Goal: Task Accomplishment & Management: Manage account settings

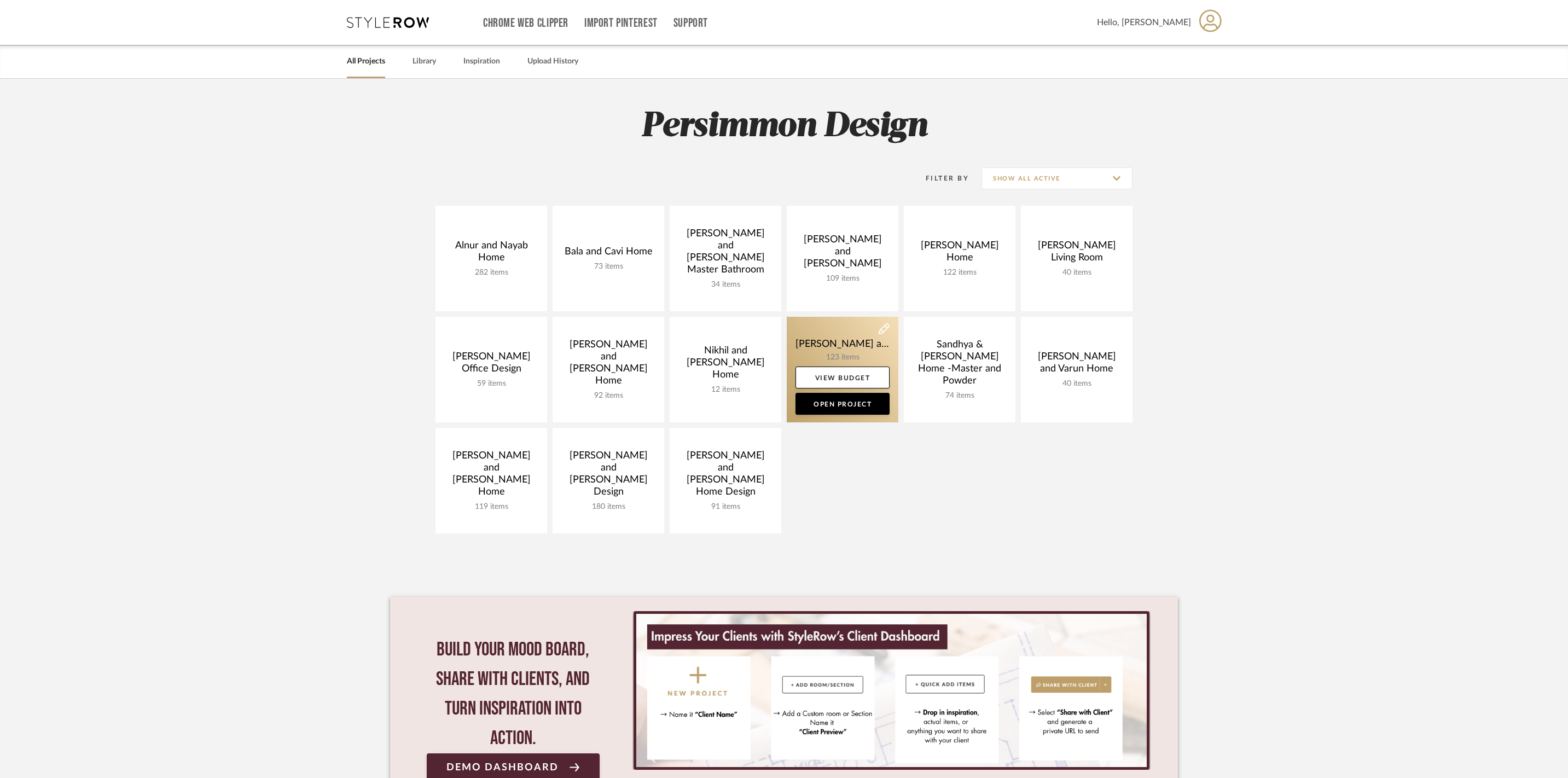
click at [846, 345] on link at bounding box center [842, 369] width 112 height 105
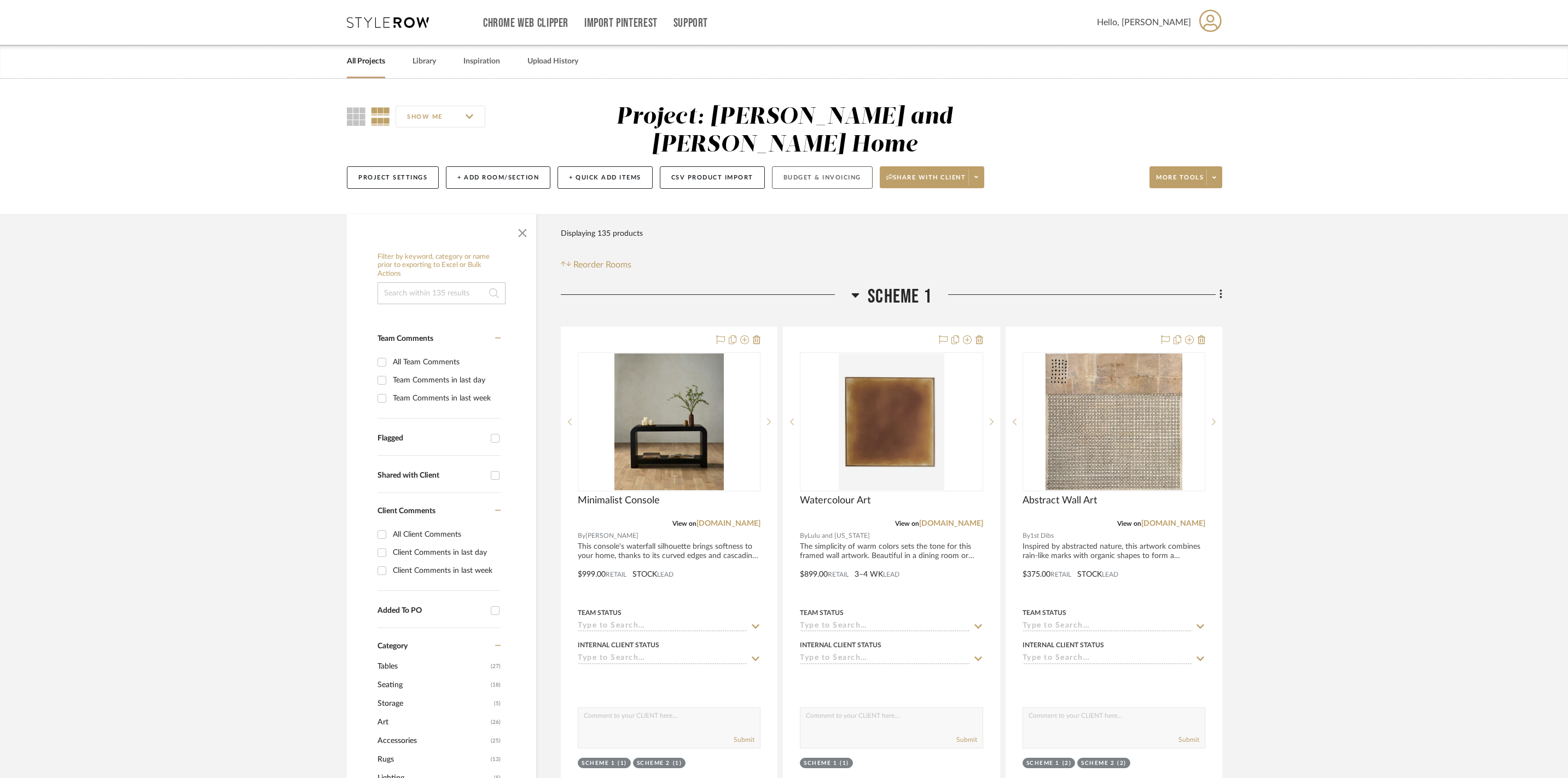
click at [873, 167] on button "Budget & Invoicing" at bounding box center [822, 177] width 100 height 22
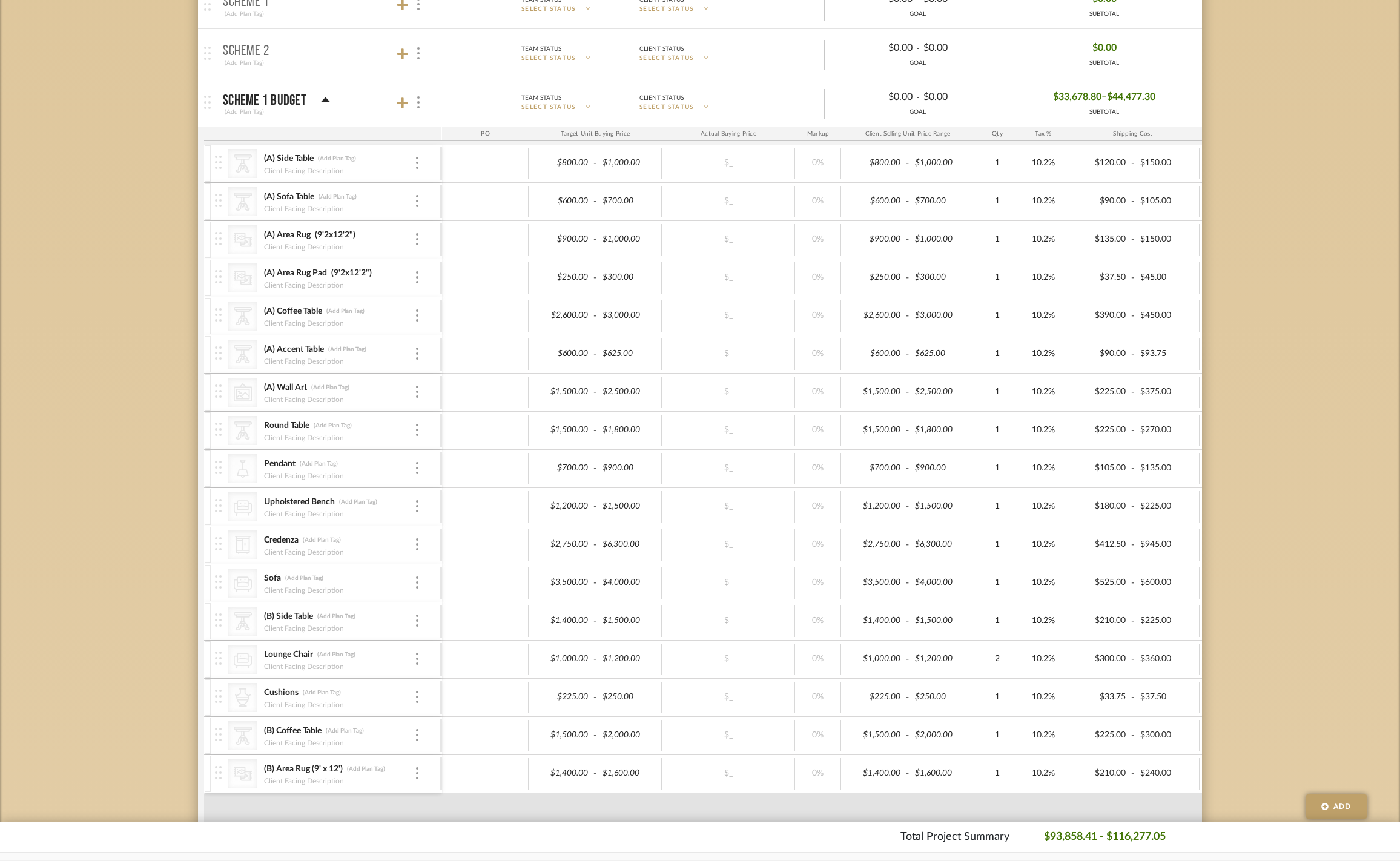
scroll to position [431, 0]
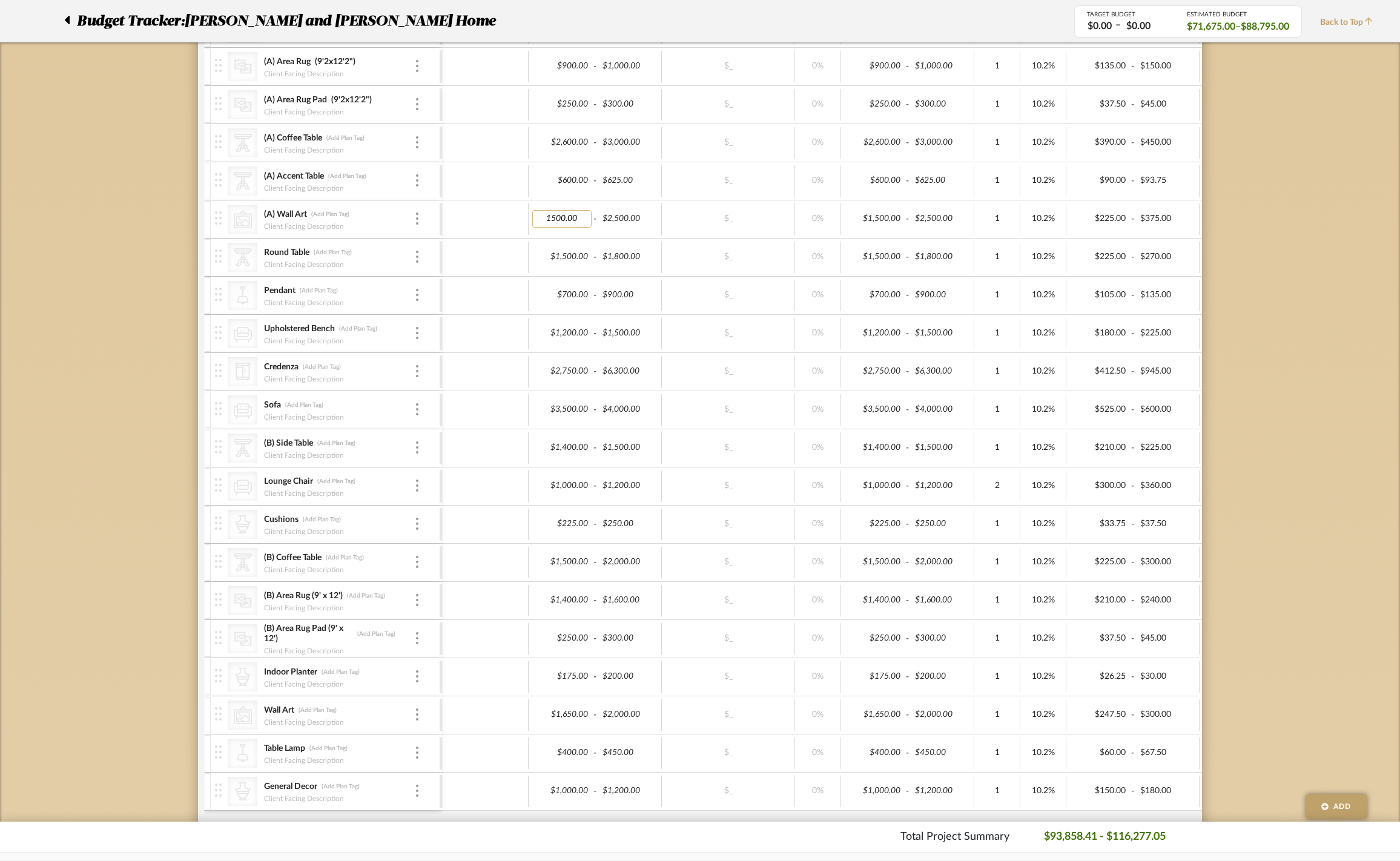
click at [561, 228] on input "1500.00" at bounding box center [562, 219] width 60 height 17
type input "1550.00"
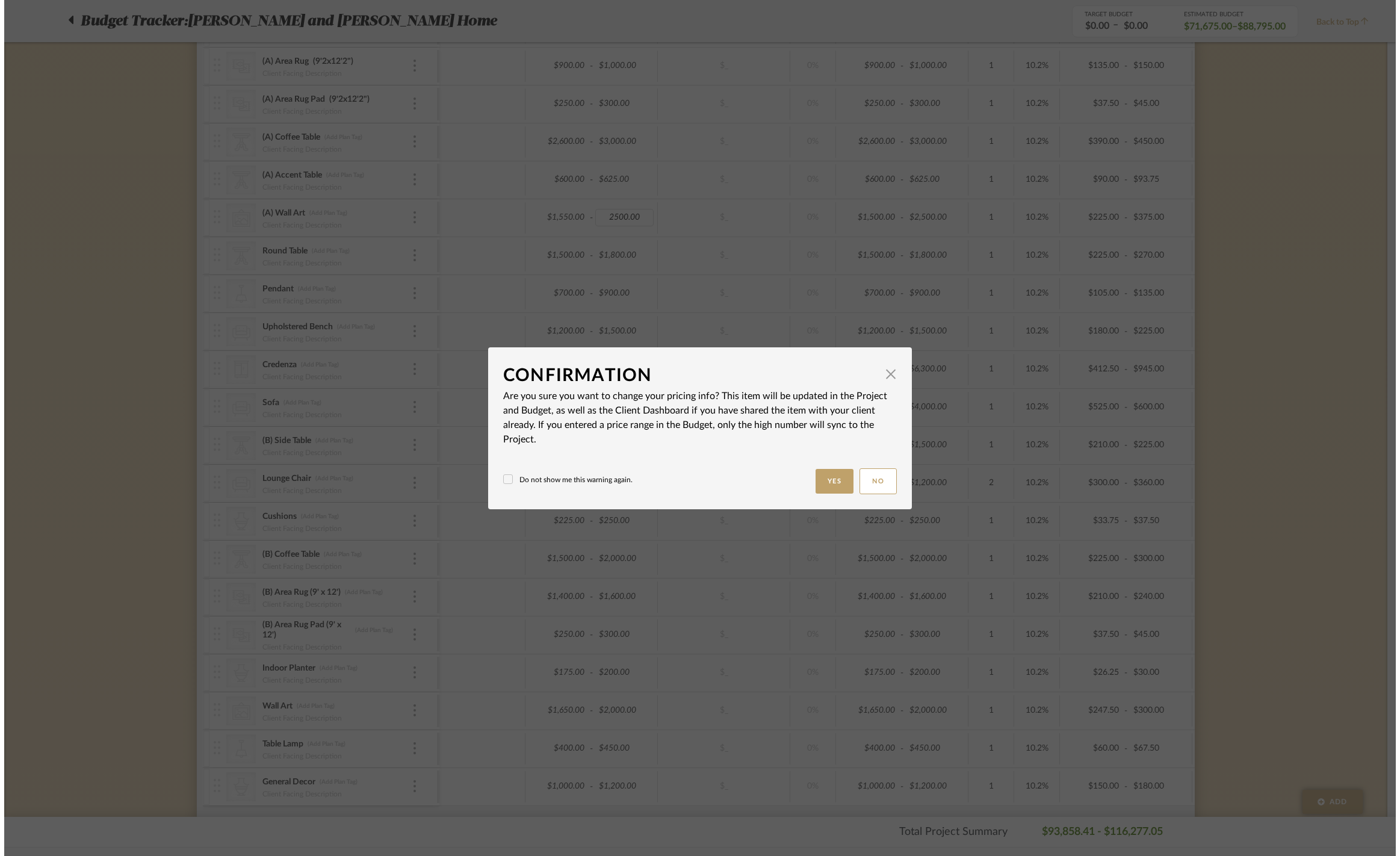
scroll to position [0, 0]
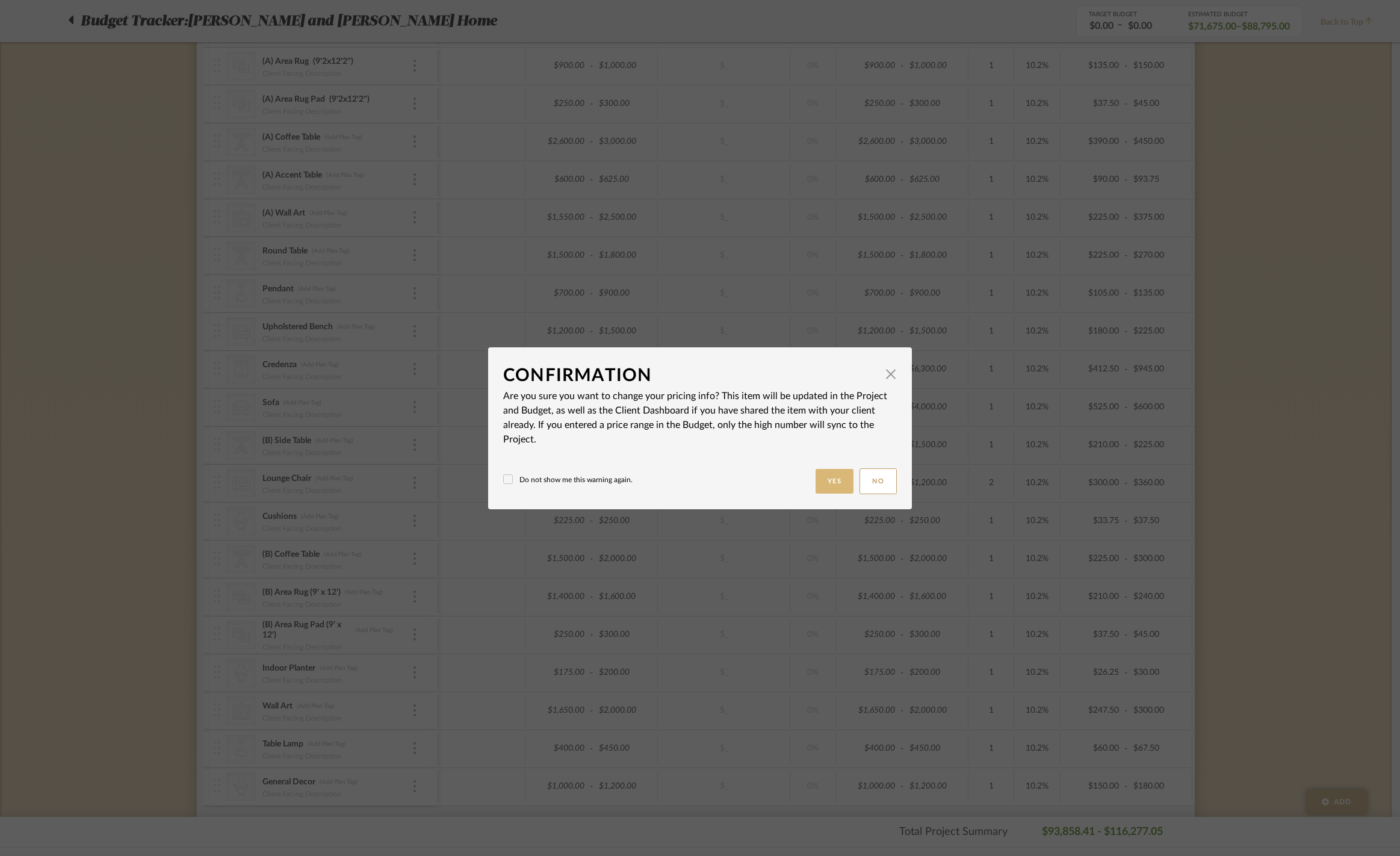
click at [821, 484] on button "Yes" at bounding box center [834, 481] width 39 height 24
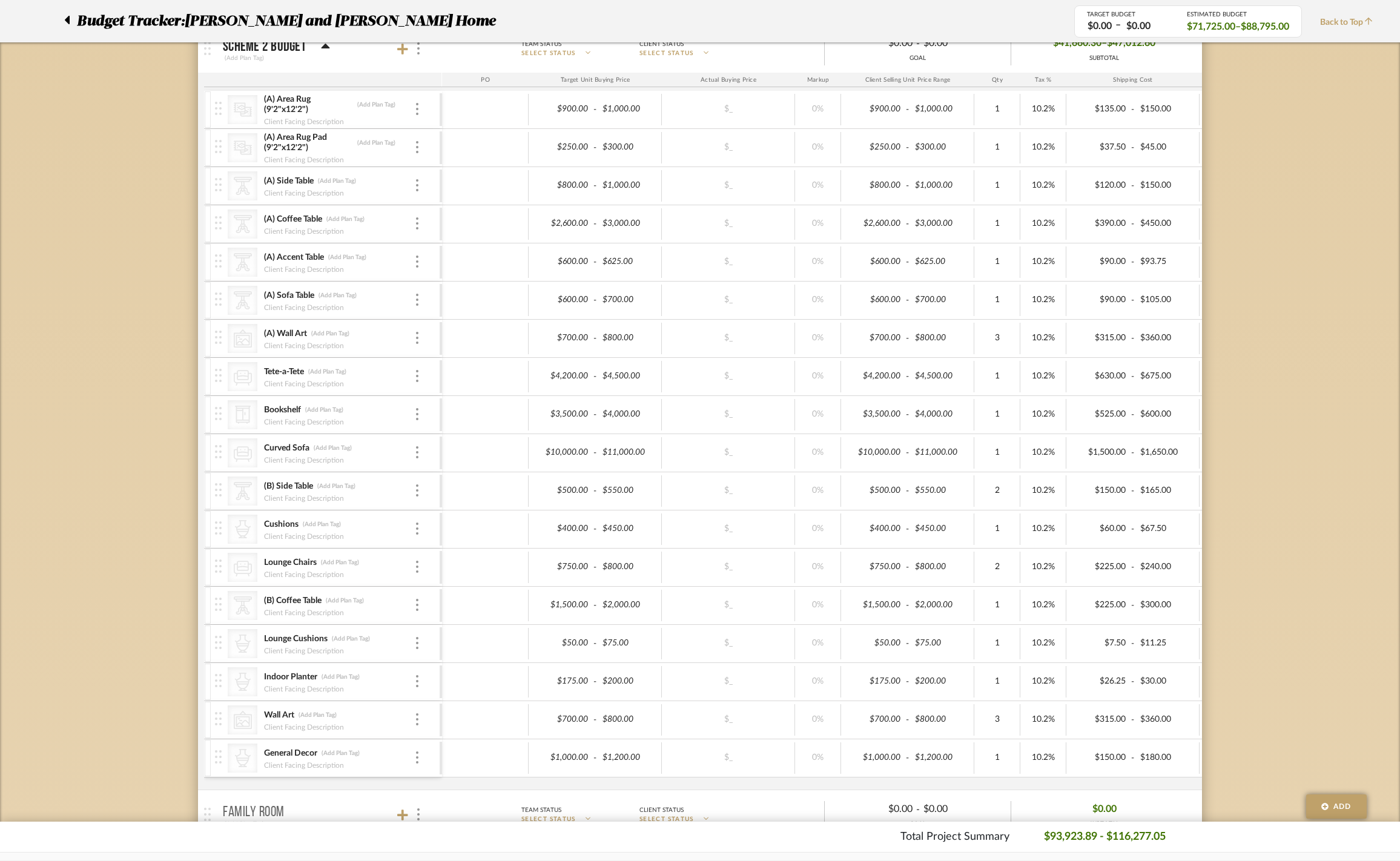
scroll to position [1235, 0]
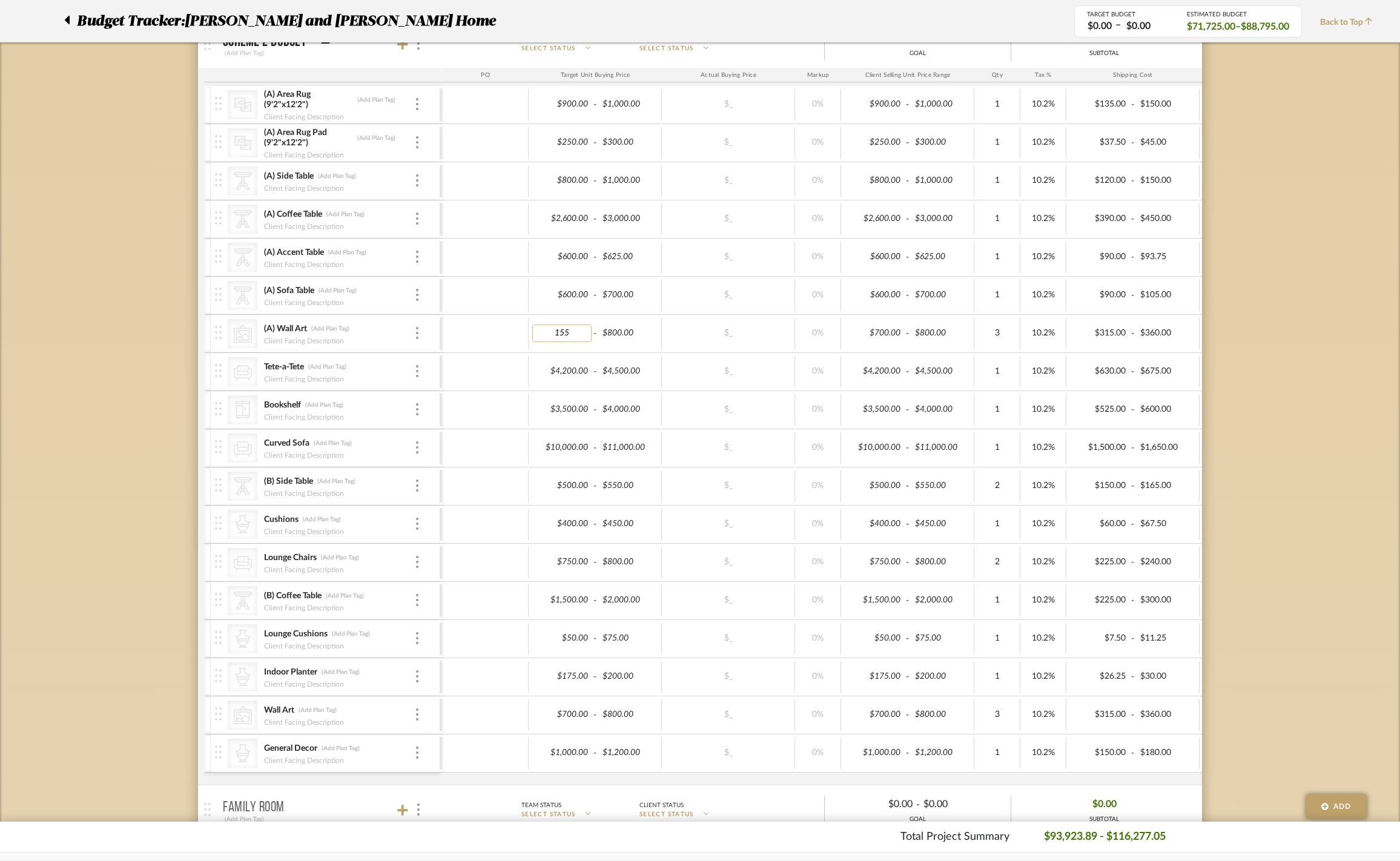
type input "1550"
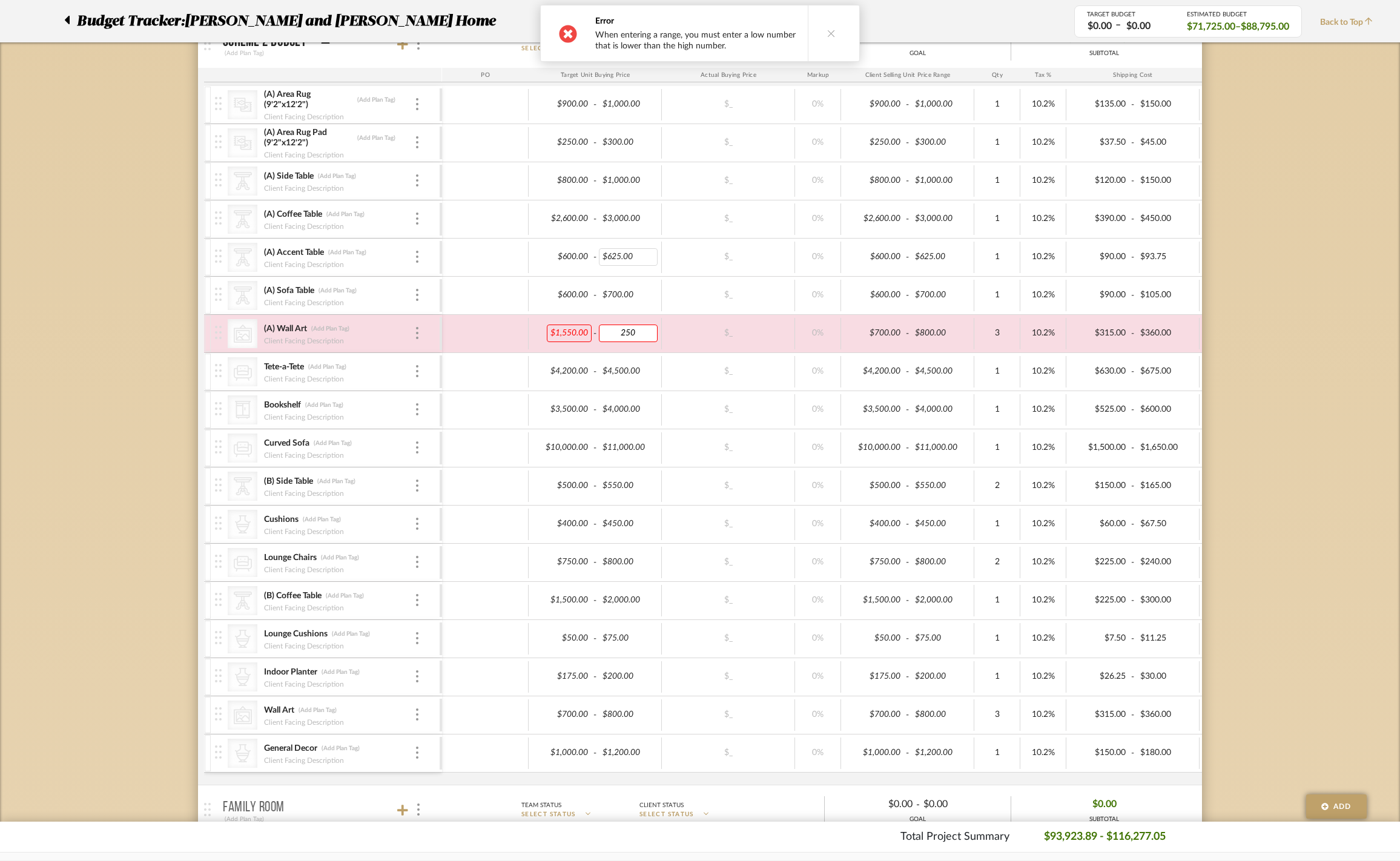
type input "2500"
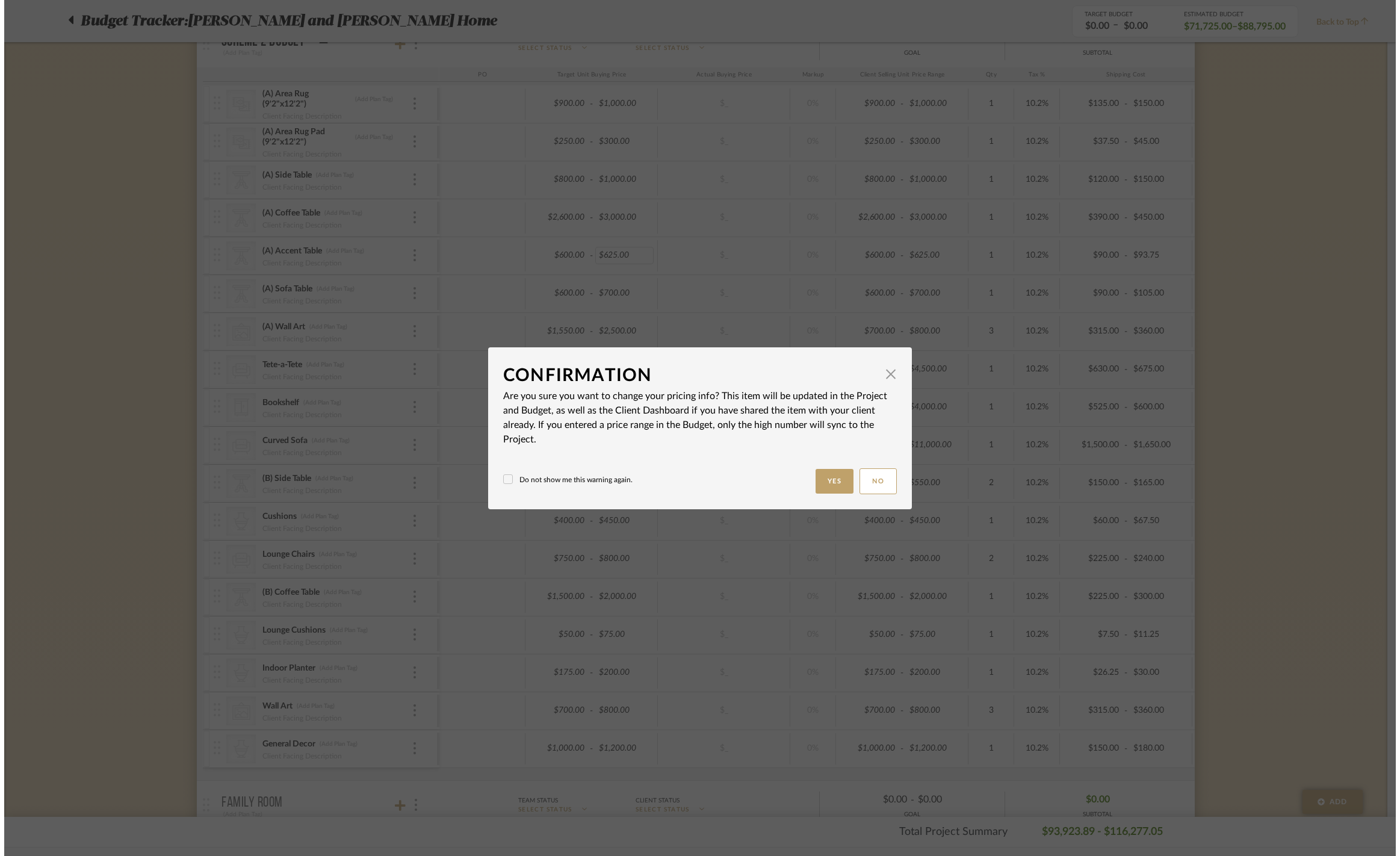
scroll to position [0, 0]
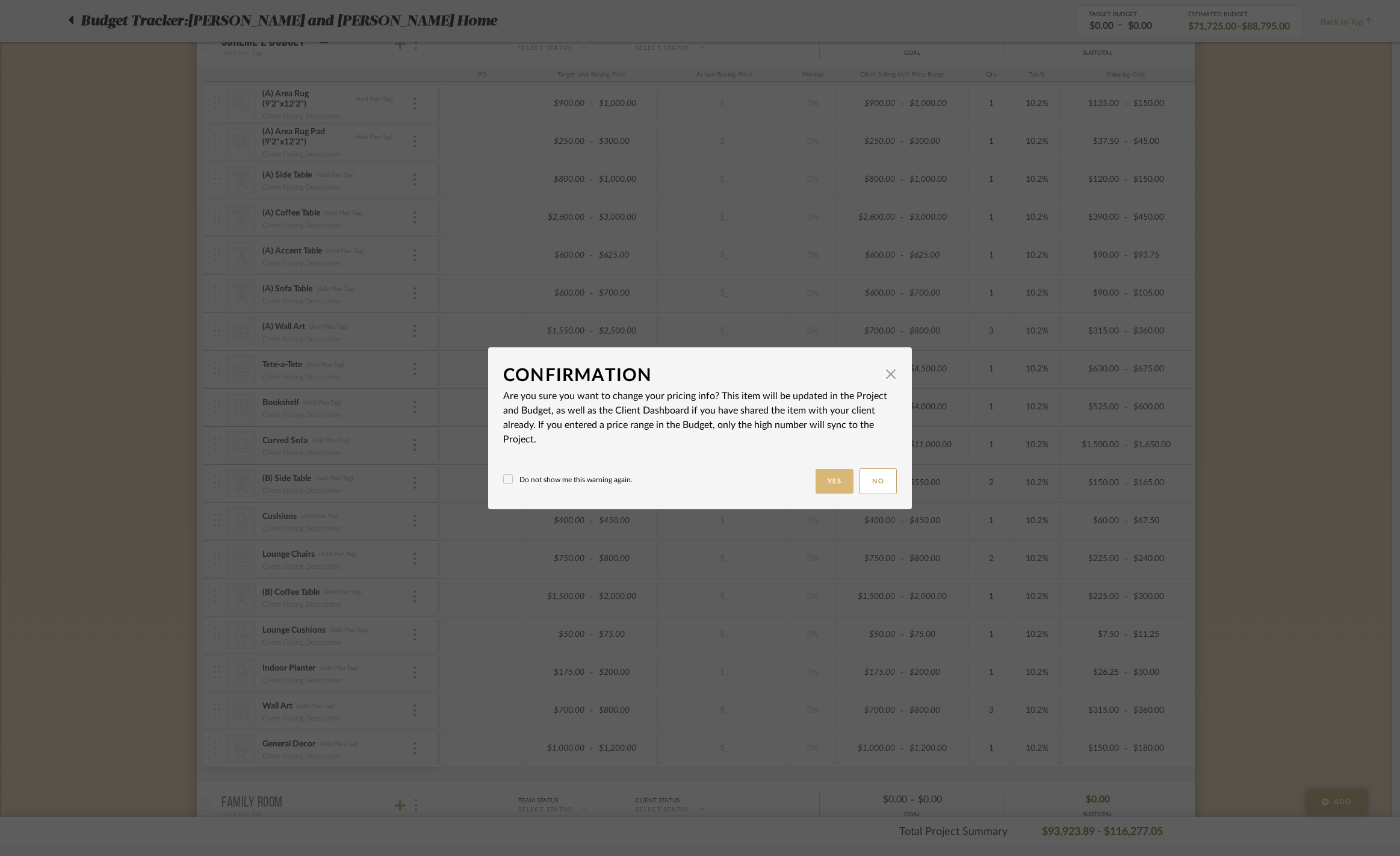
click at [820, 492] on button "Yes" at bounding box center [834, 481] width 39 height 24
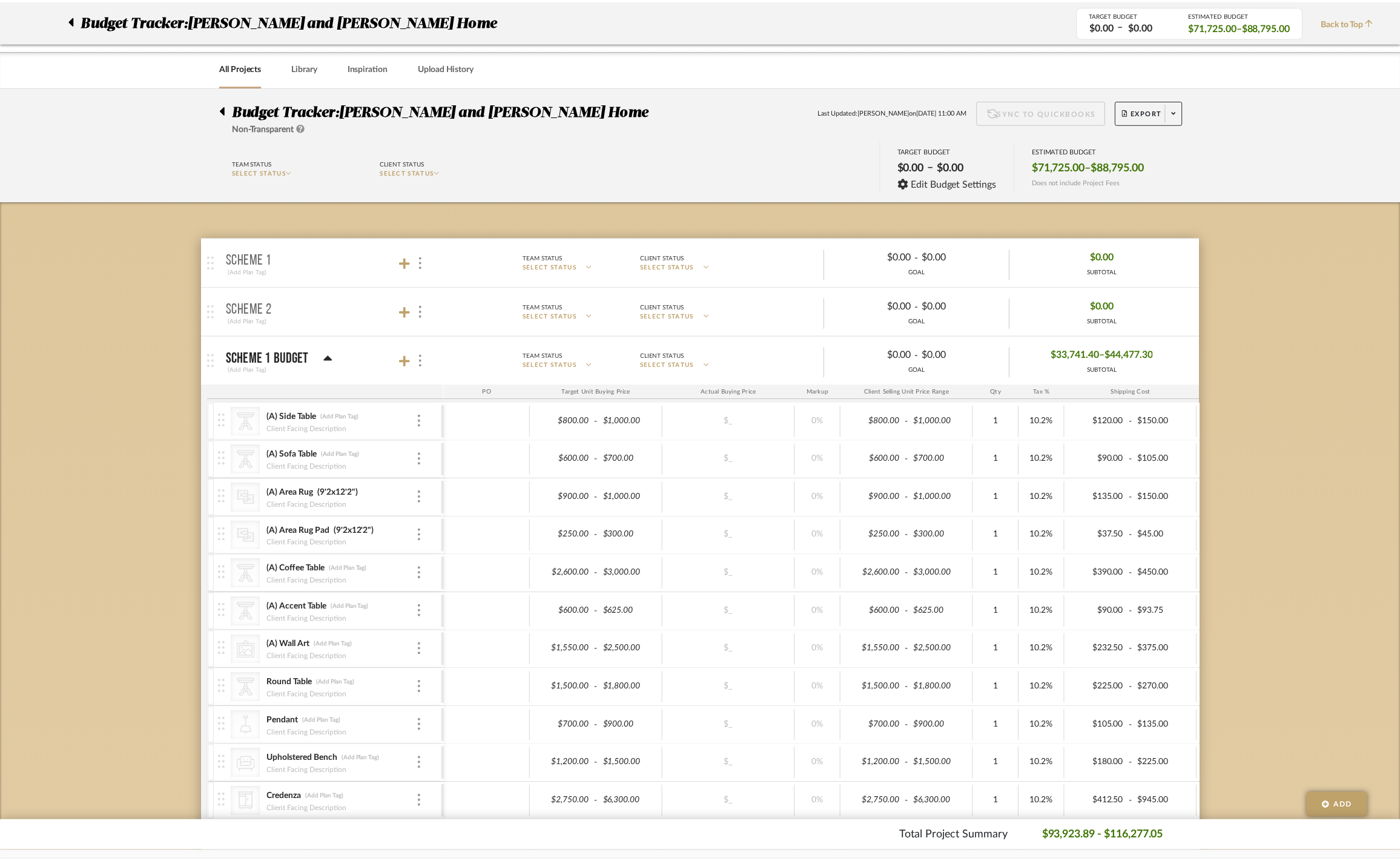
scroll to position [1235, 0]
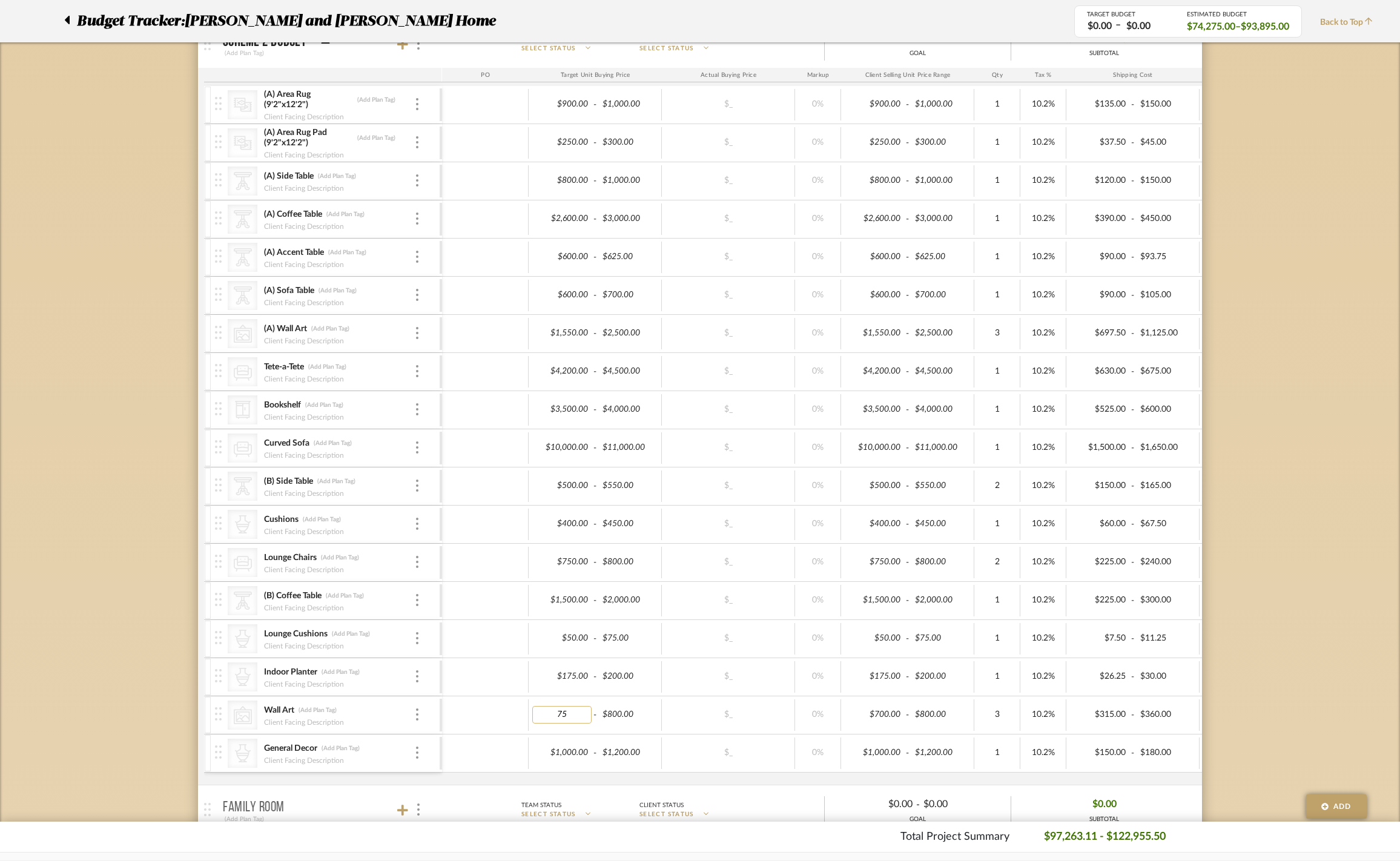
type input "750"
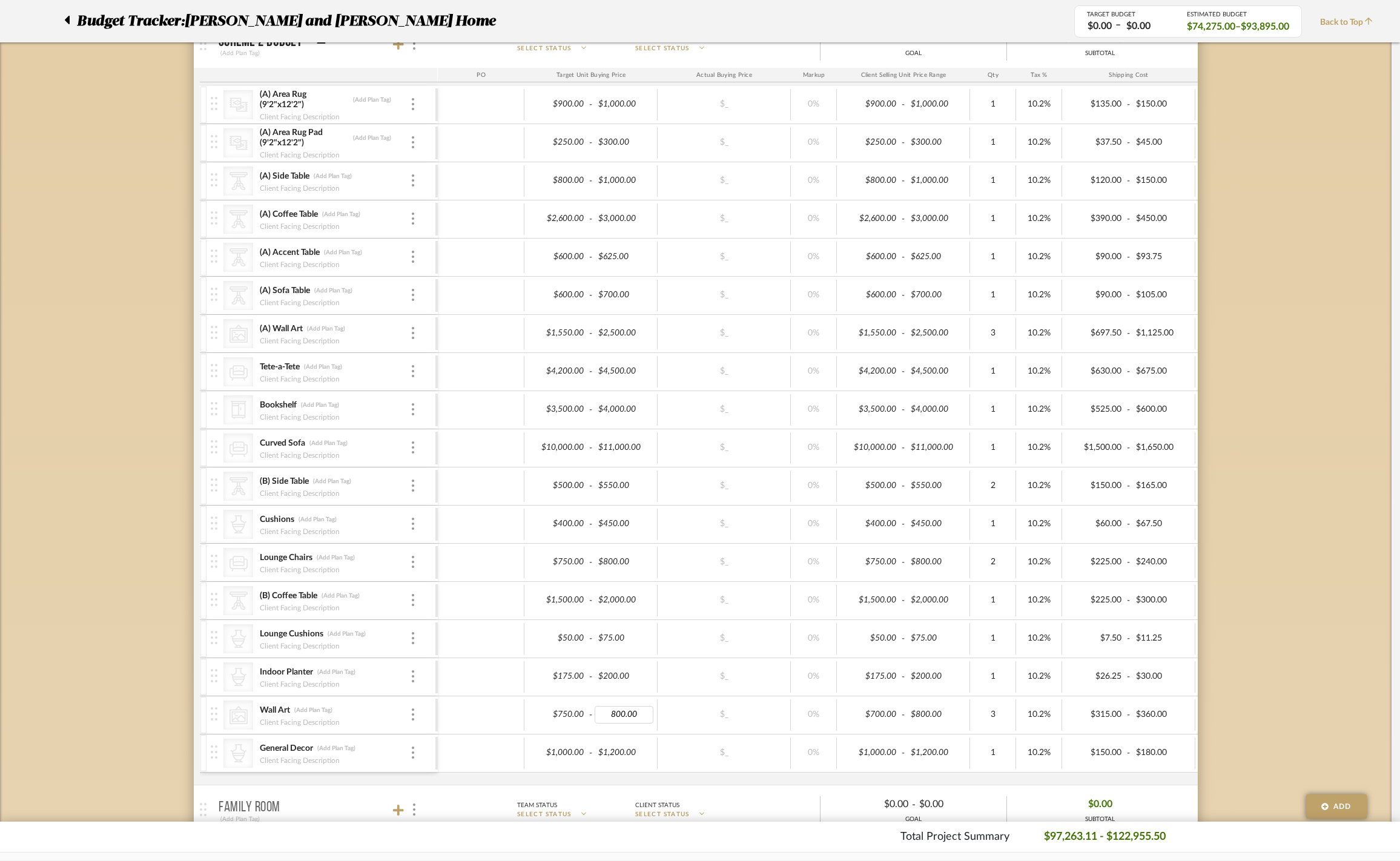
type input "$800.00"
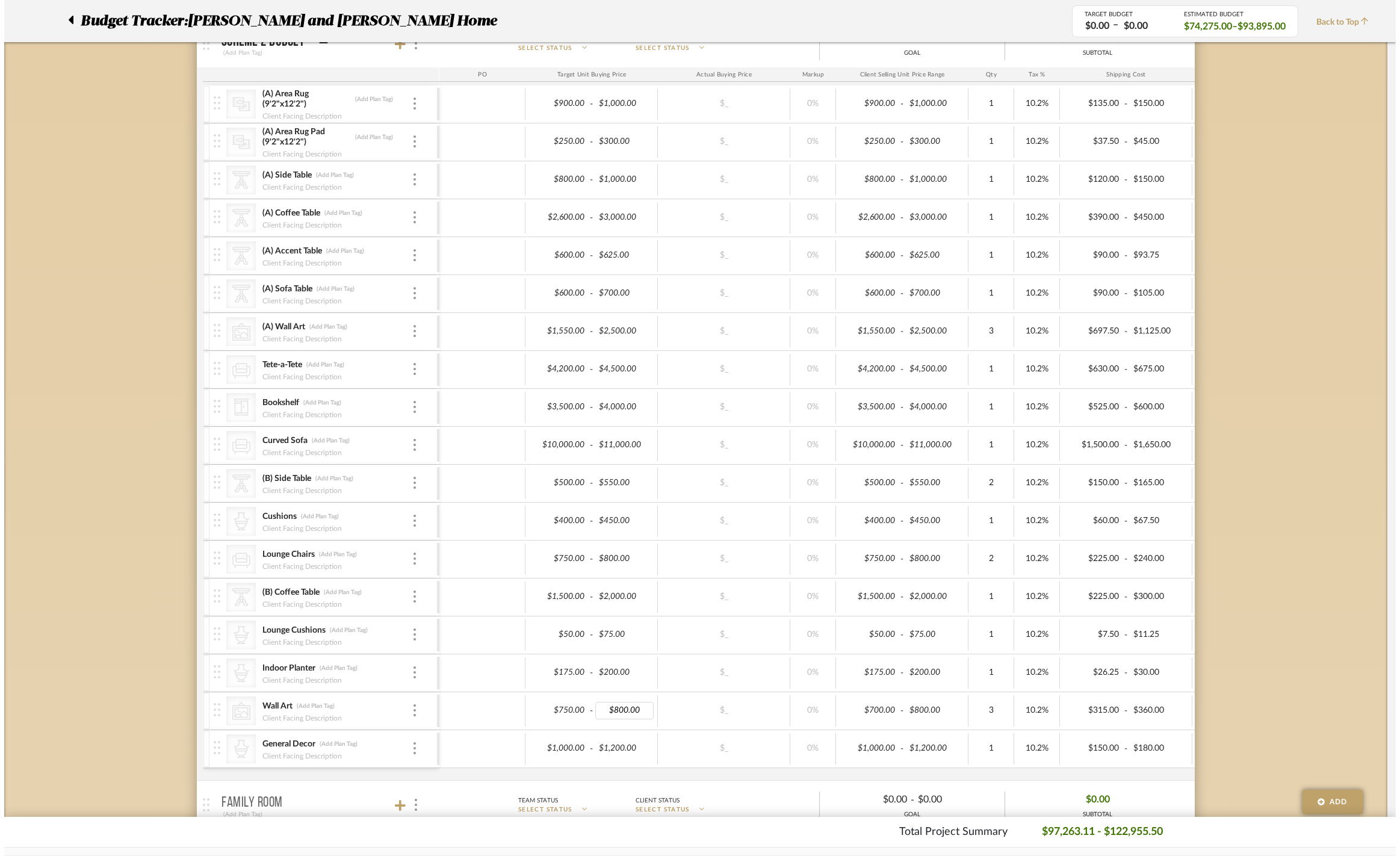
scroll to position [0, 0]
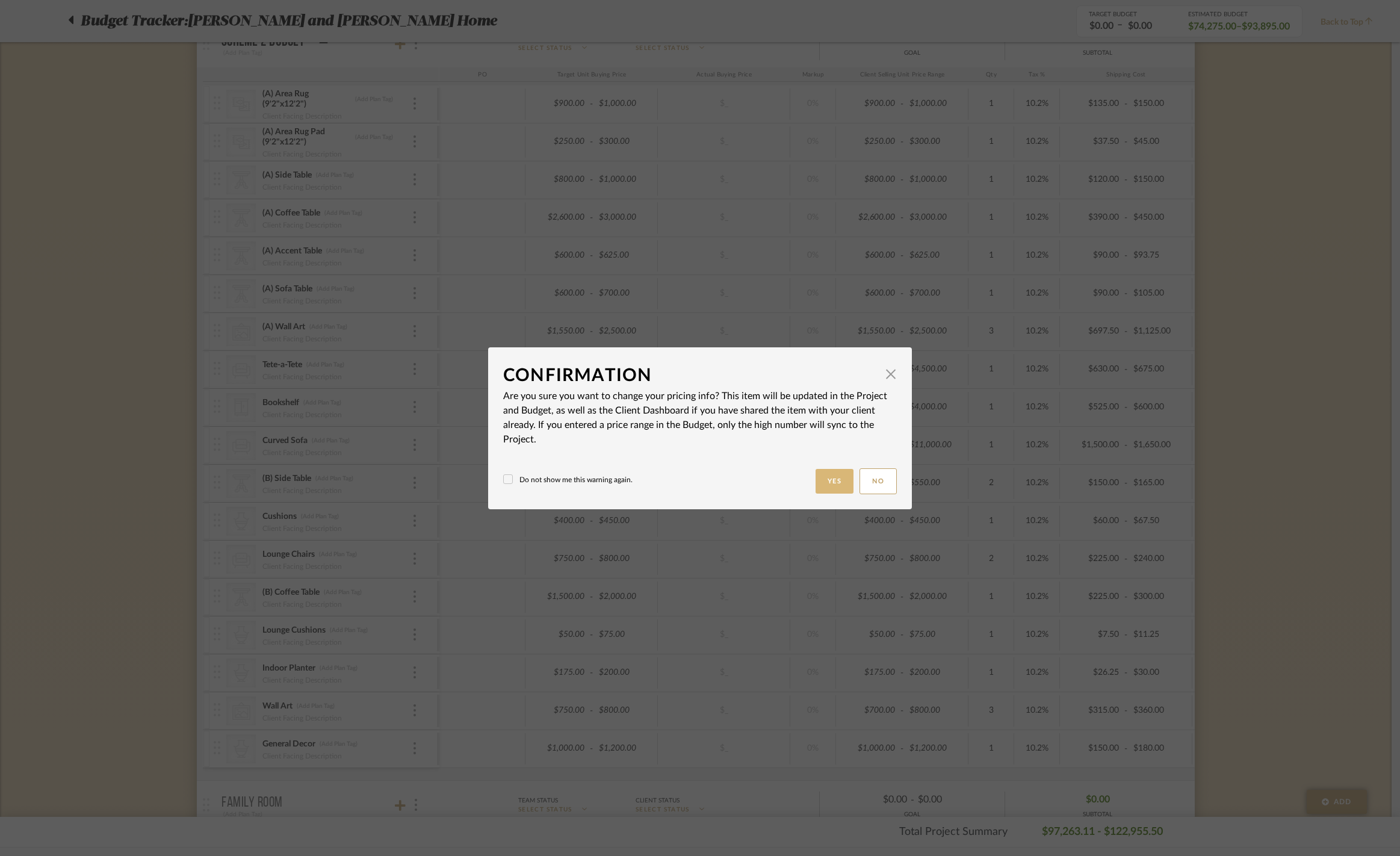
click at [818, 479] on button "Yes" at bounding box center [834, 481] width 39 height 24
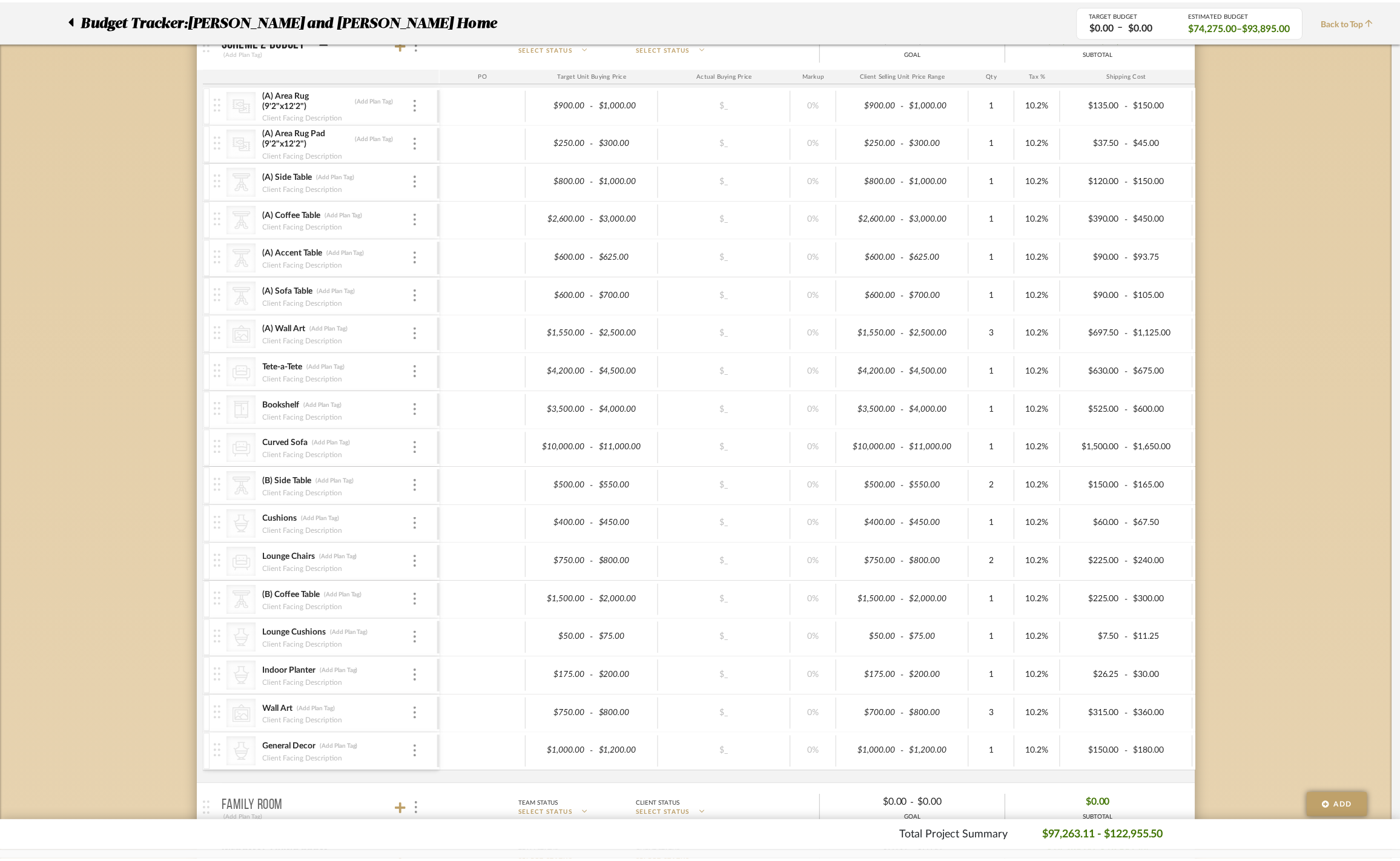
scroll to position [1235, 0]
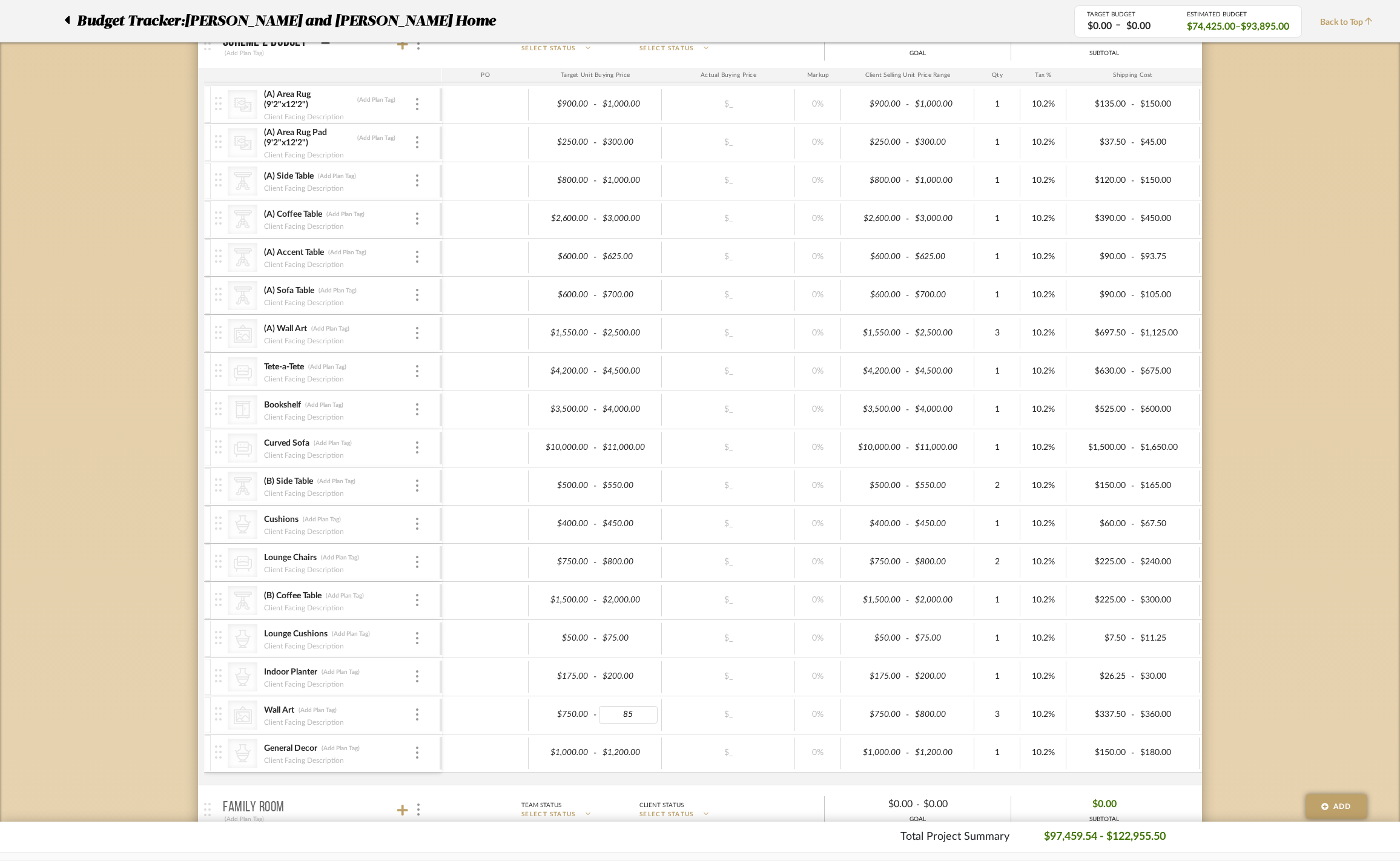
type input "850"
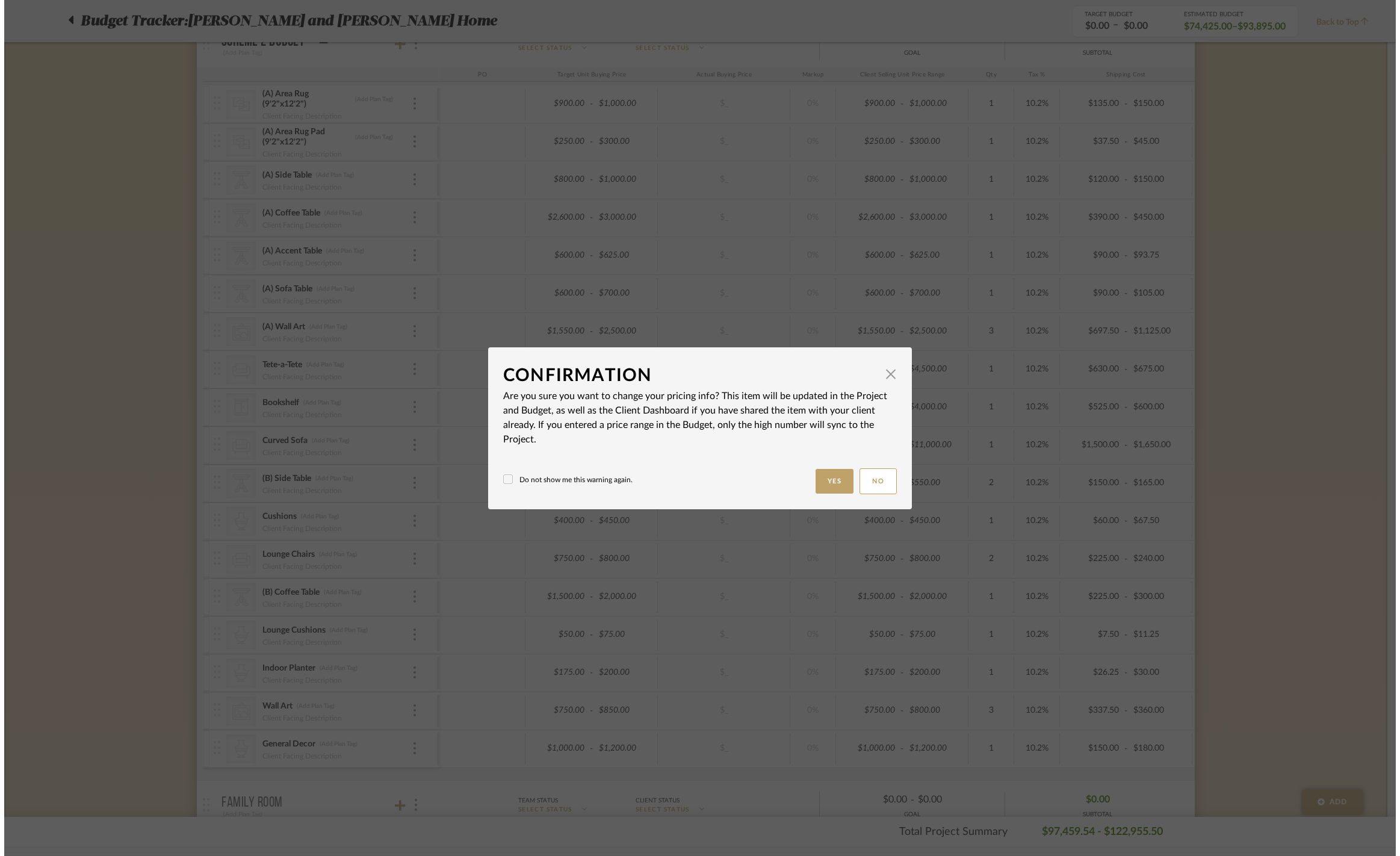
scroll to position [0, 0]
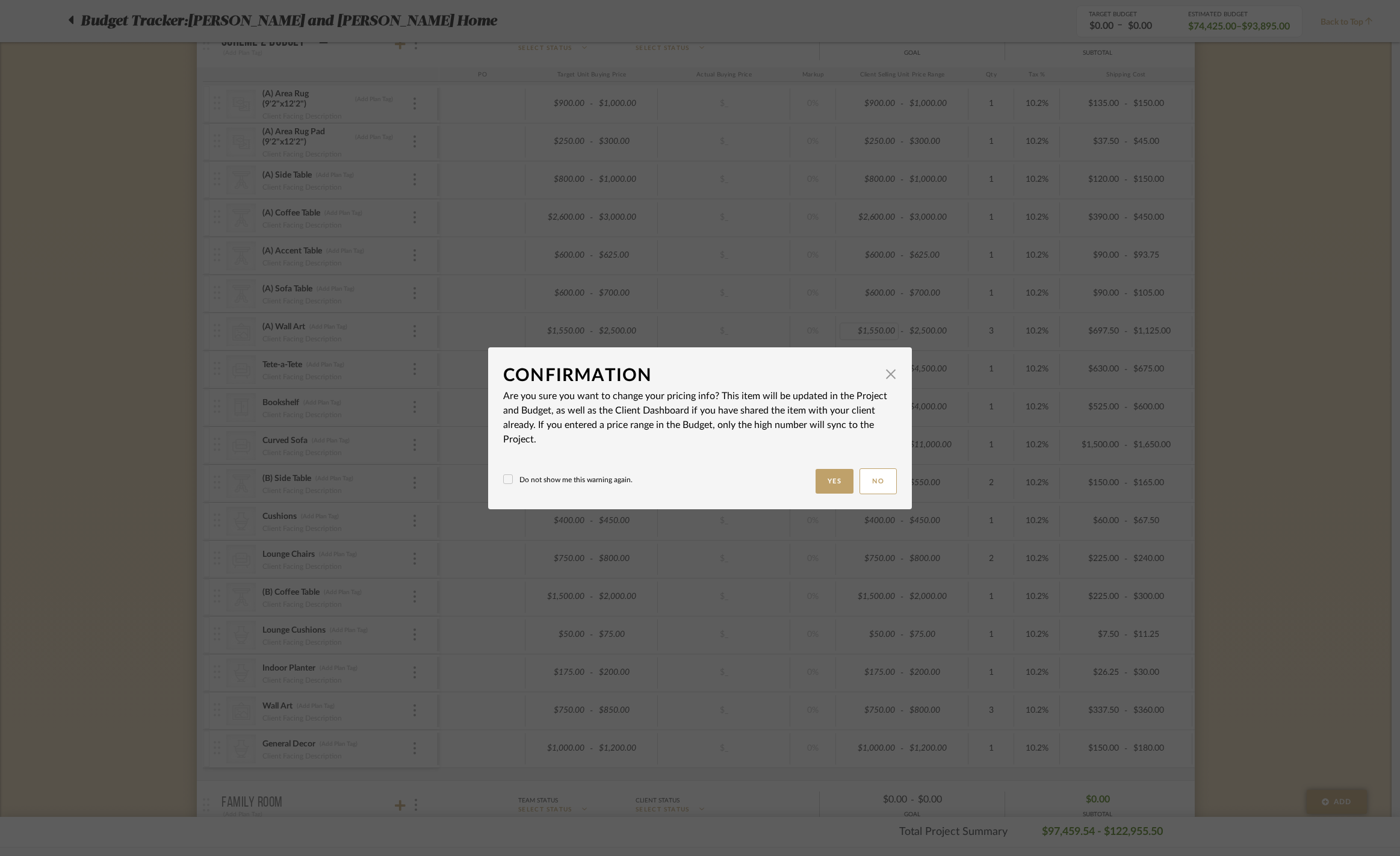
drag, startPoint x: 806, startPoint y: 481, endPoint x: 849, endPoint y: 353, distance: 135.0
click at [815, 481] on button "Yes" at bounding box center [834, 481] width 39 height 24
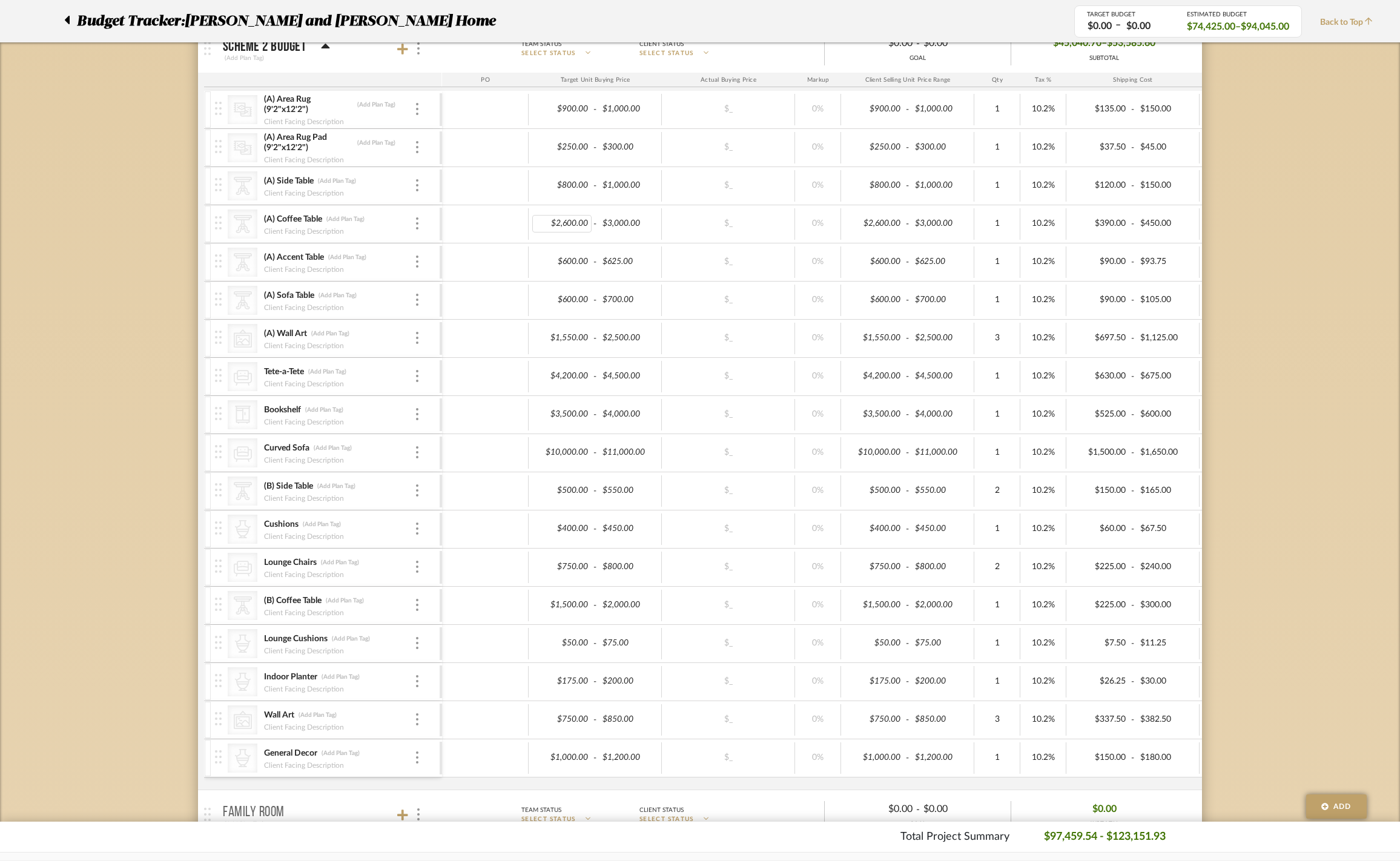
scroll to position [1207, 0]
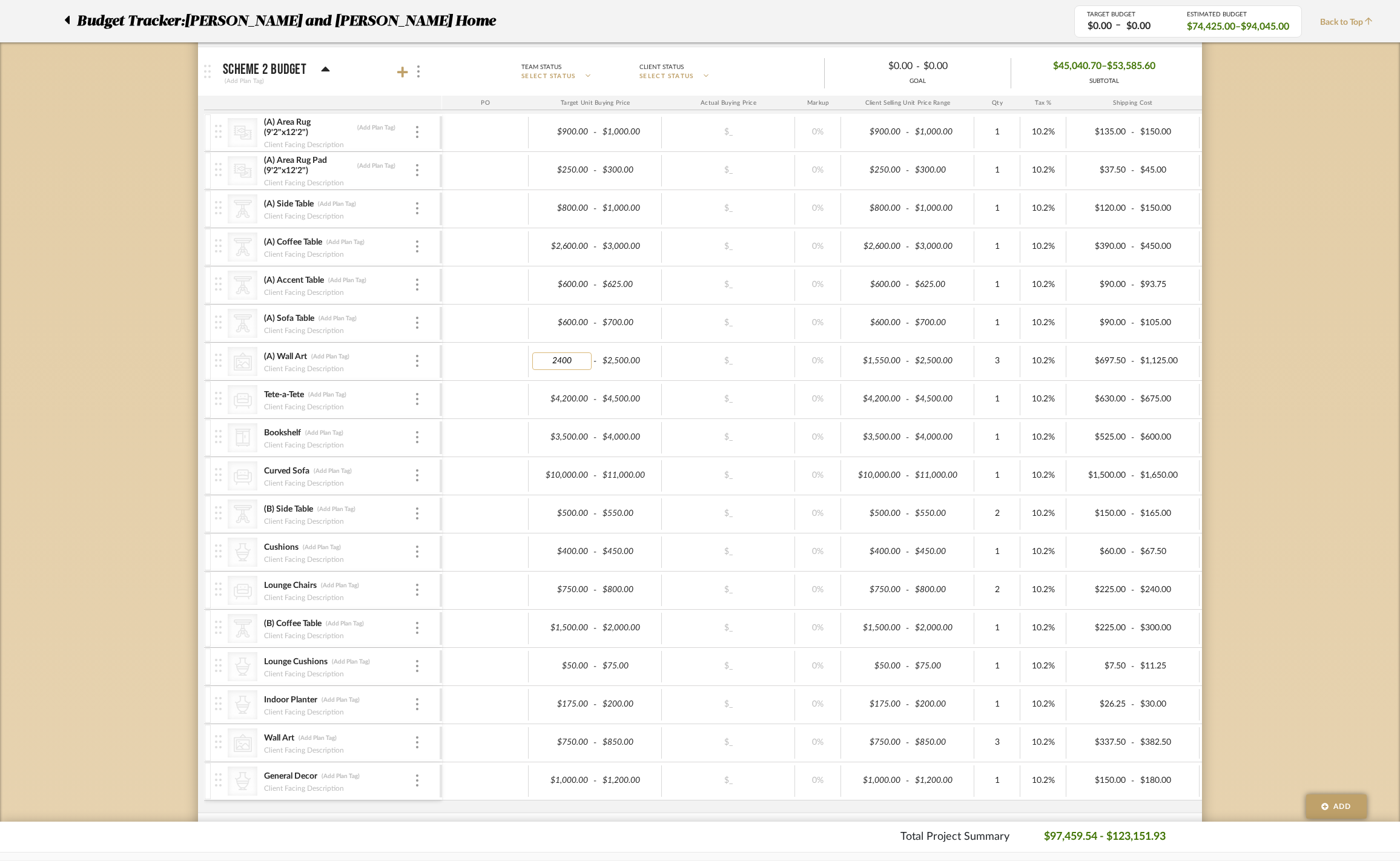
drag, startPoint x: 558, startPoint y: 387, endPoint x: 578, endPoint y: 388, distance: 20.0
click at [578, 370] on input "2400" at bounding box center [562, 360] width 60 height 17
type input "2250"
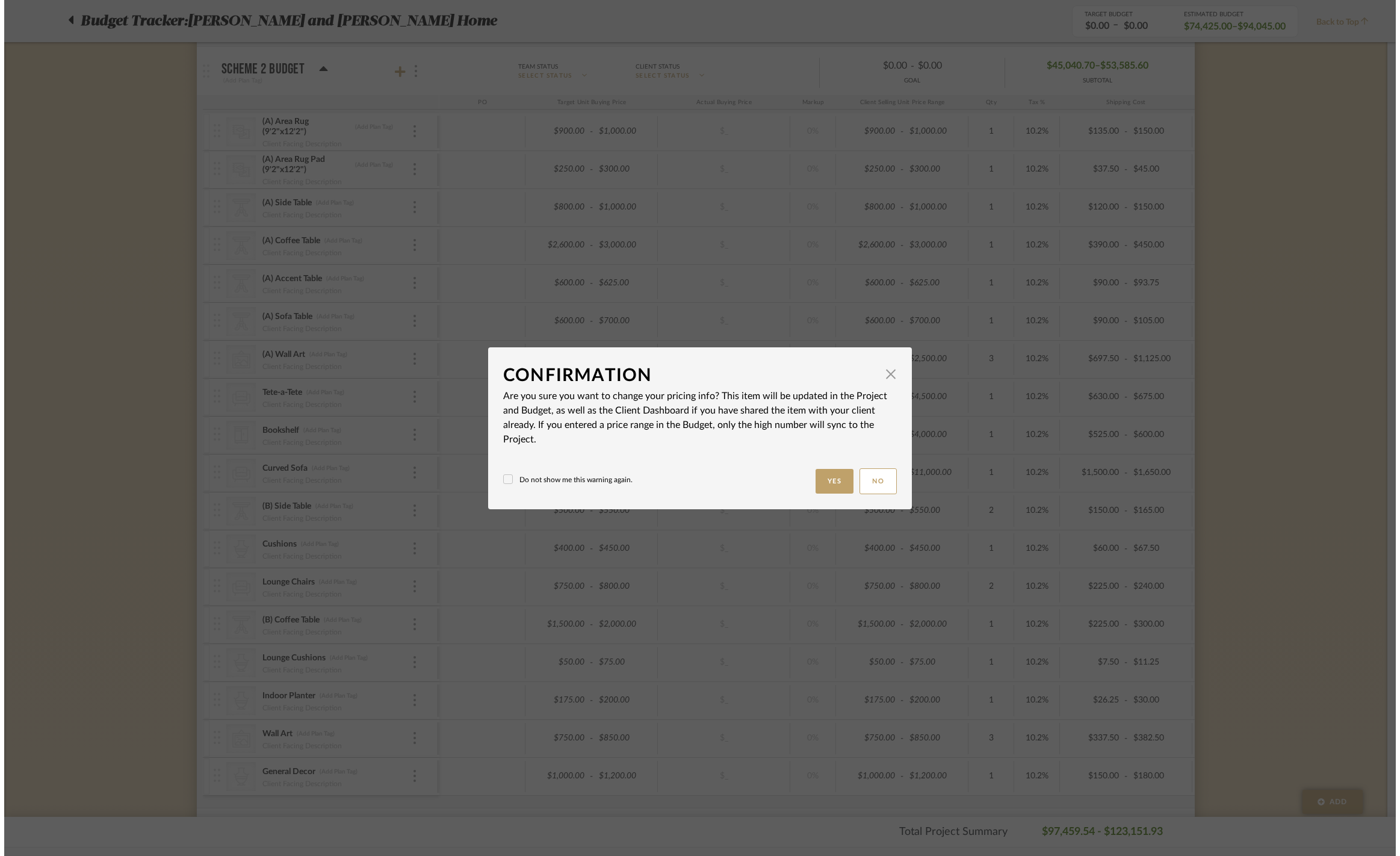
scroll to position [0, 0]
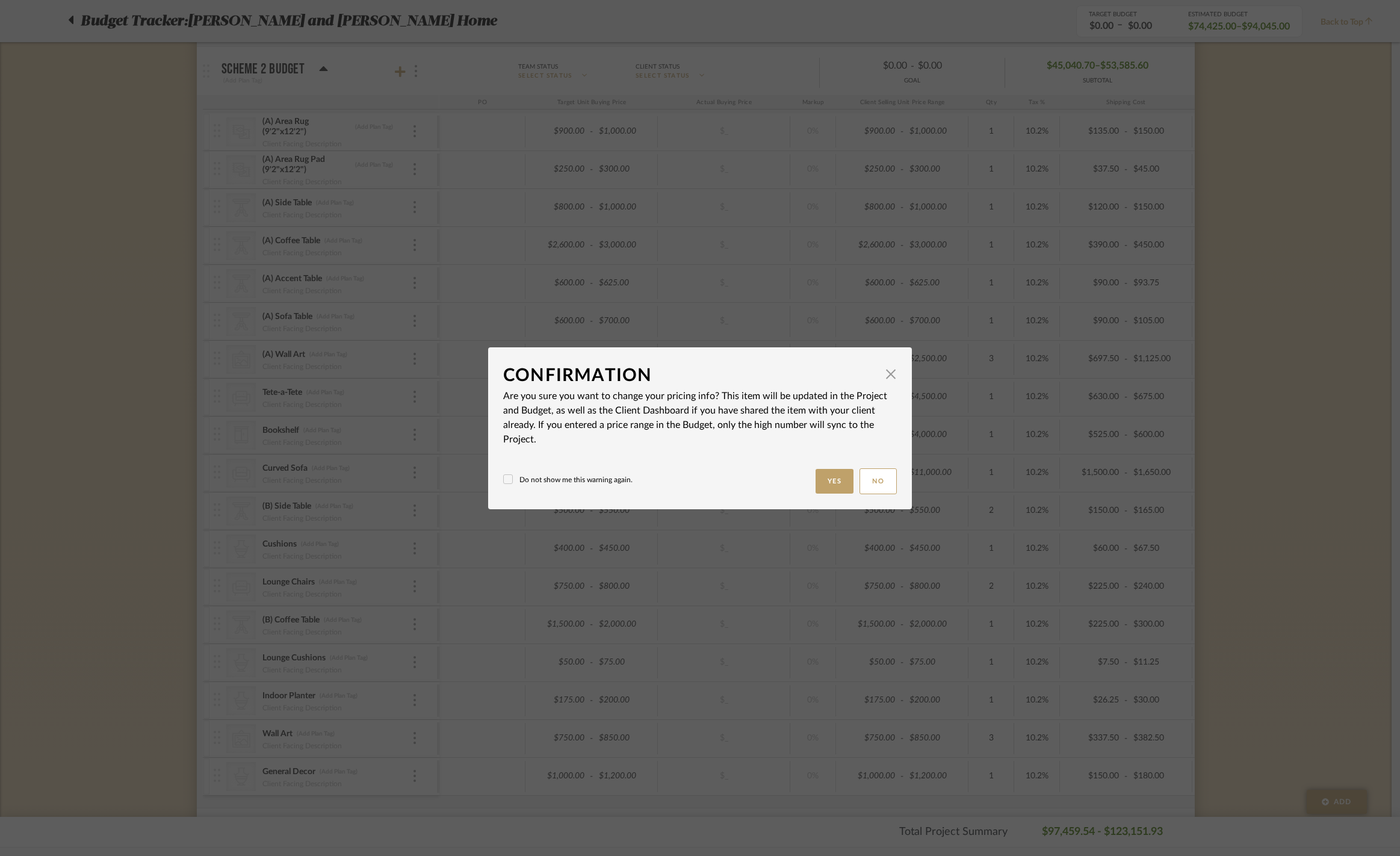
click at [815, 473] on button "Yes" at bounding box center [834, 481] width 39 height 24
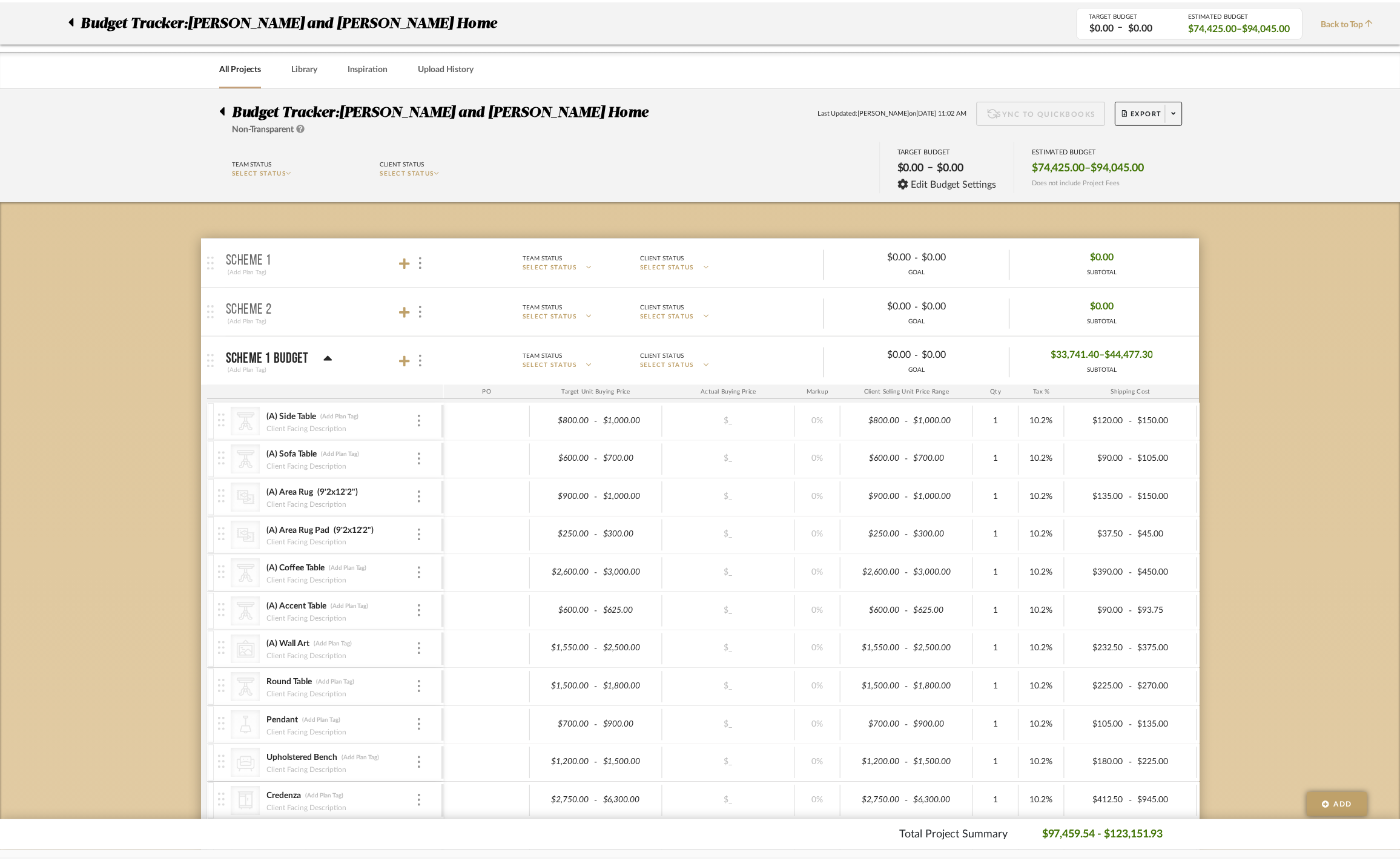
scroll to position [1207, 0]
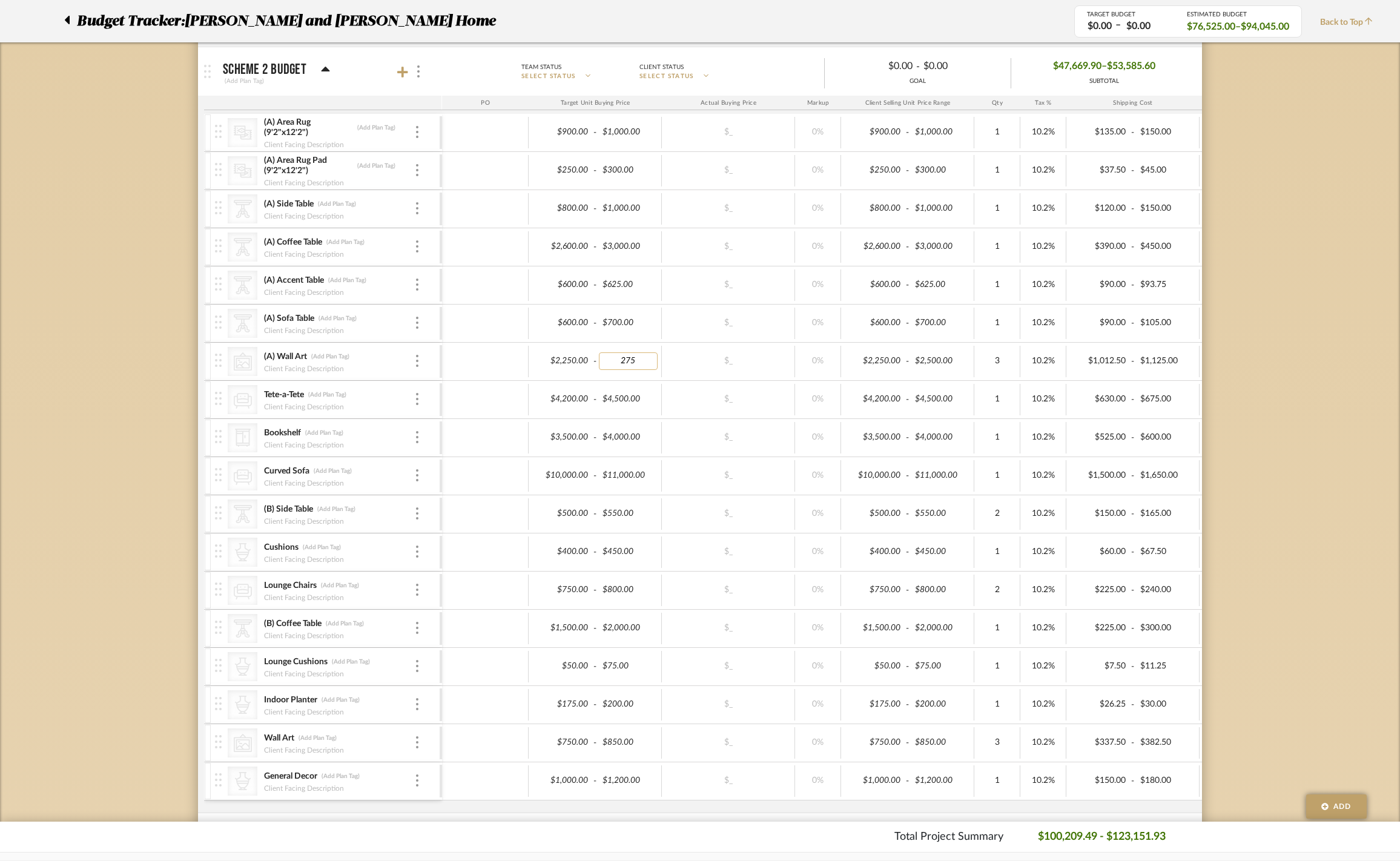
type input "2750"
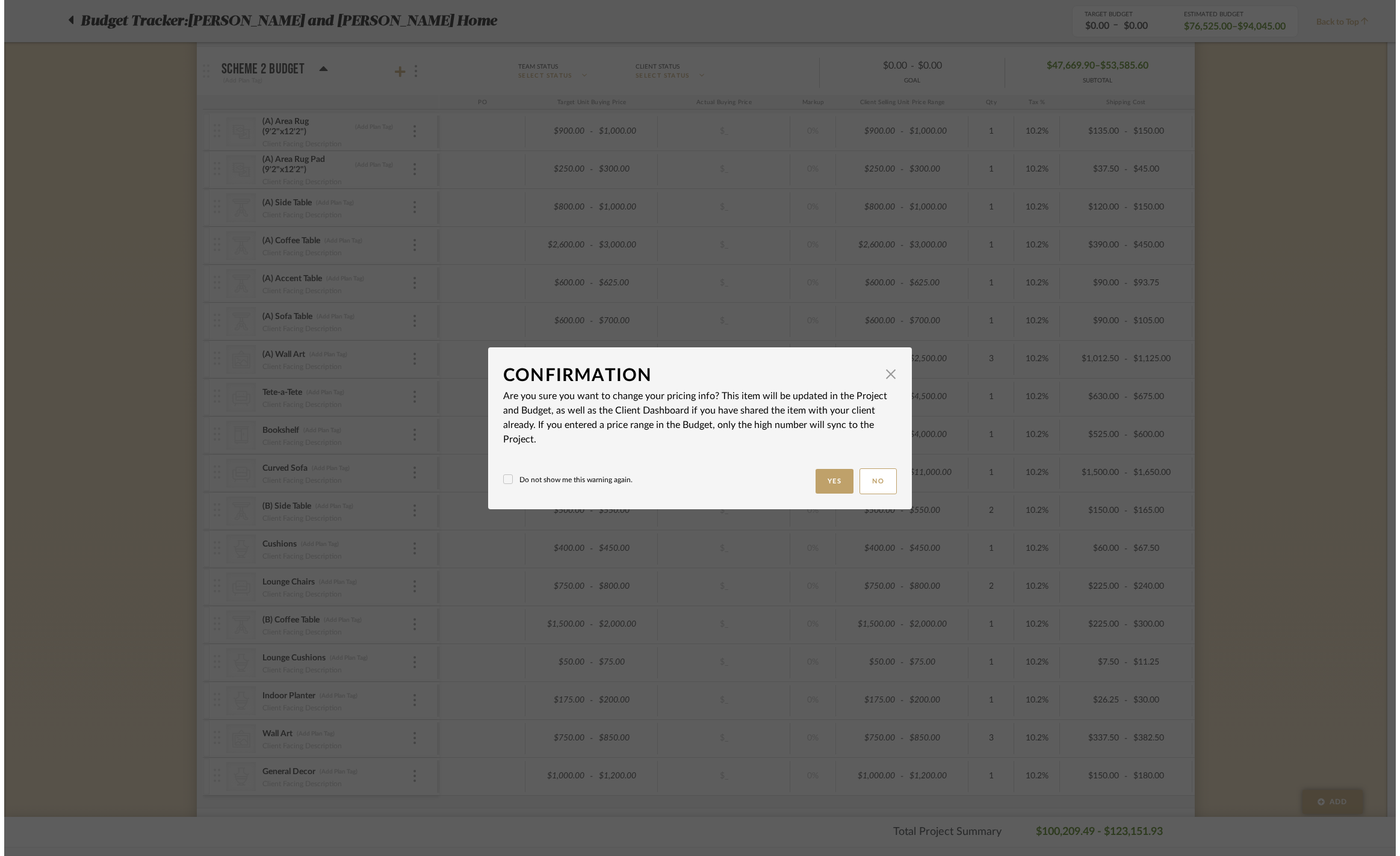
scroll to position [0, 0]
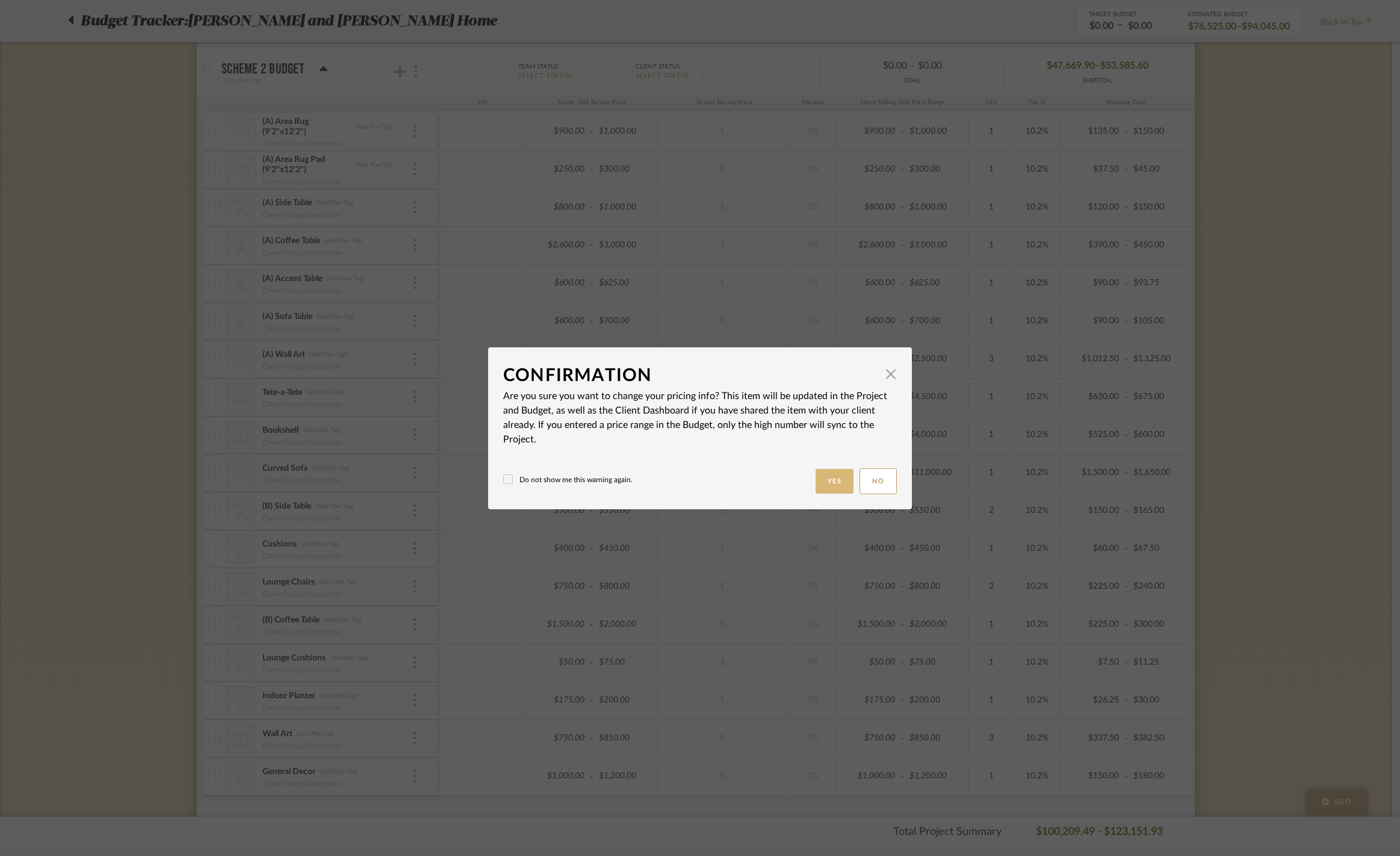
click at [815, 490] on button "Yes" at bounding box center [834, 481] width 39 height 24
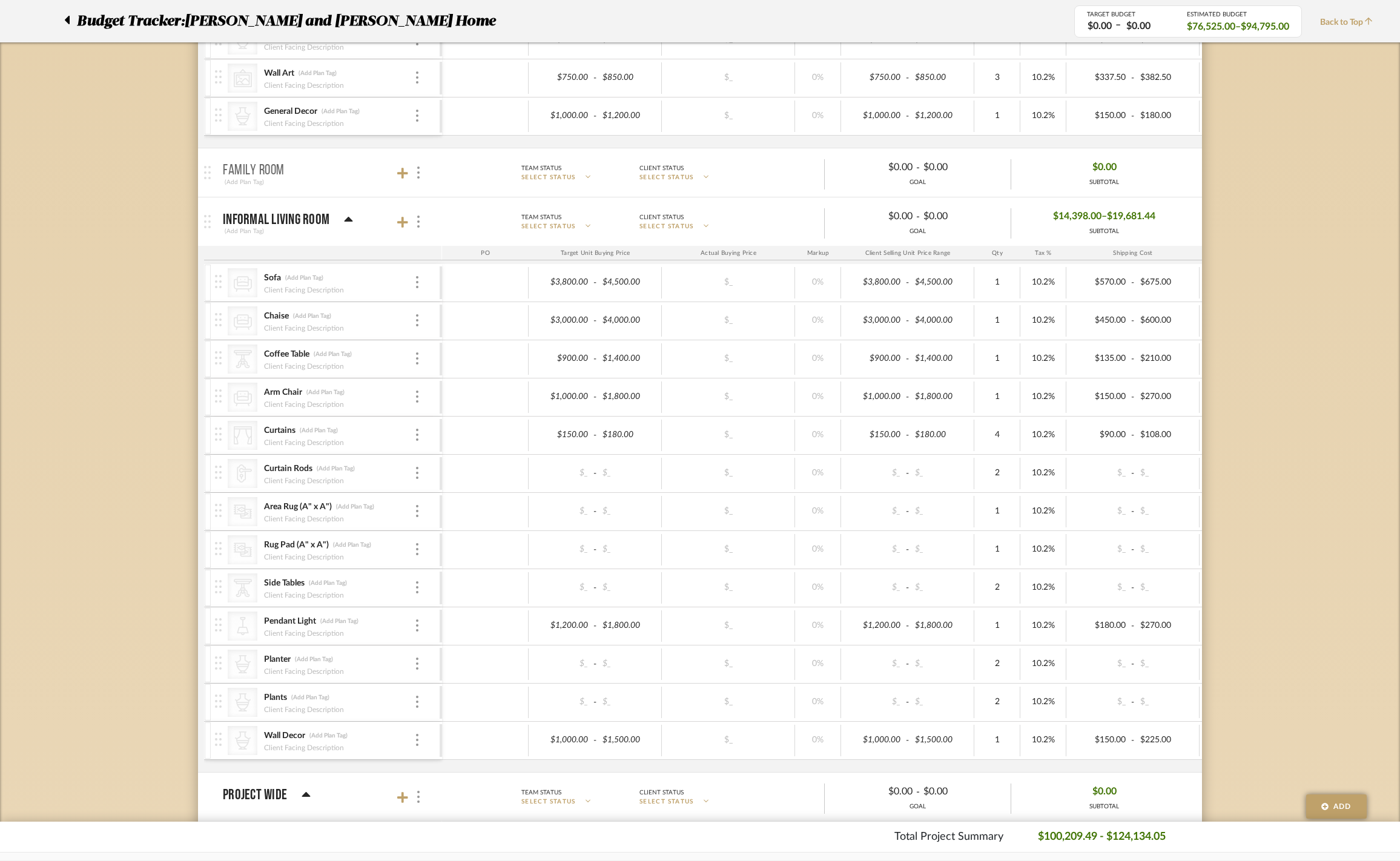
scroll to position [1383, 0]
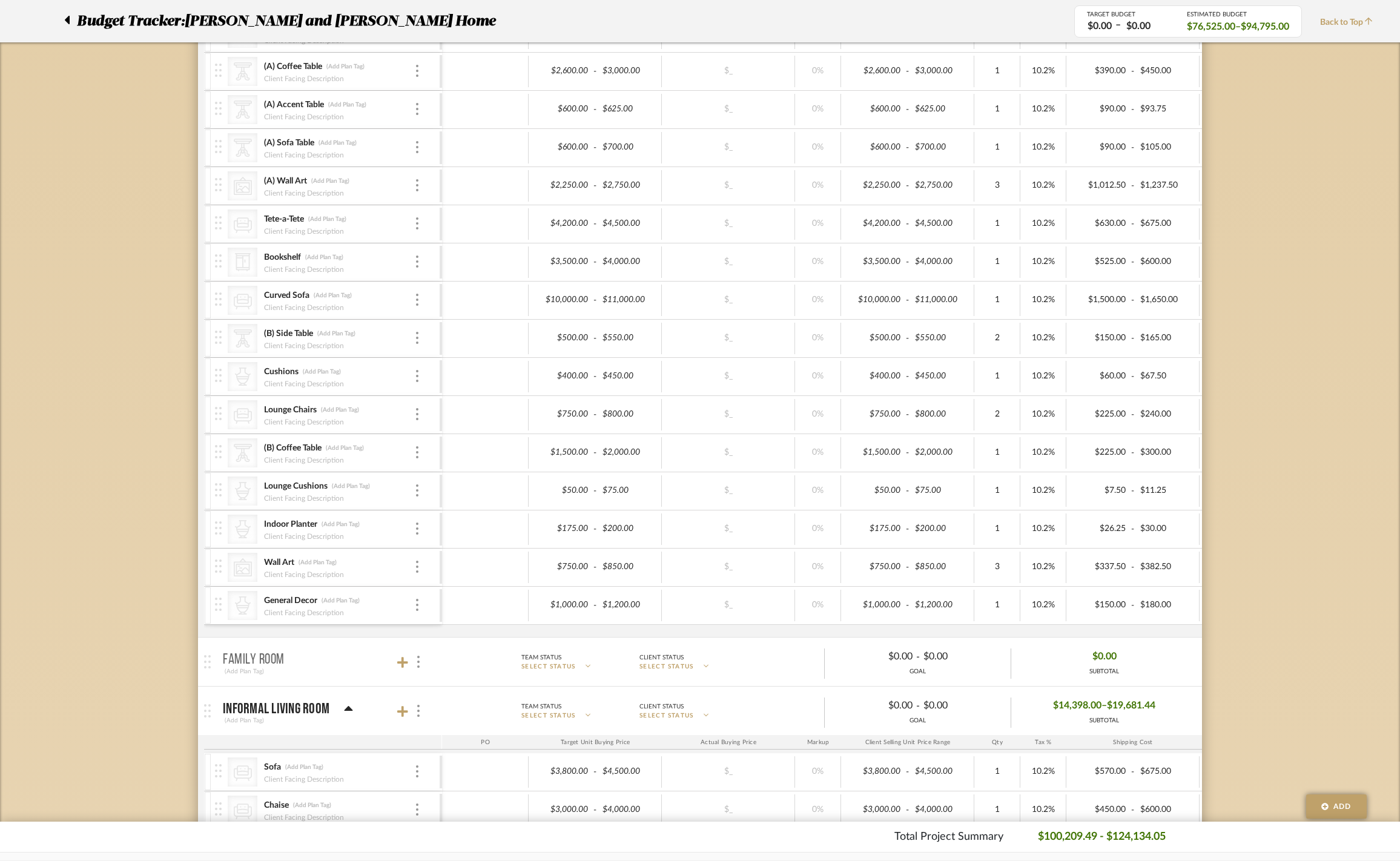
click at [345, 711] on icon at bounding box center [348, 707] width 8 height 5
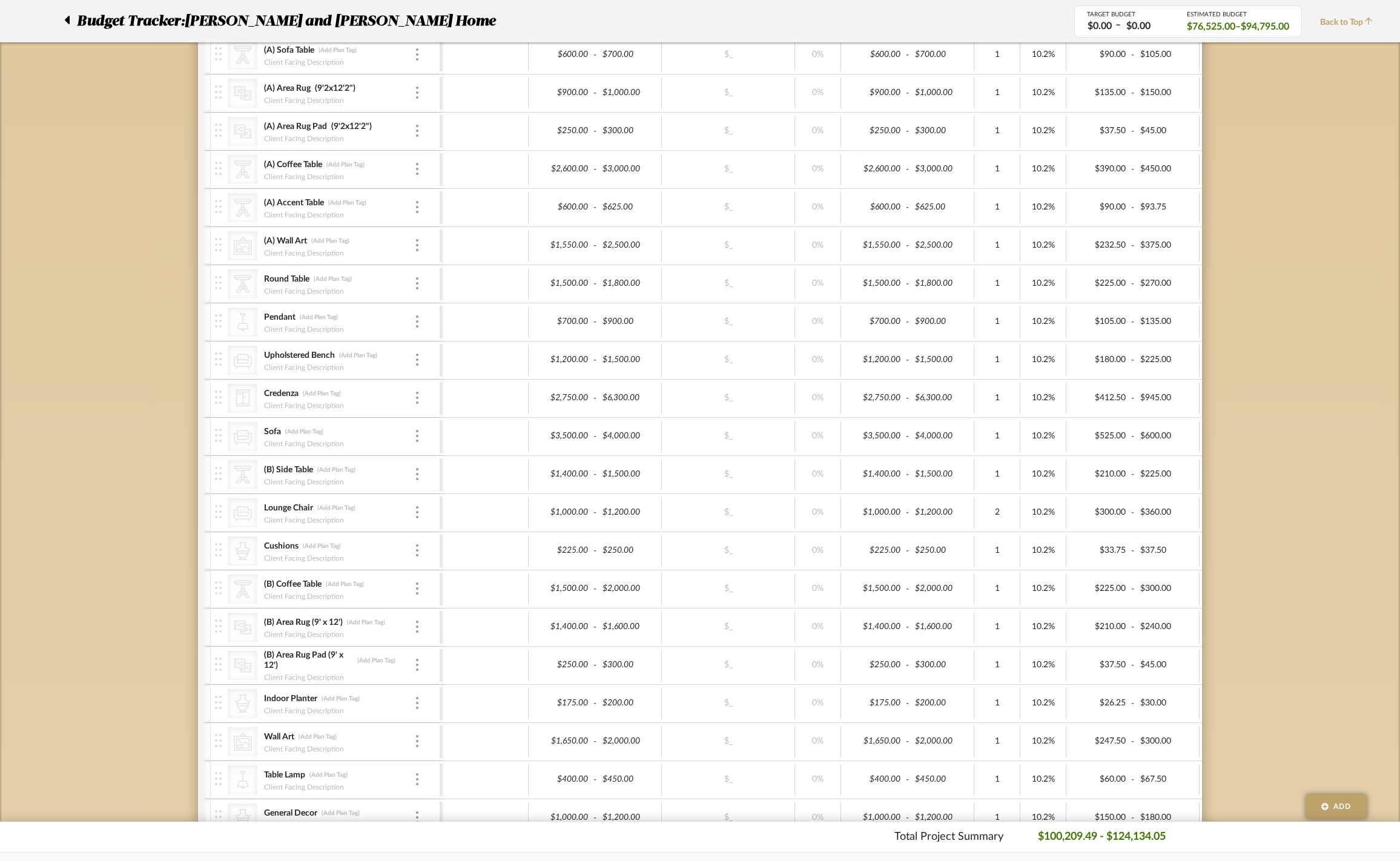
scroll to position [405, 0]
type input "2250"
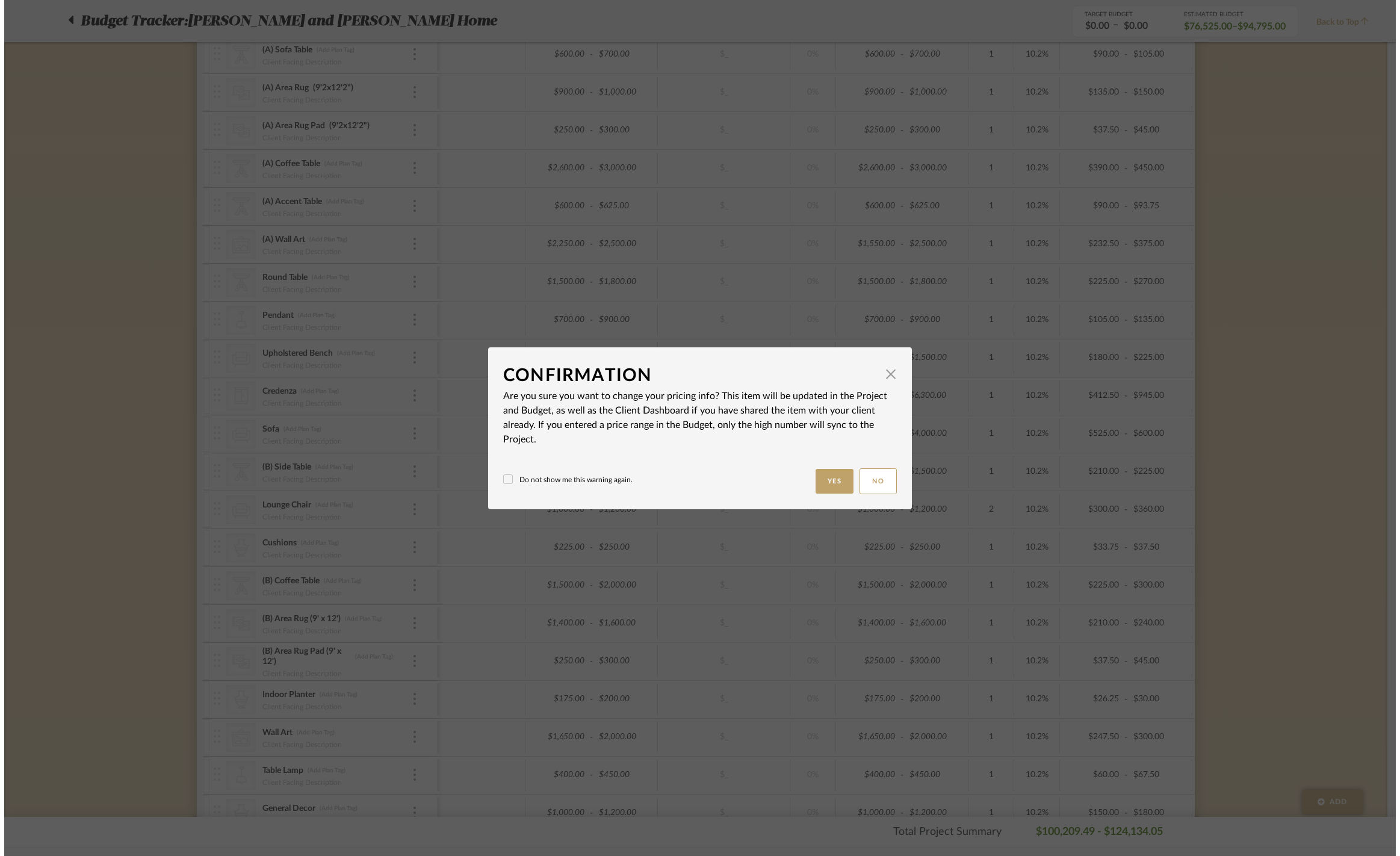
scroll to position [0, 0]
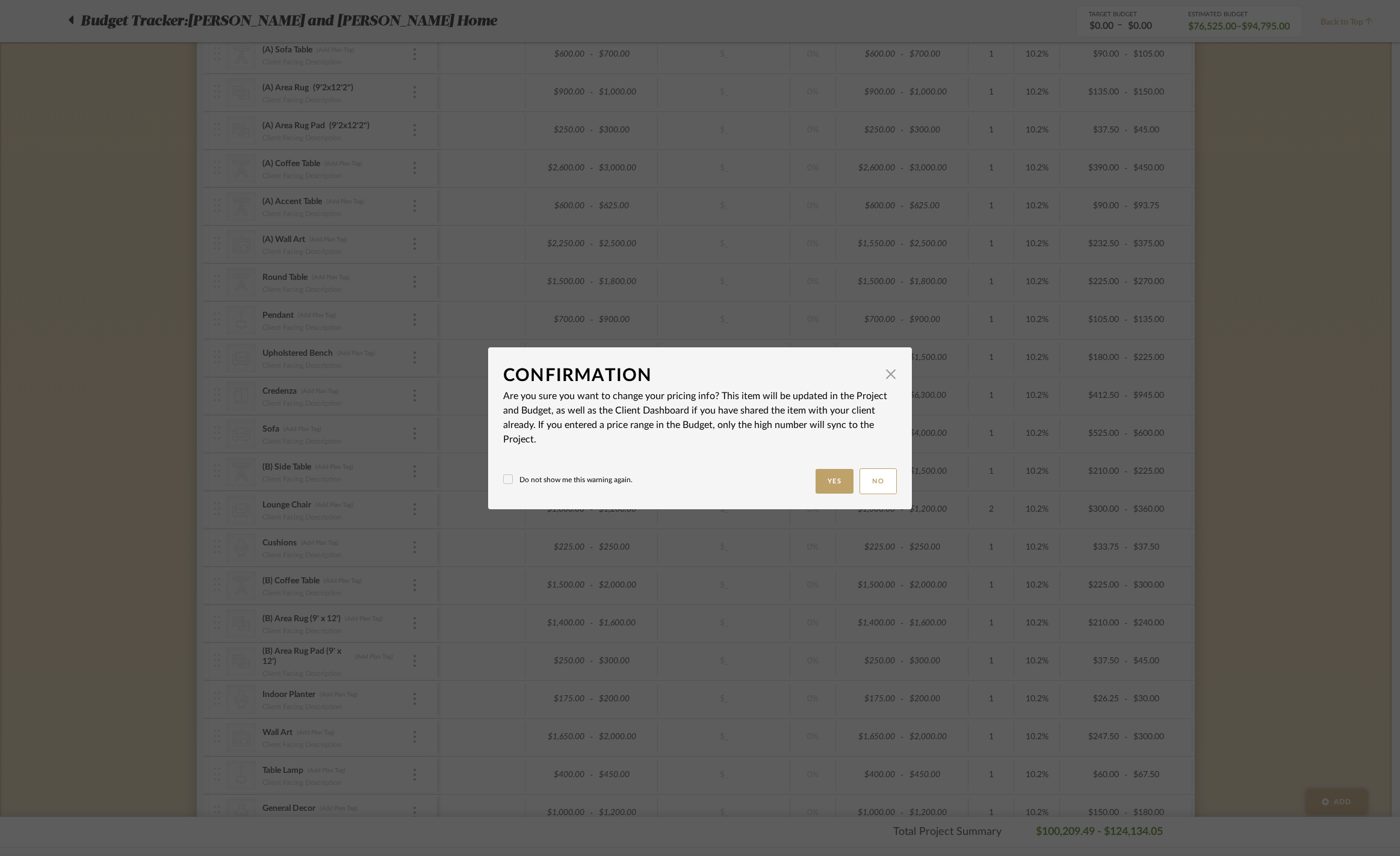
click at [825, 470] on mat-dialog-content "Confirmation × Are you sure you want to change your pricing info? This item wil…" at bounding box center [700, 428] width 393 height 132
click at [815, 486] on button "Yes" at bounding box center [834, 481] width 39 height 24
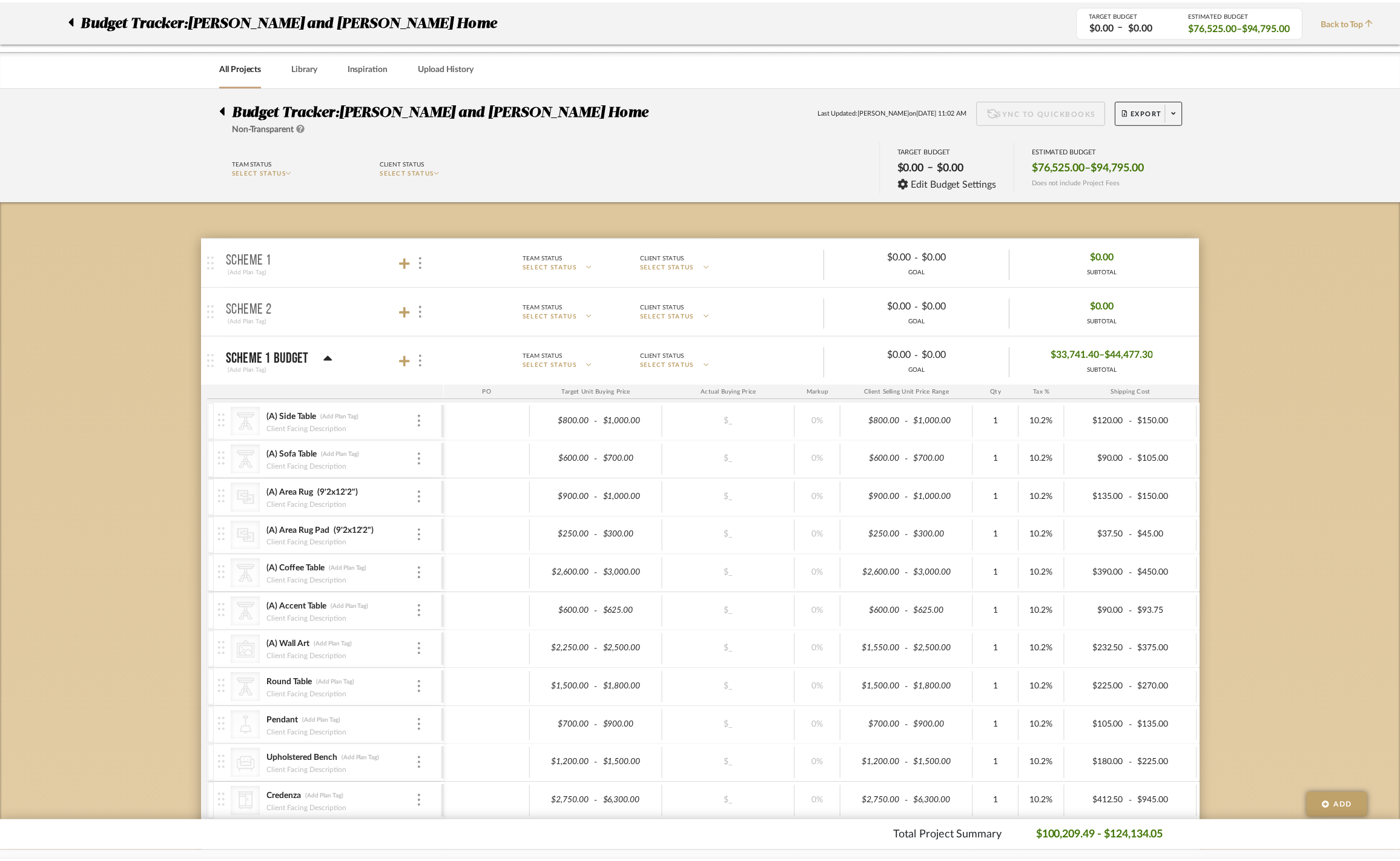
scroll to position [405, 0]
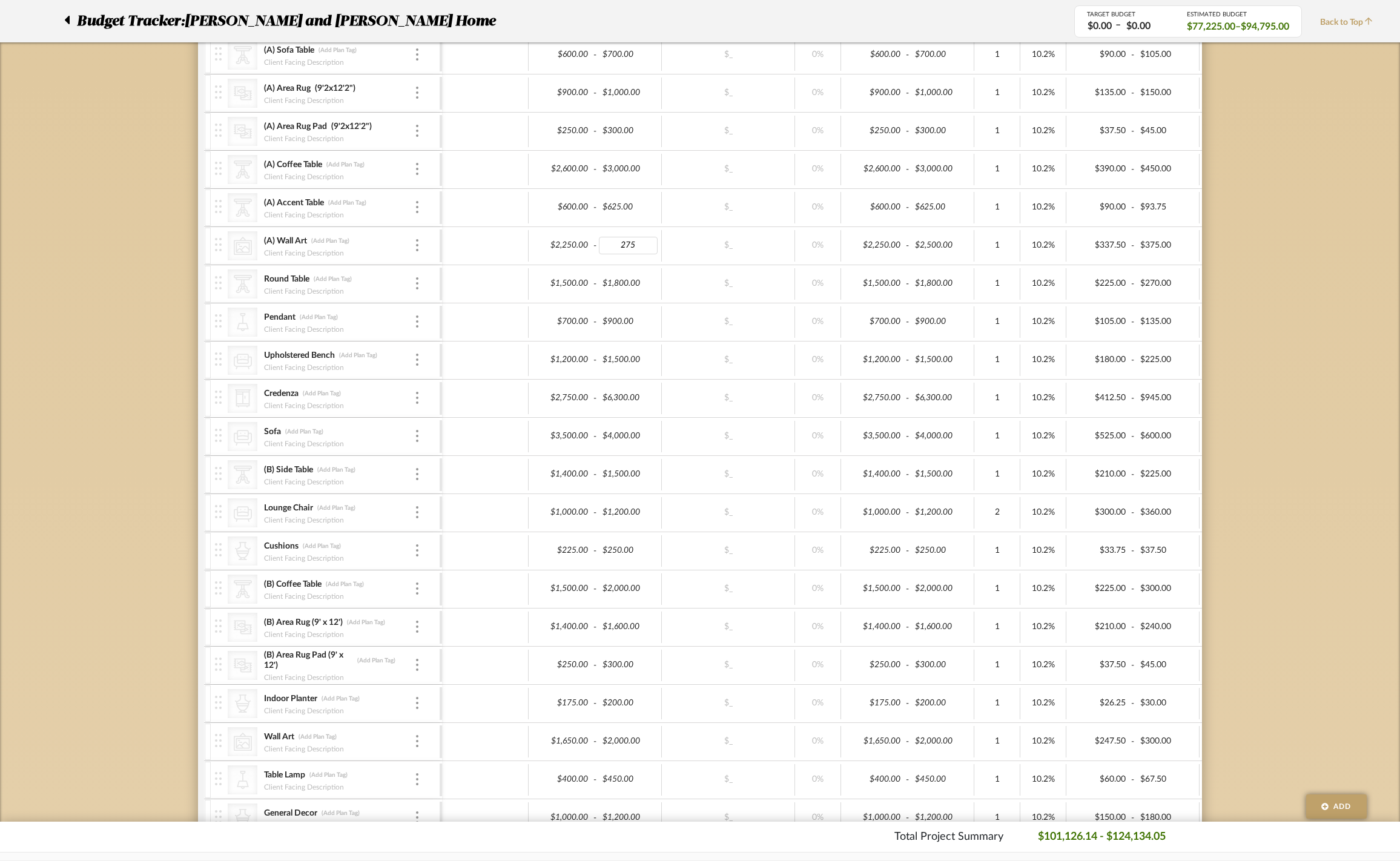
type input "2750"
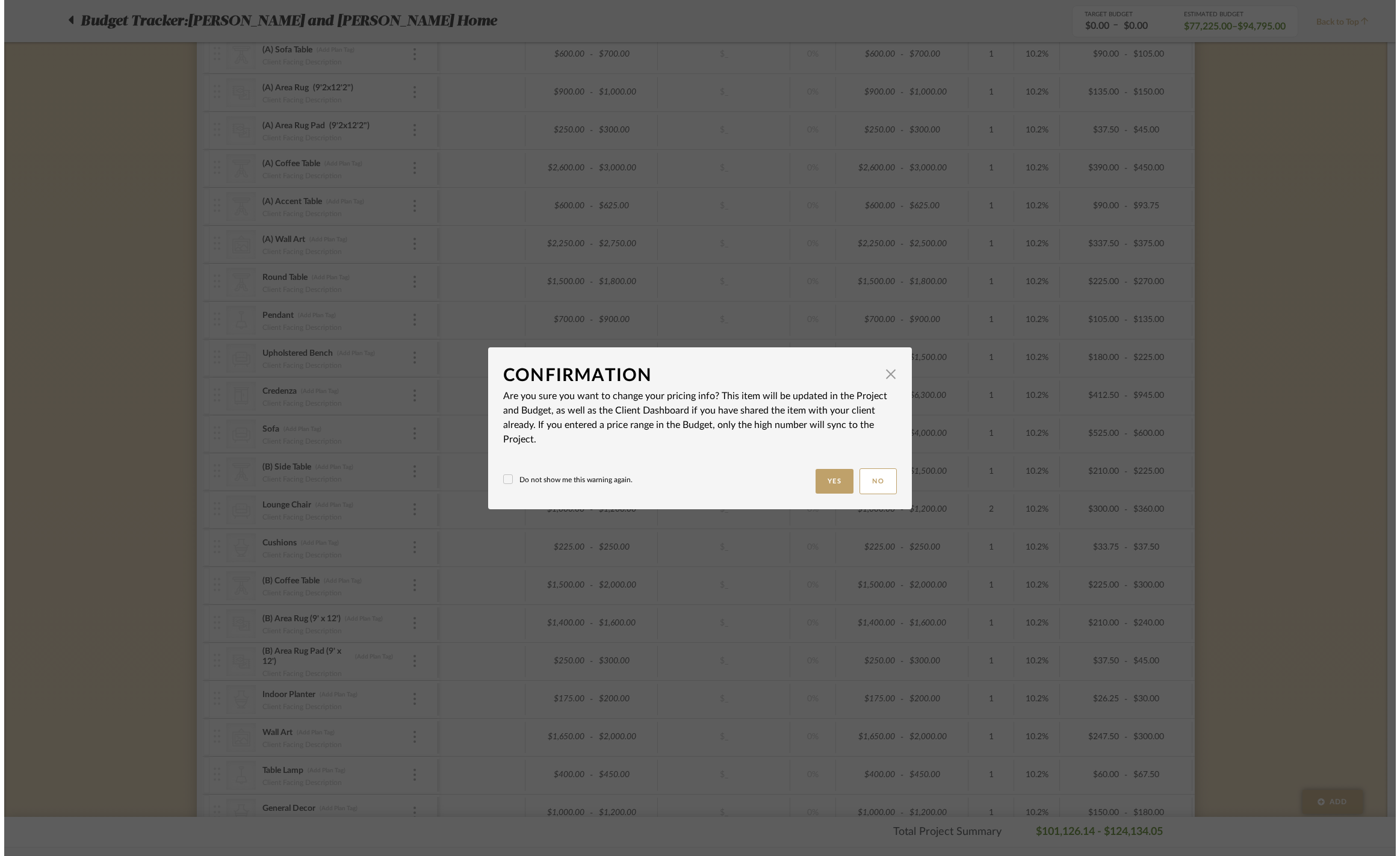
scroll to position [0, 0]
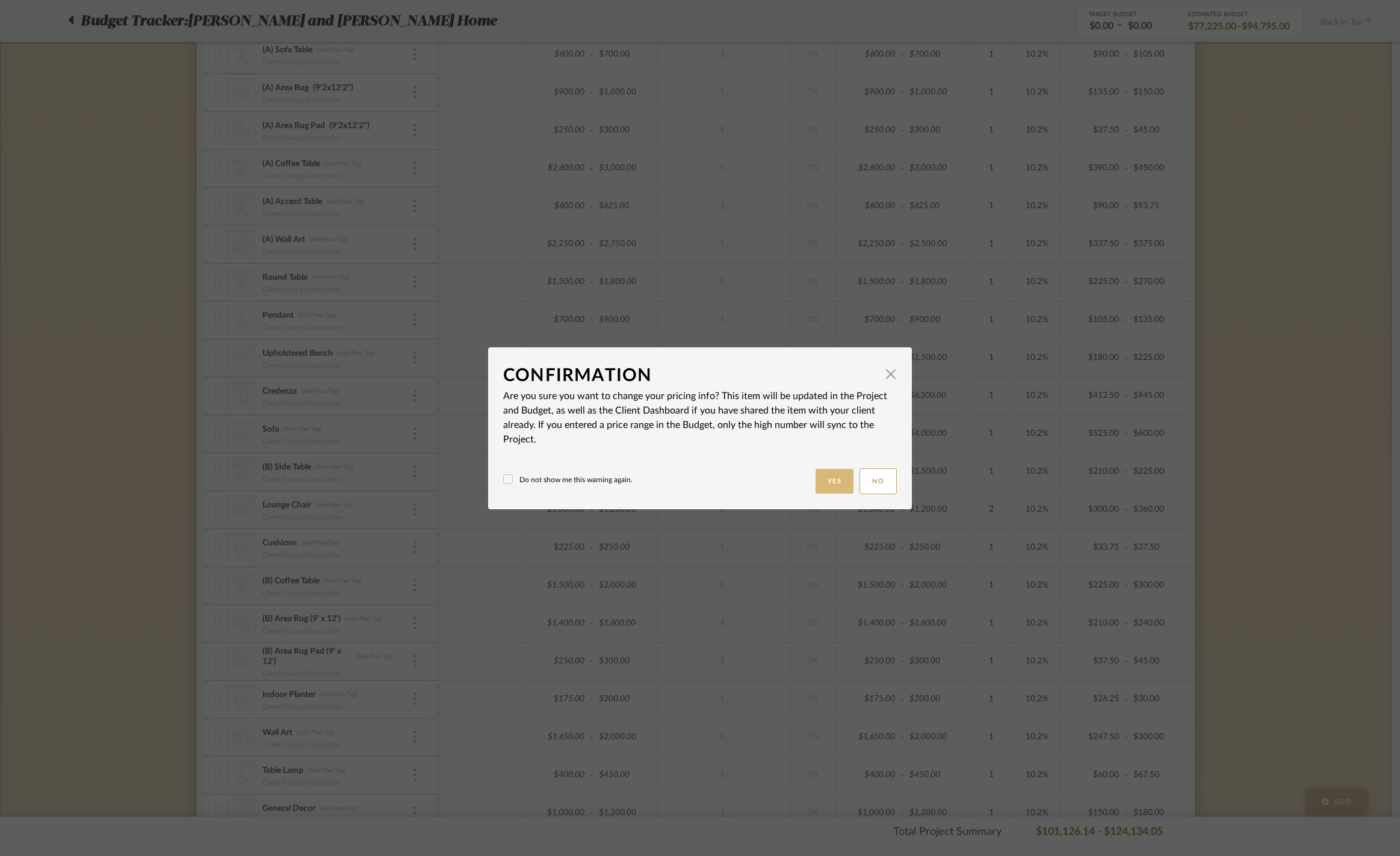
click at [815, 490] on button "Yes" at bounding box center [834, 481] width 39 height 24
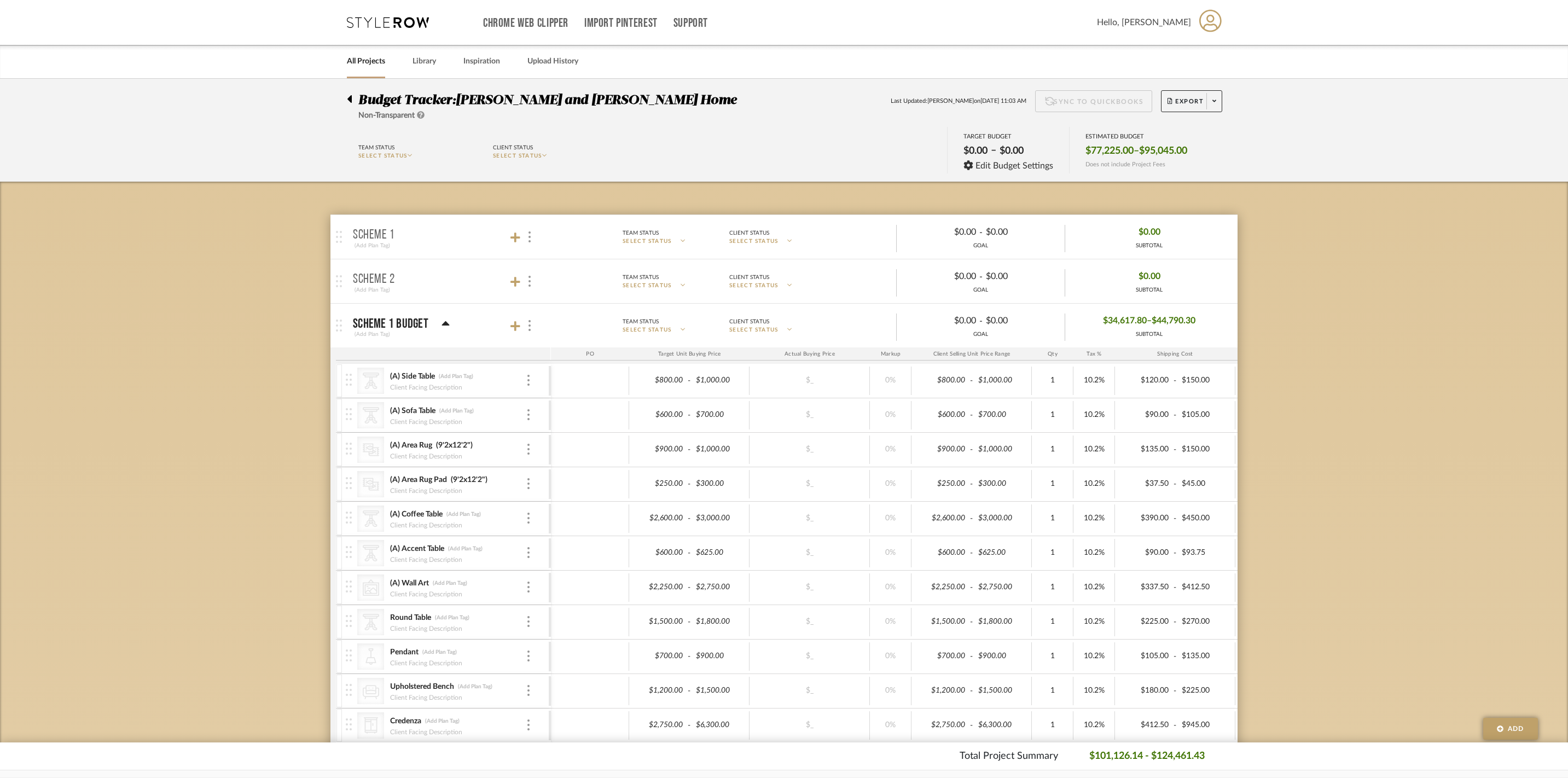
click at [446, 326] on icon at bounding box center [446, 324] width 8 height 13
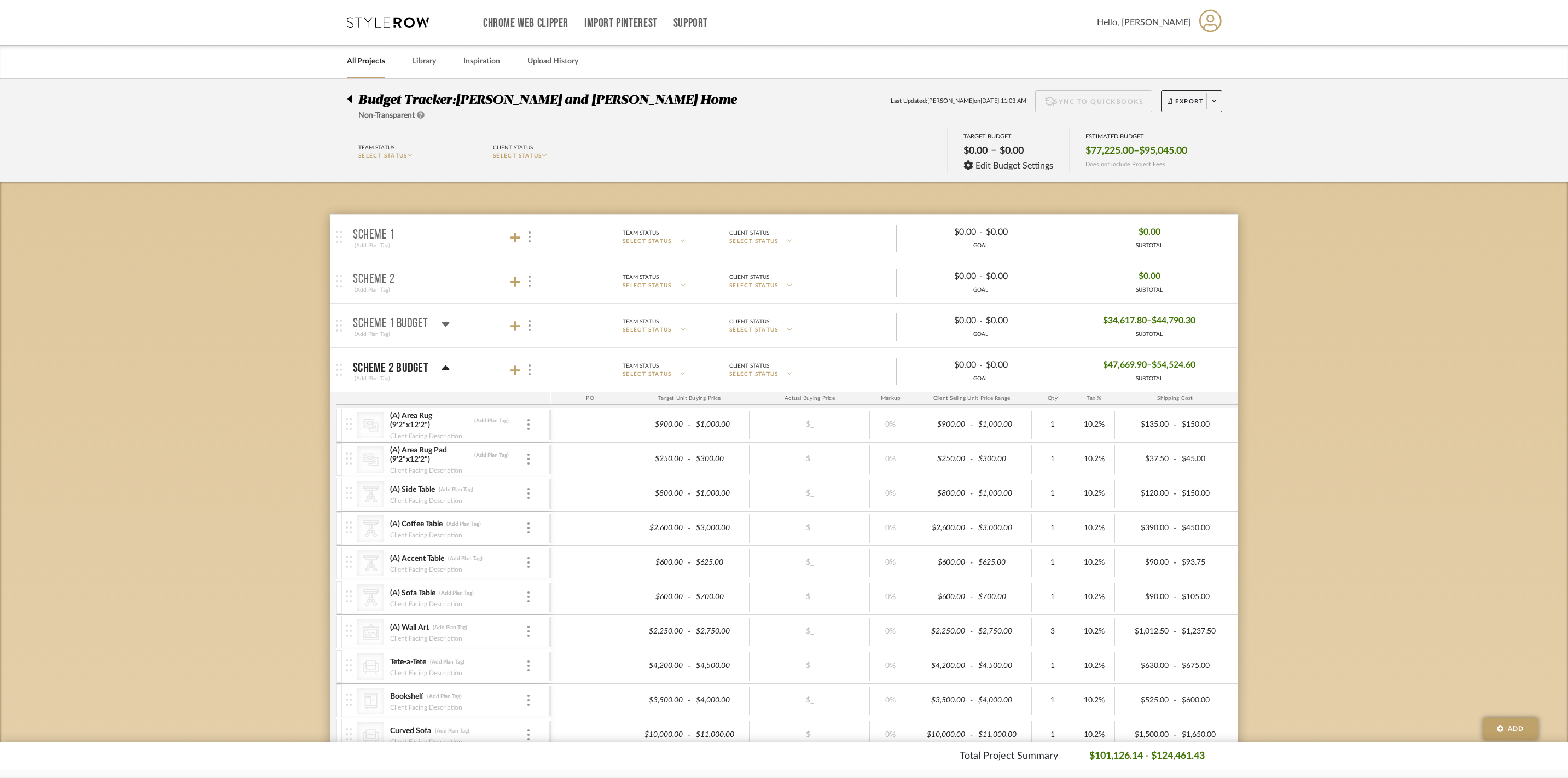
click at [452, 374] on mat-panel-title "Scheme 2 Budget (Add Plan Tag)" at bounding box center [449, 370] width 193 height 27
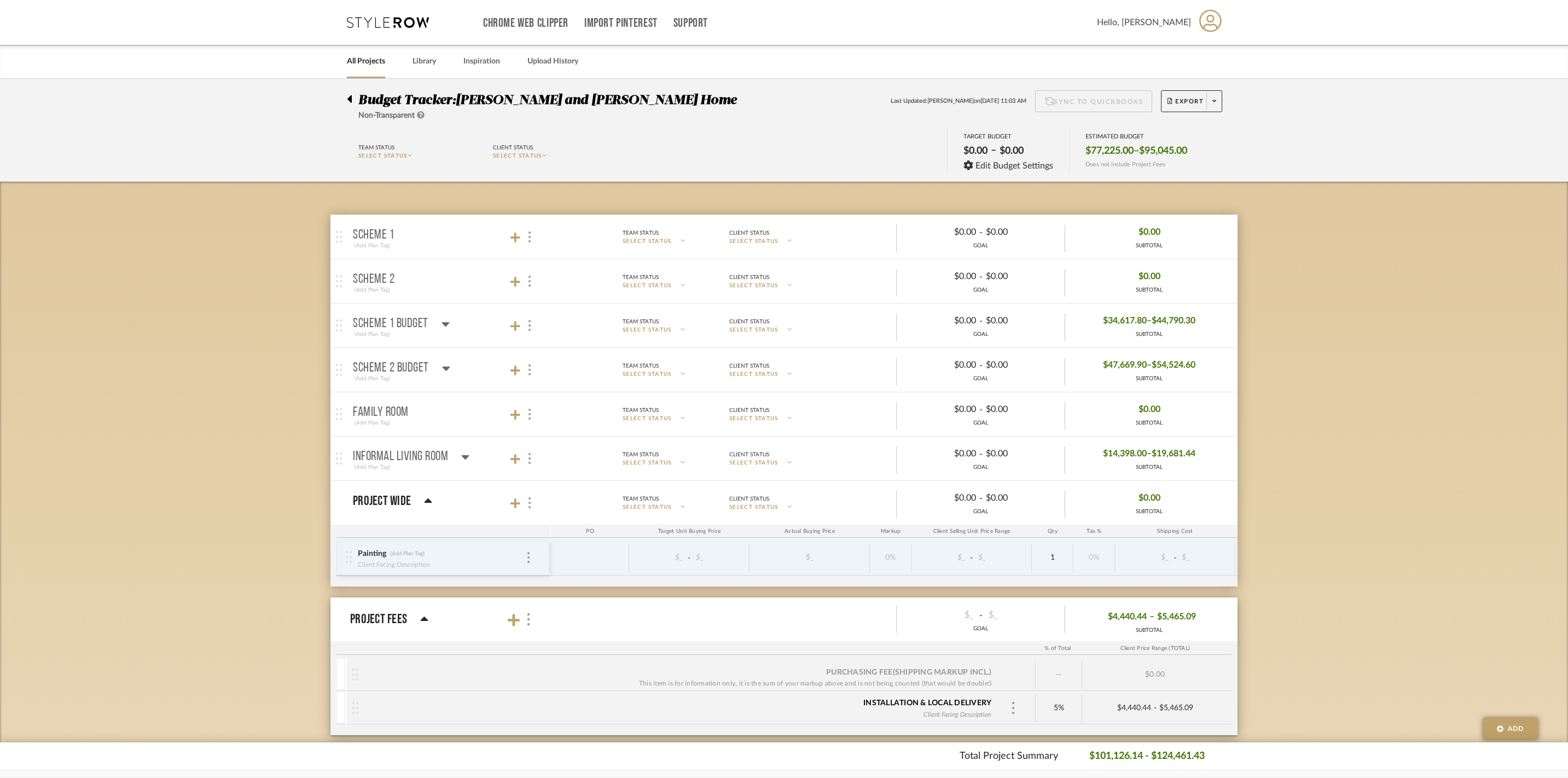
click at [442, 331] on icon at bounding box center [446, 324] width 8 height 13
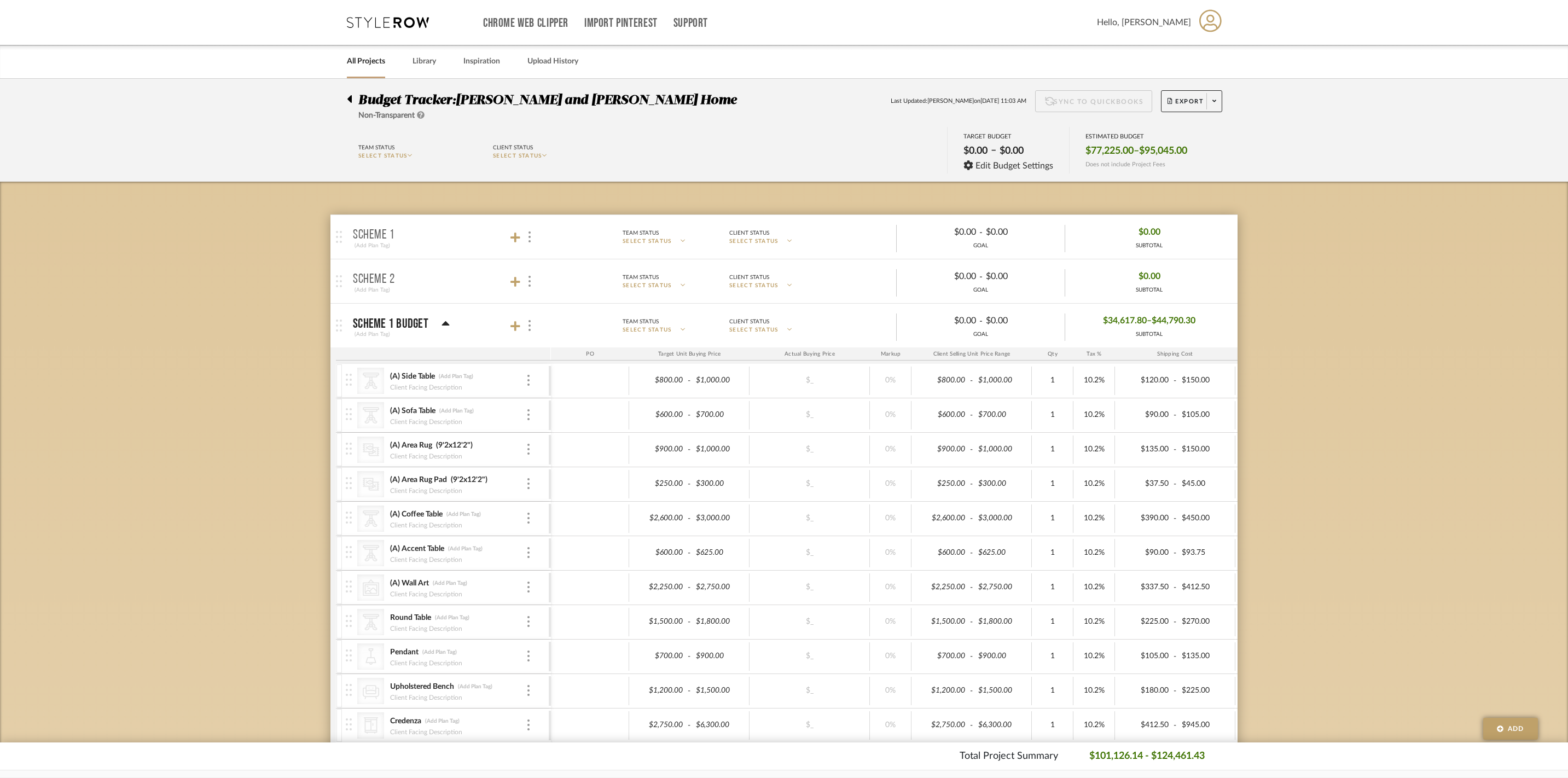
scroll to position [16, 0]
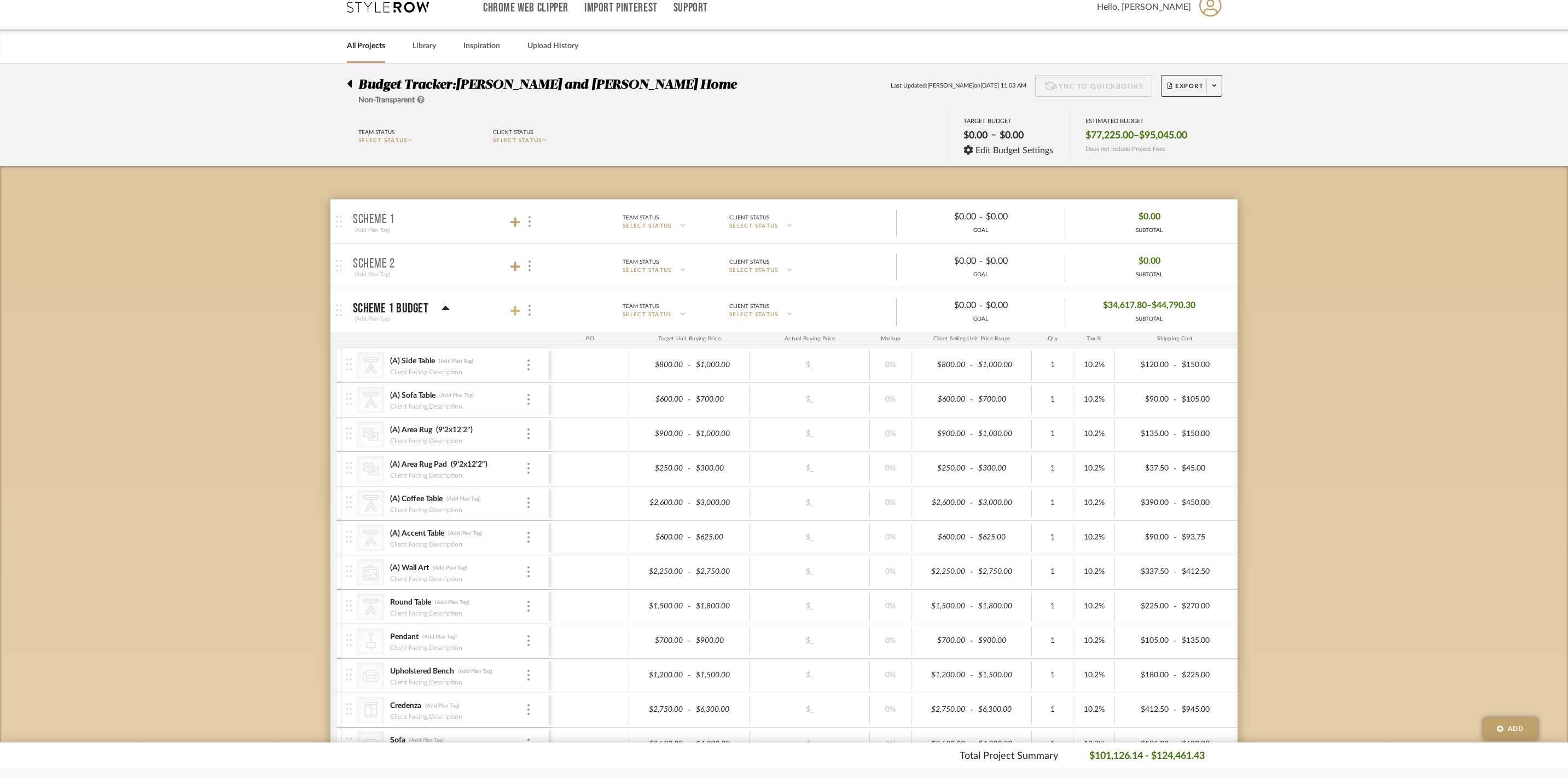
click at [517, 314] on icon at bounding box center [515, 310] width 10 height 11
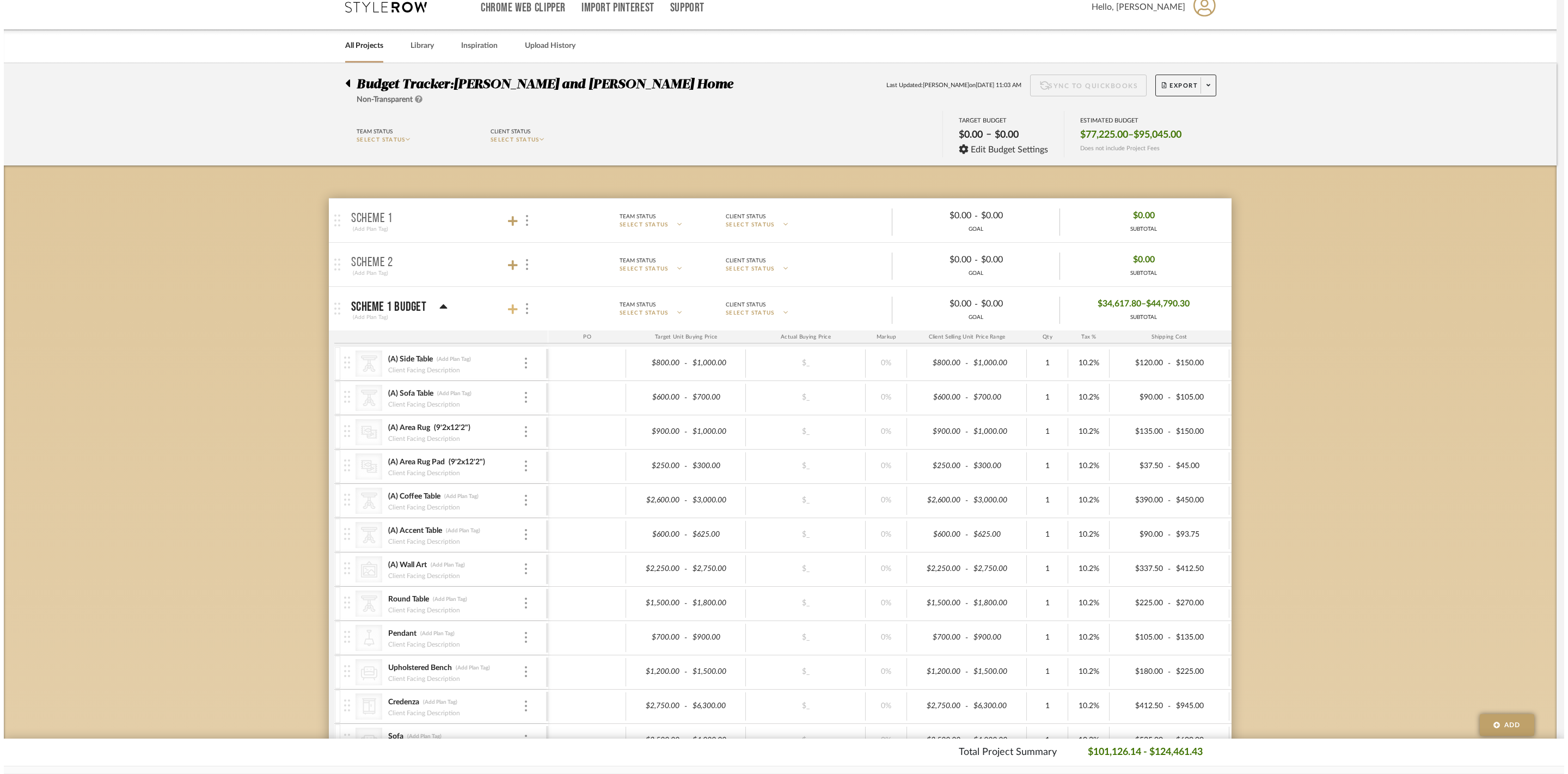
scroll to position [0, 0]
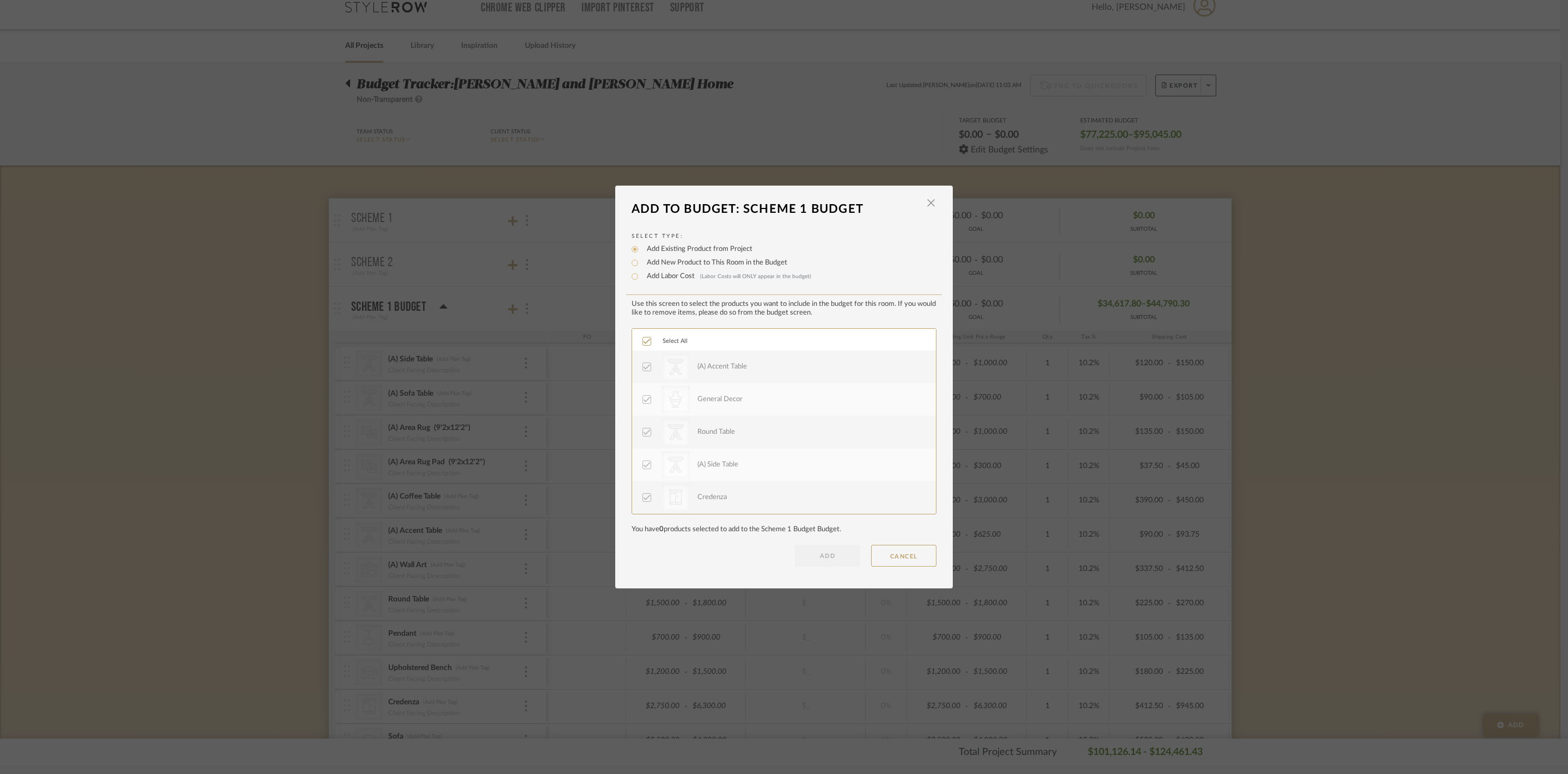
click at [656, 257] on label "Add New Product to This Room in the Budget" at bounding box center [714, 262] width 146 height 11
click at [641, 257] on input "Add New Product to This Room in the Budget" at bounding box center [635, 263] width 13 height 13
radio input "true"
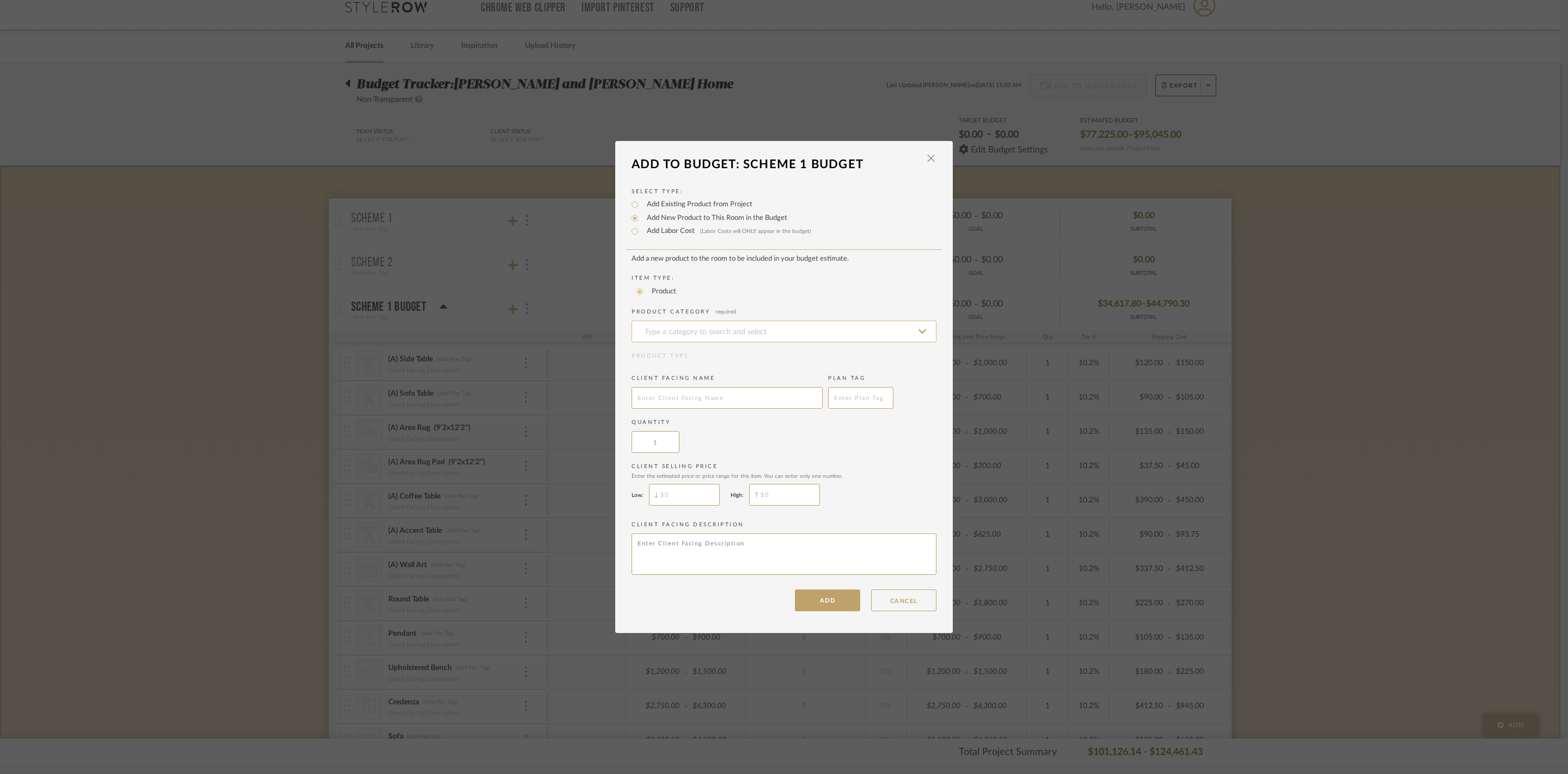
click at [730, 321] on input at bounding box center [783, 331] width 305 height 22
click at [760, 339] on div "Light Bulbs" at bounding box center [780, 344] width 304 height 28
type input "Light Bulbs"
drag, startPoint x: 660, startPoint y: 445, endPoint x: 623, endPoint y: 452, distance: 37.7
click at [623, 452] on div "Select Type: Add Existing Product from Project Add New Product to This Room in …" at bounding box center [783, 394] width 337 height 435
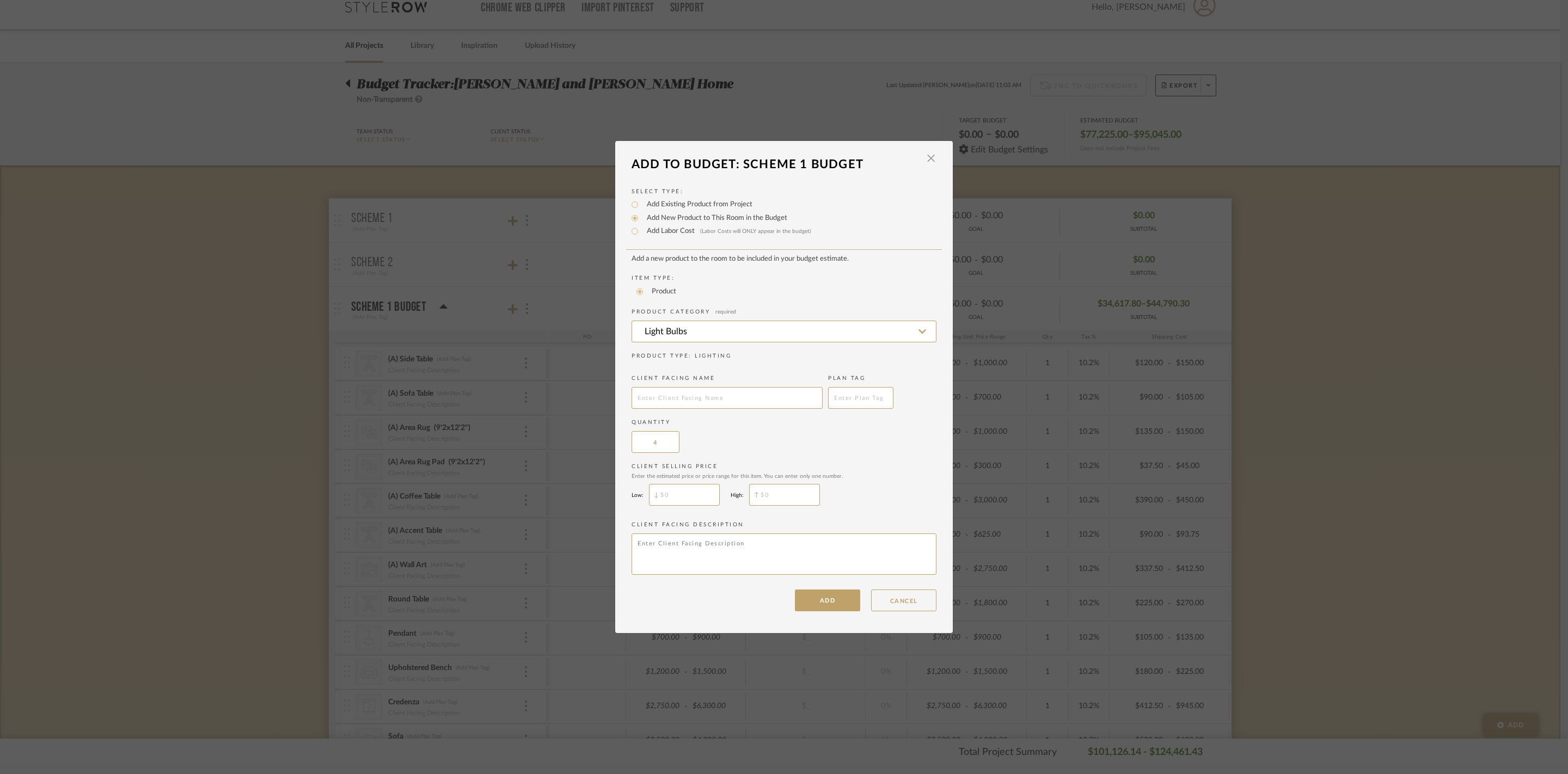
type input "4"
click at [761, 448] on div "Quantity 4" at bounding box center [783, 435] width 305 height 34
click at [686, 506] on input "$" at bounding box center [684, 495] width 71 height 22
type input "$100"
type input "1"
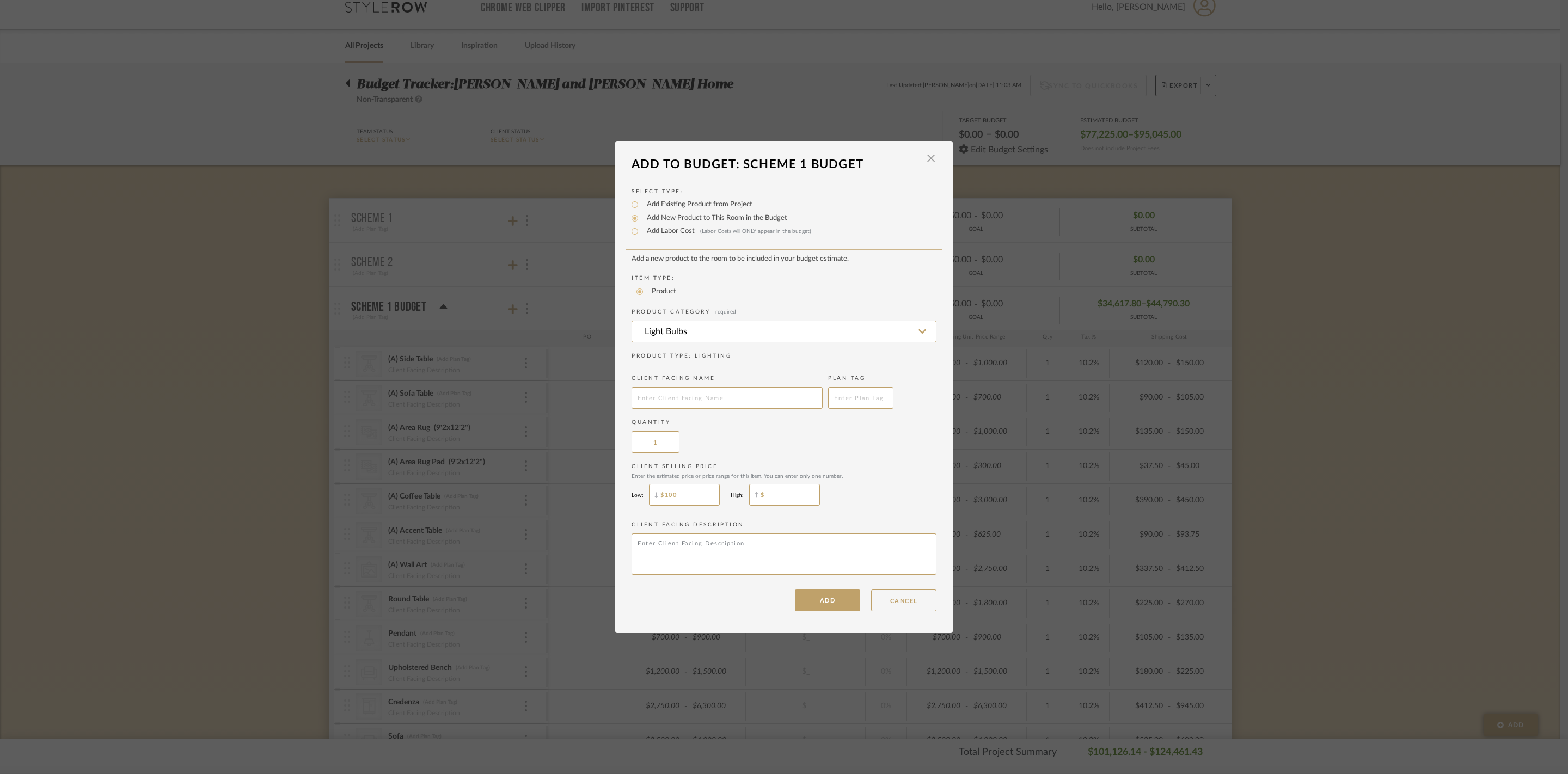
click at [803, 506] on input "$" at bounding box center [784, 495] width 71 height 22
type input "$150"
click at [826, 612] on button "ADD" at bounding box center [827, 600] width 65 height 22
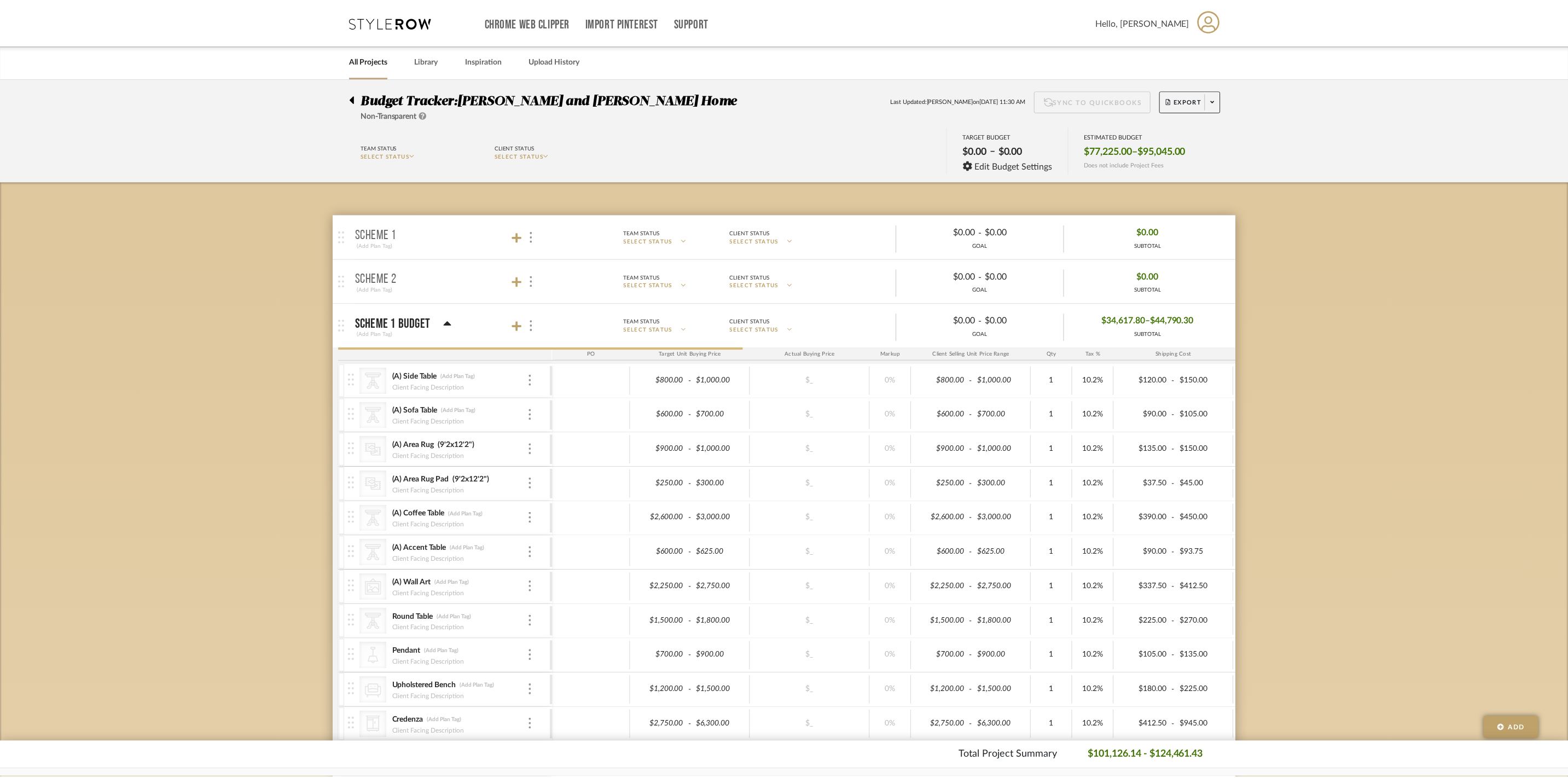
scroll to position [16, 0]
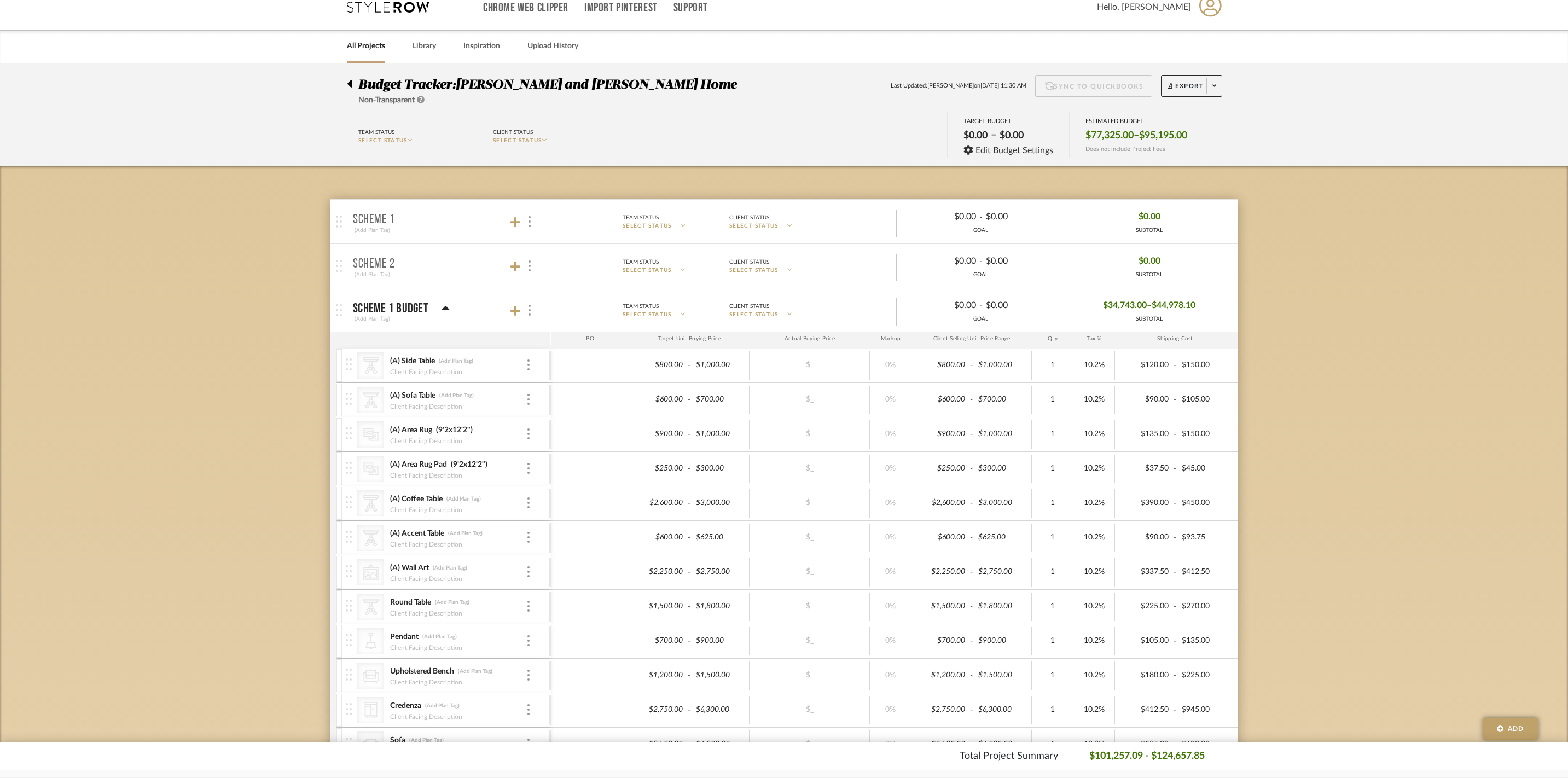
click at [438, 319] on div "(Add Plan Tag)" at bounding box center [401, 319] width 97 height 10
click at [444, 306] on div "Scheme 1 Budget" at bounding box center [401, 309] width 97 height 13
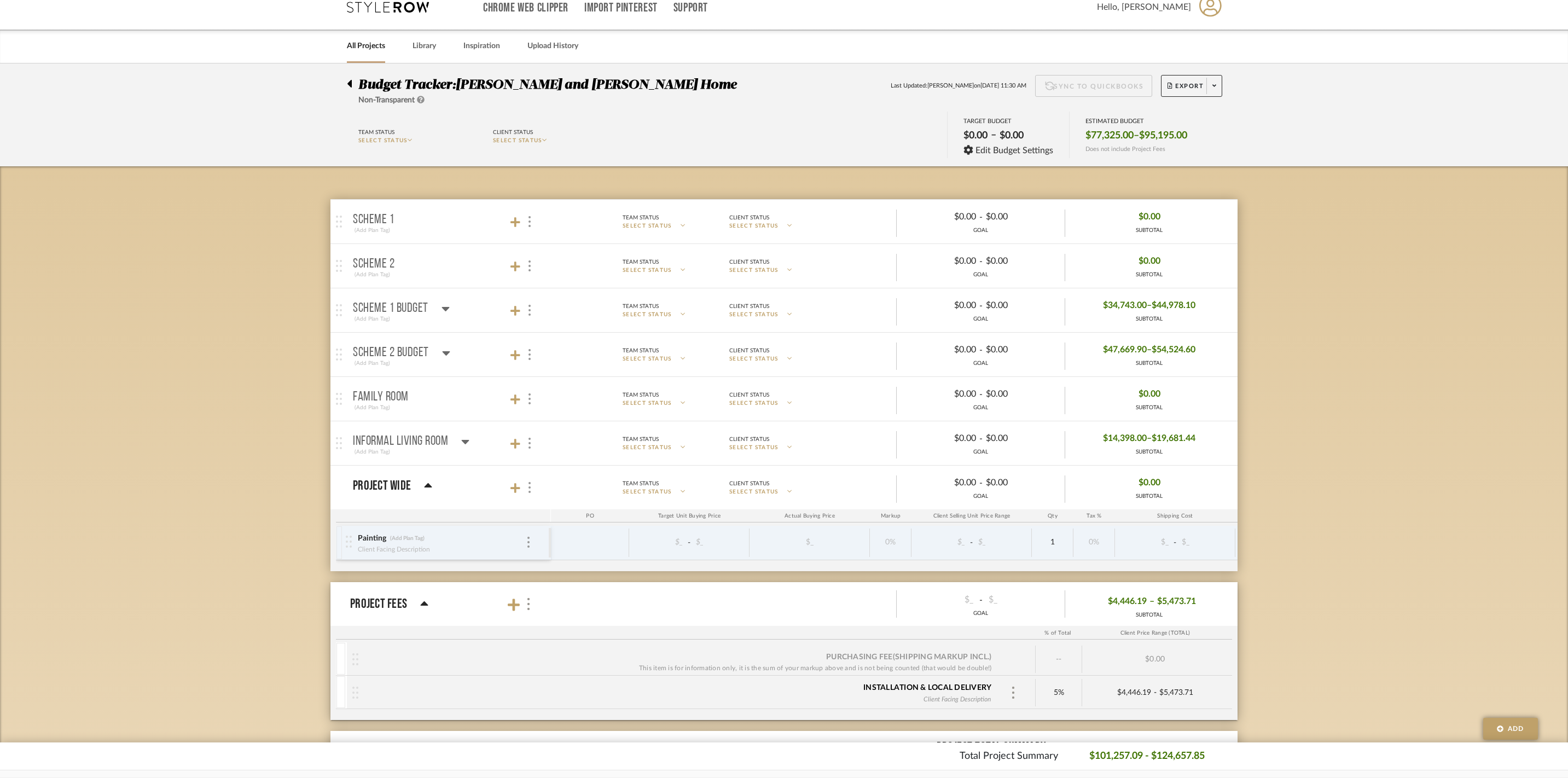
click at [444, 359] on icon at bounding box center [446, 353] width 8 height 13
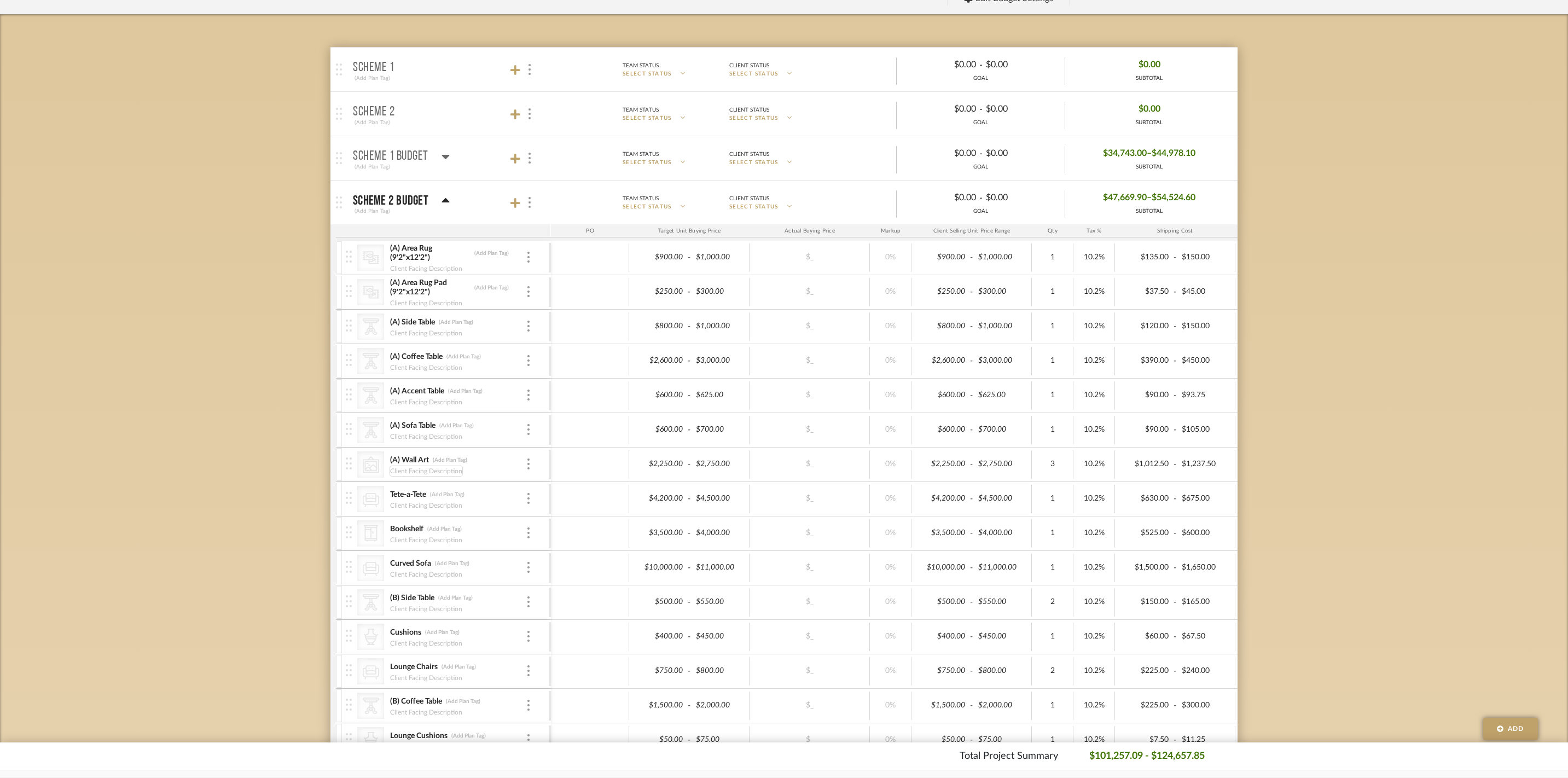
scroll to position [119, 0]
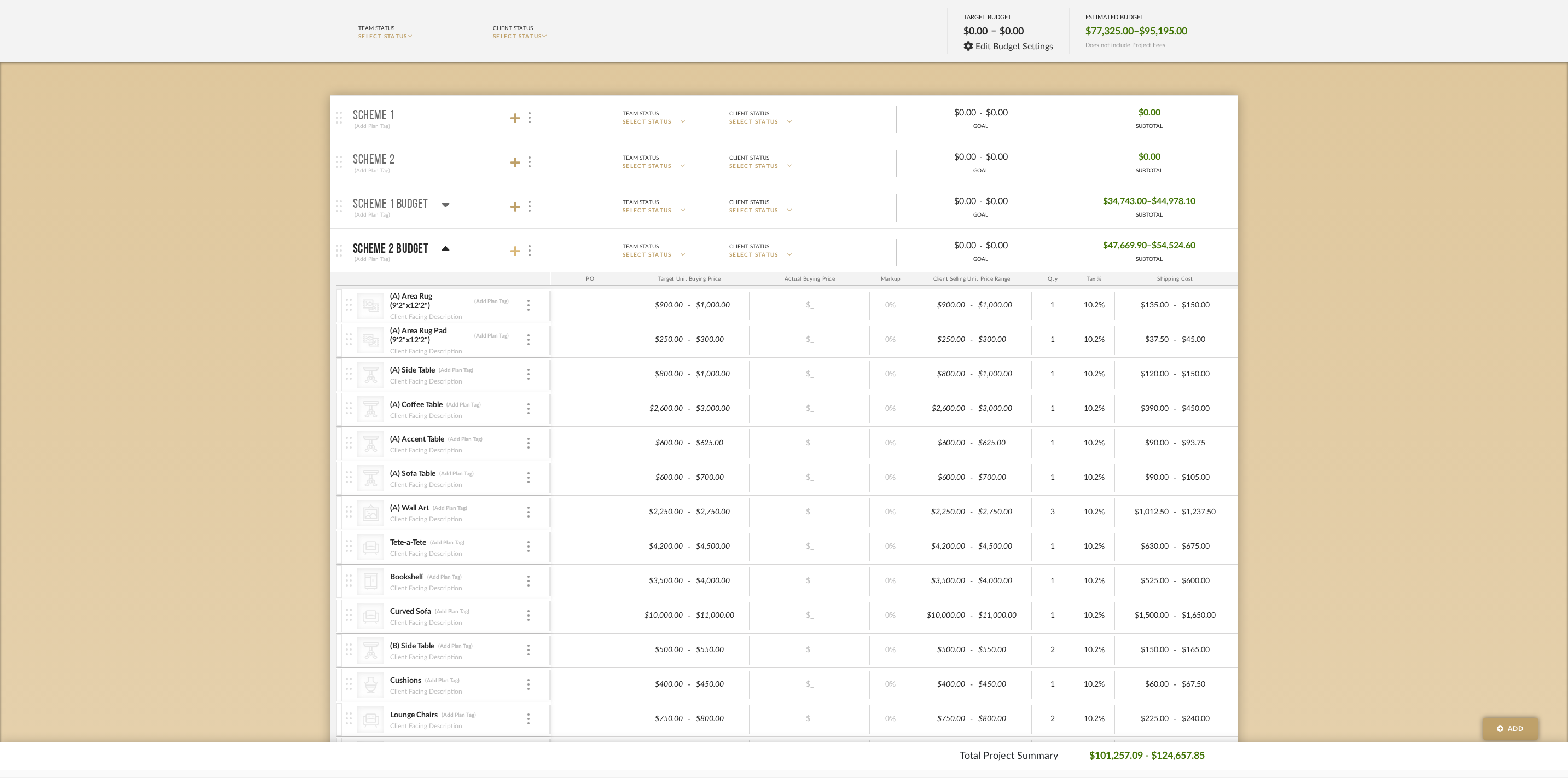
click at [515, 256] on icon at bounding box center [515, 251] width 10 height 10
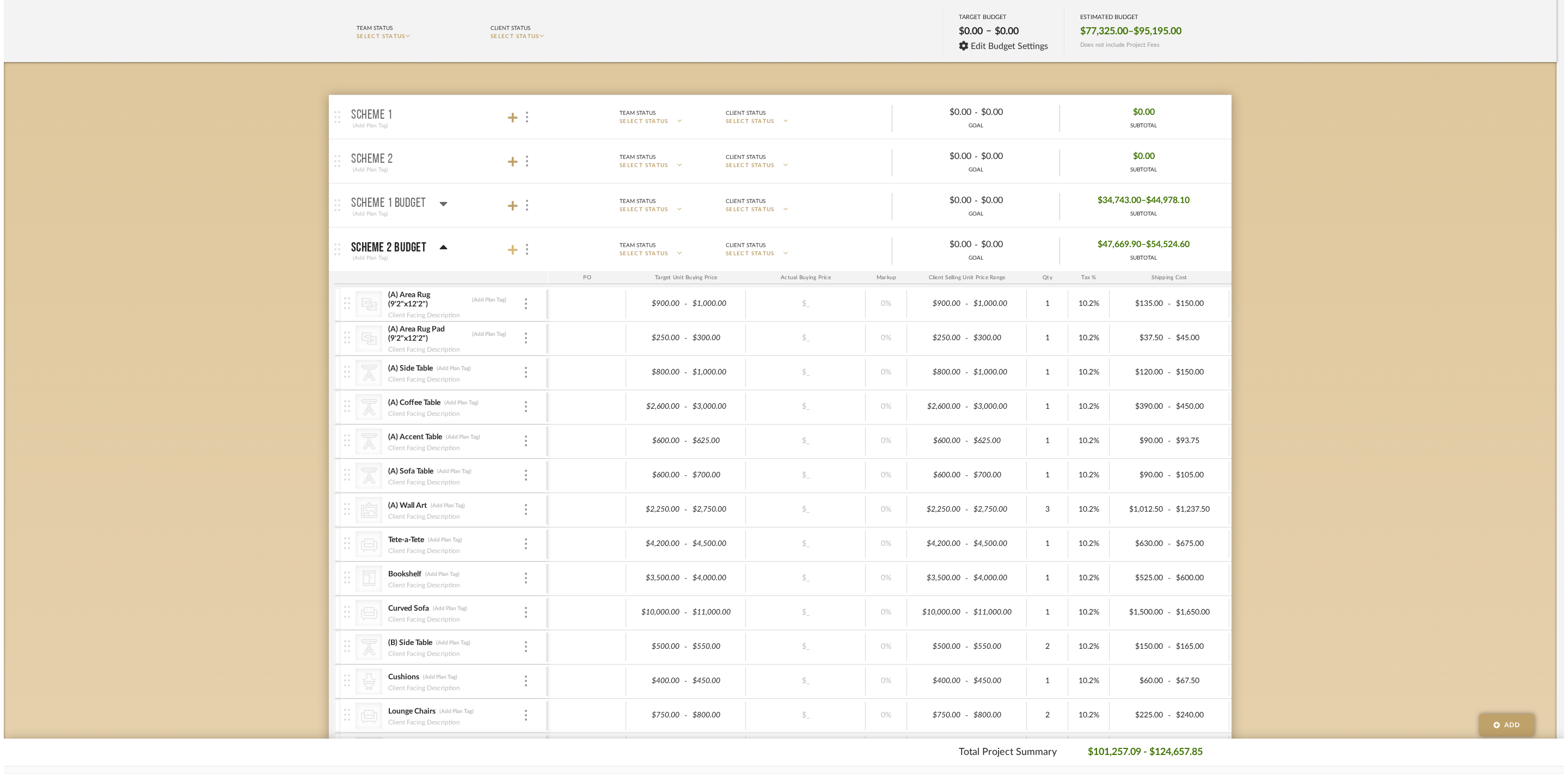
scroll to position [0, 0]
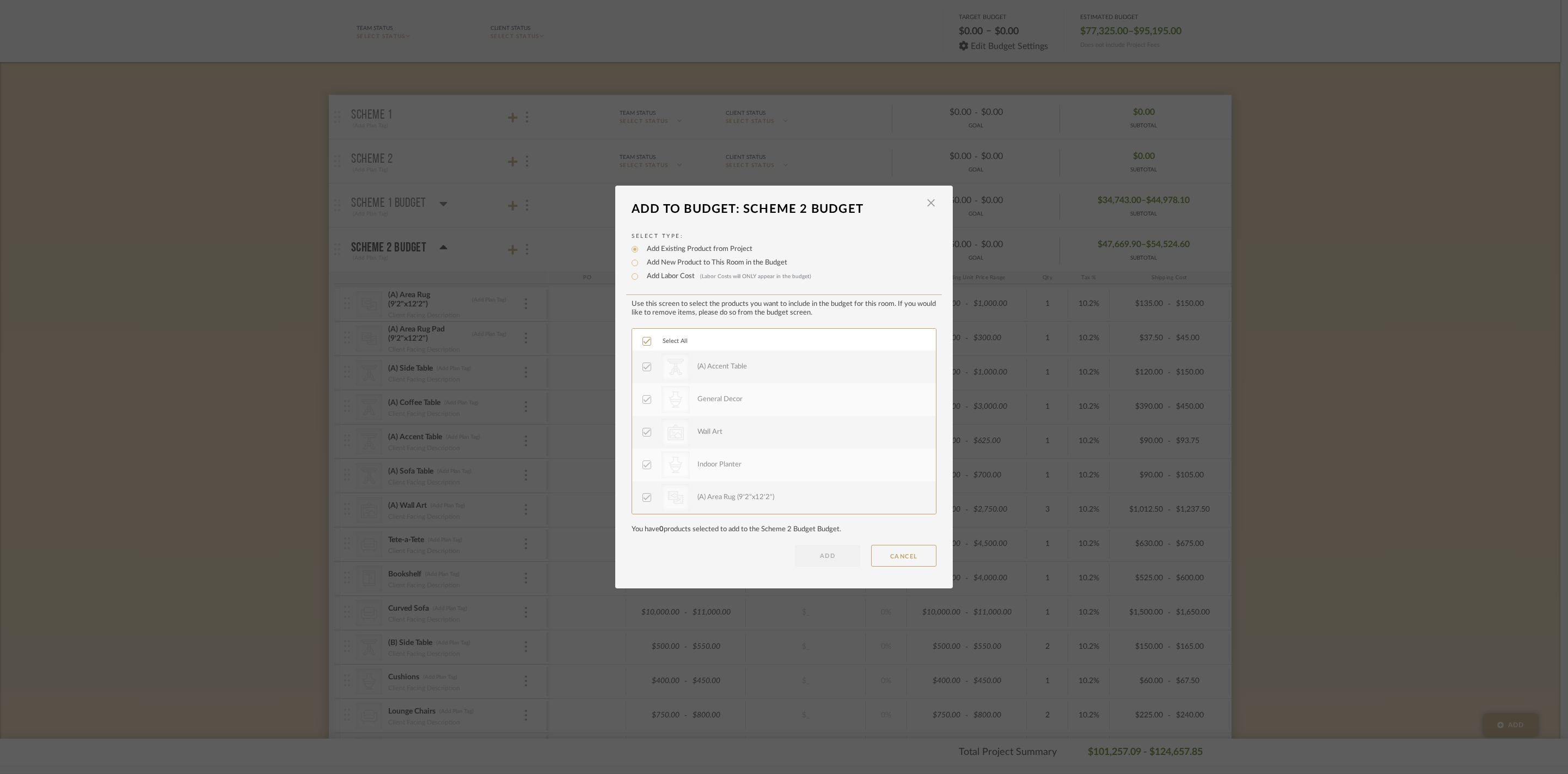
click at [691, 257] on label "Add New Product to This Room in the Budget" at bounding box center [714, 262] width 146 height 11
click at [641, 257] on input "Add New Product to This Room in the Budget" at bounding box center [635, 263] width 13 height 13
radio input "true"
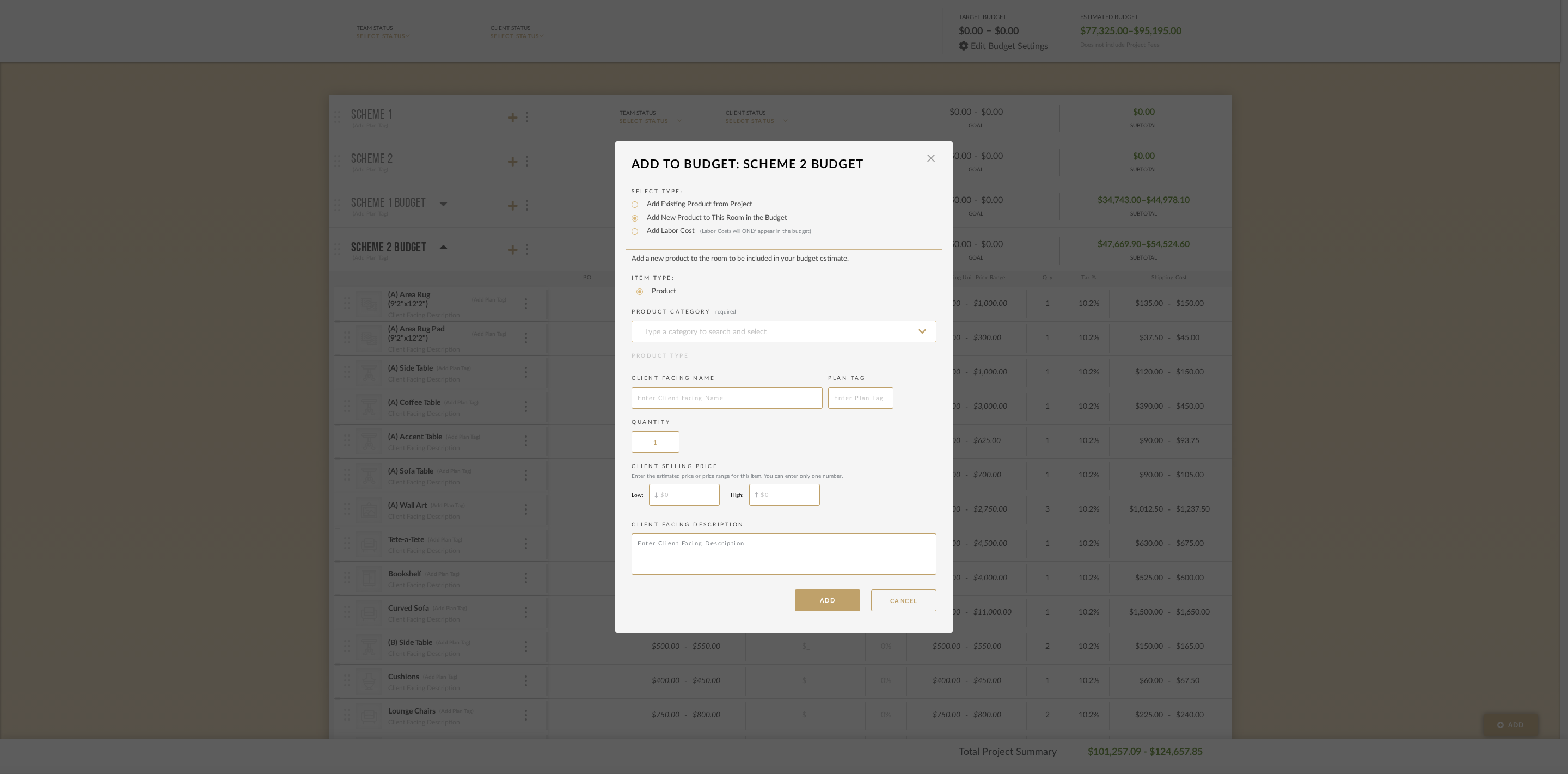
click at [695, 321] on input at bounding box center [783, 331] width 305 height 22
click at [707, 348] on div "Light Bulbs" at bounding box center [780, 344] width 304 height 28
type input "Light Bulbs"
click at [699, 400] on input "text" at bounding box center [726, 397] width 191 height 22
click at [699, 506] on input "$" at bounding box center [684, 495] width 71 height 22
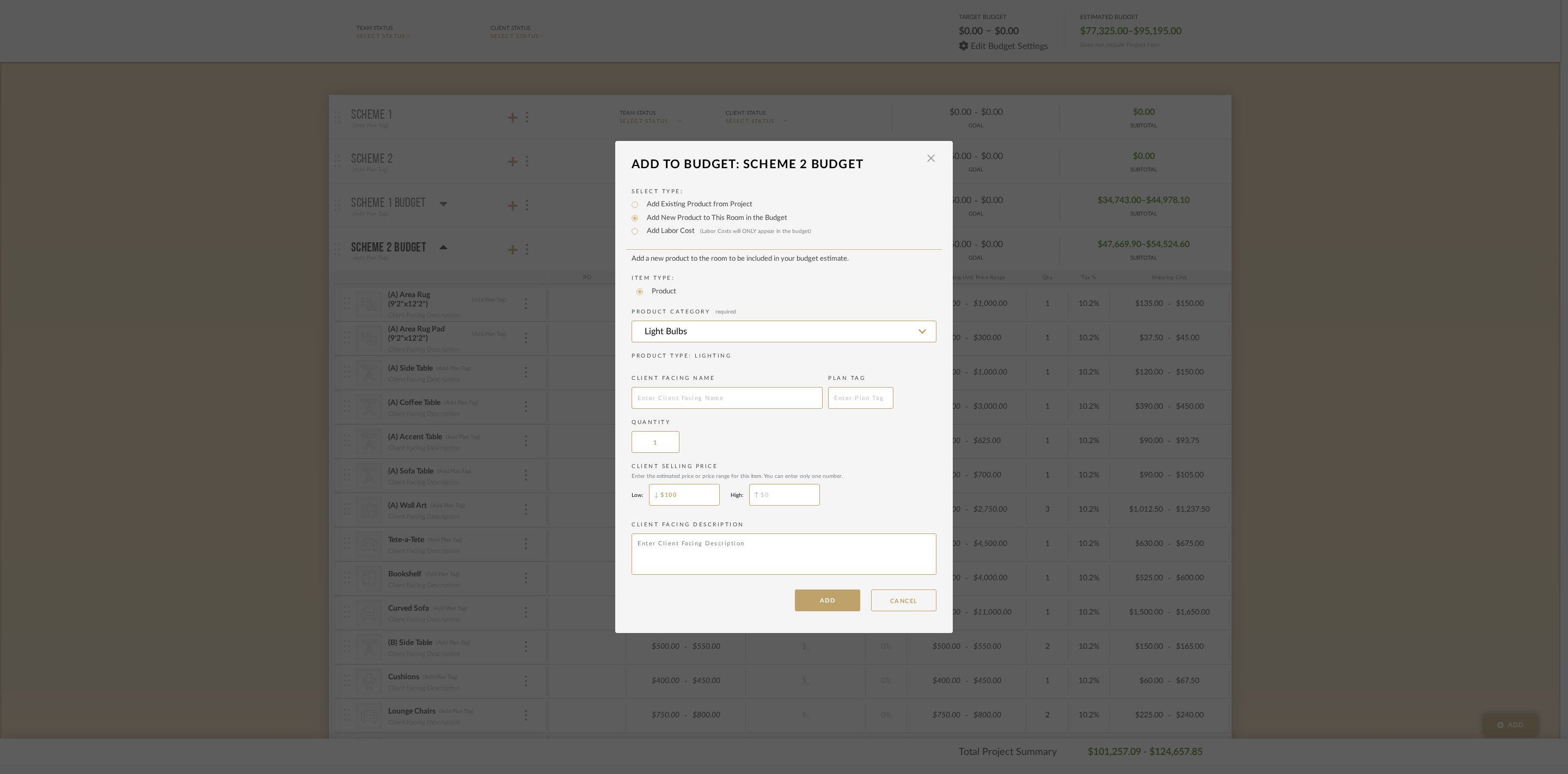
type input "$100"
click at [820, 506] on input "$" at bounding box center [784, 495] width 71 height 22
type input "$150"
click at [701, 397] on input "text" at bounding box center [726, 397] width 191 height 22
type input "Light Bulbs"
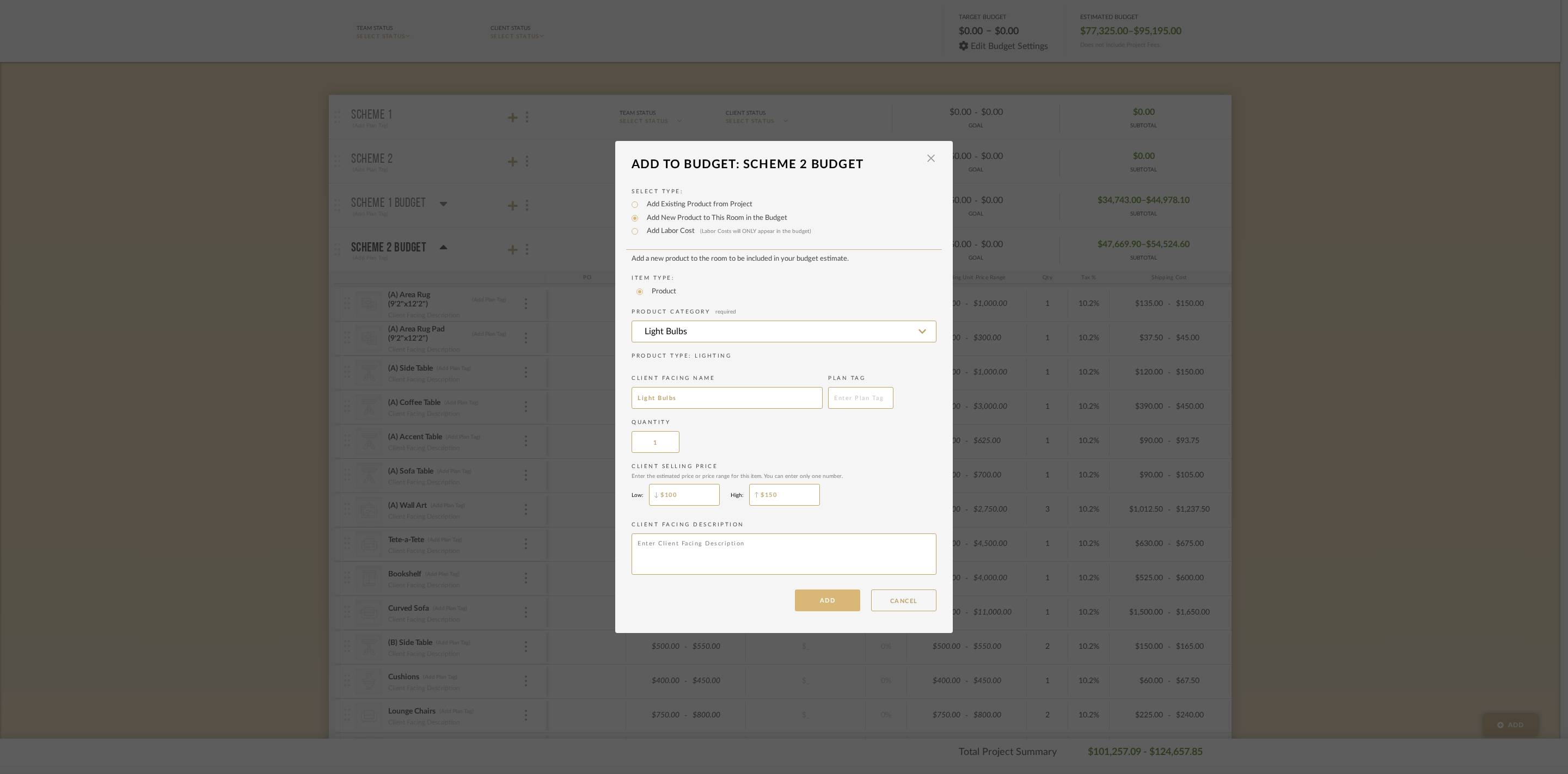
click at [816, 612] on button "ADD" at bounding box center [827, 600] width 65 height 22
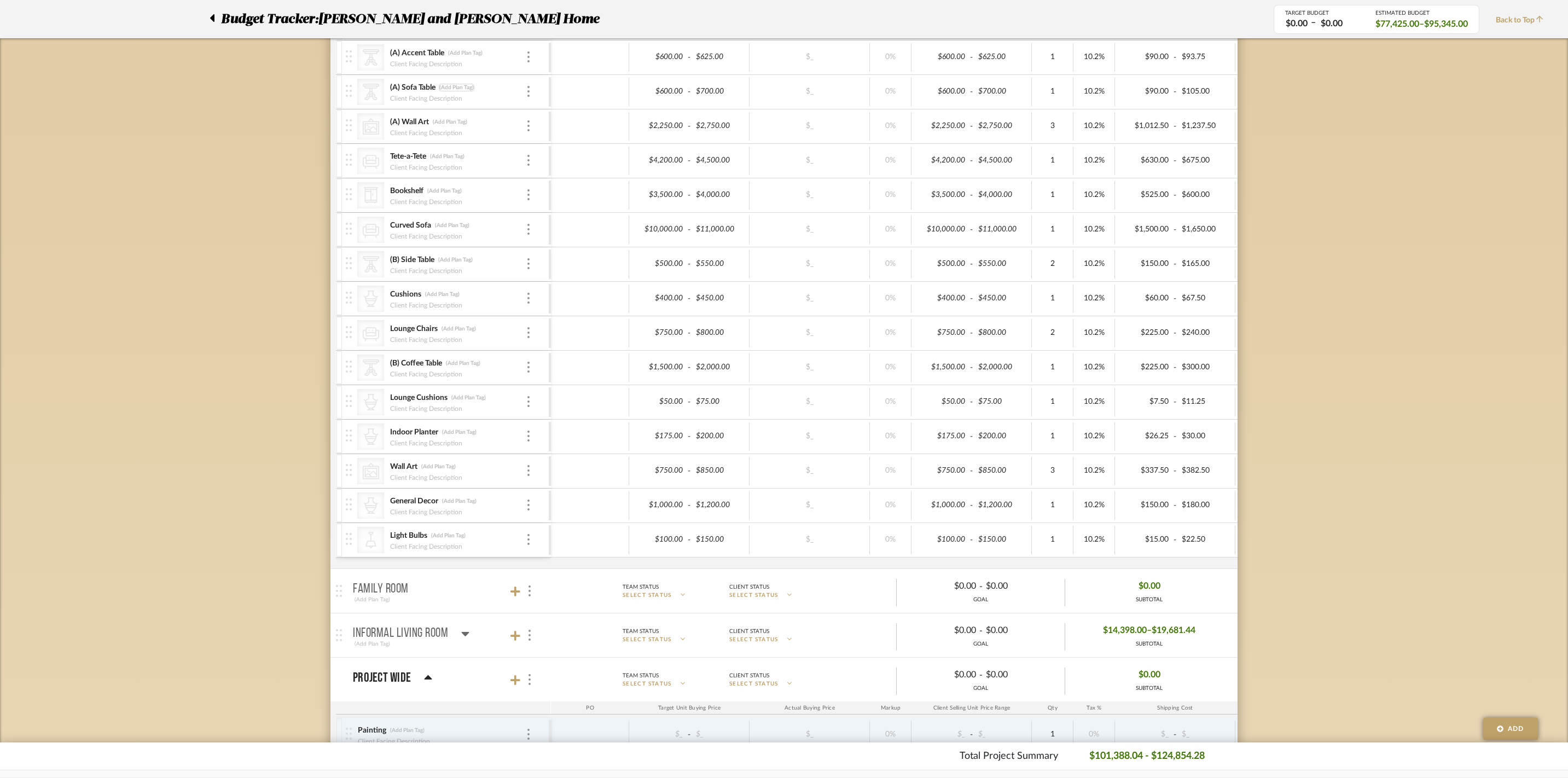
scroll to position [509, 0]
type input "Plants, etc"
click at [427, 515] on input "Plants, etc" at bounding box center [432, 509] width 86 height 11
type input "Plants & Decor"
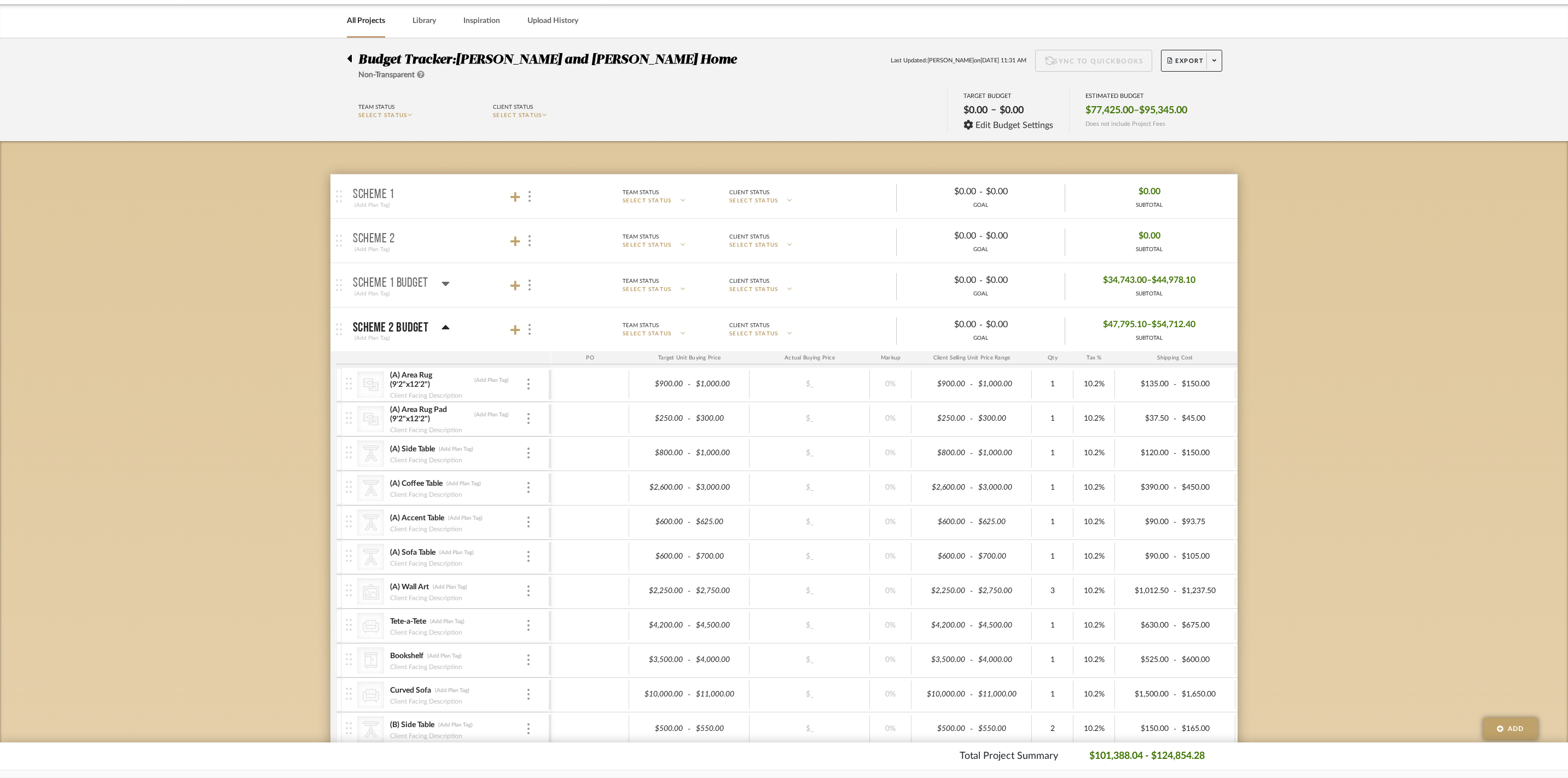
scroll to position [0, 0]
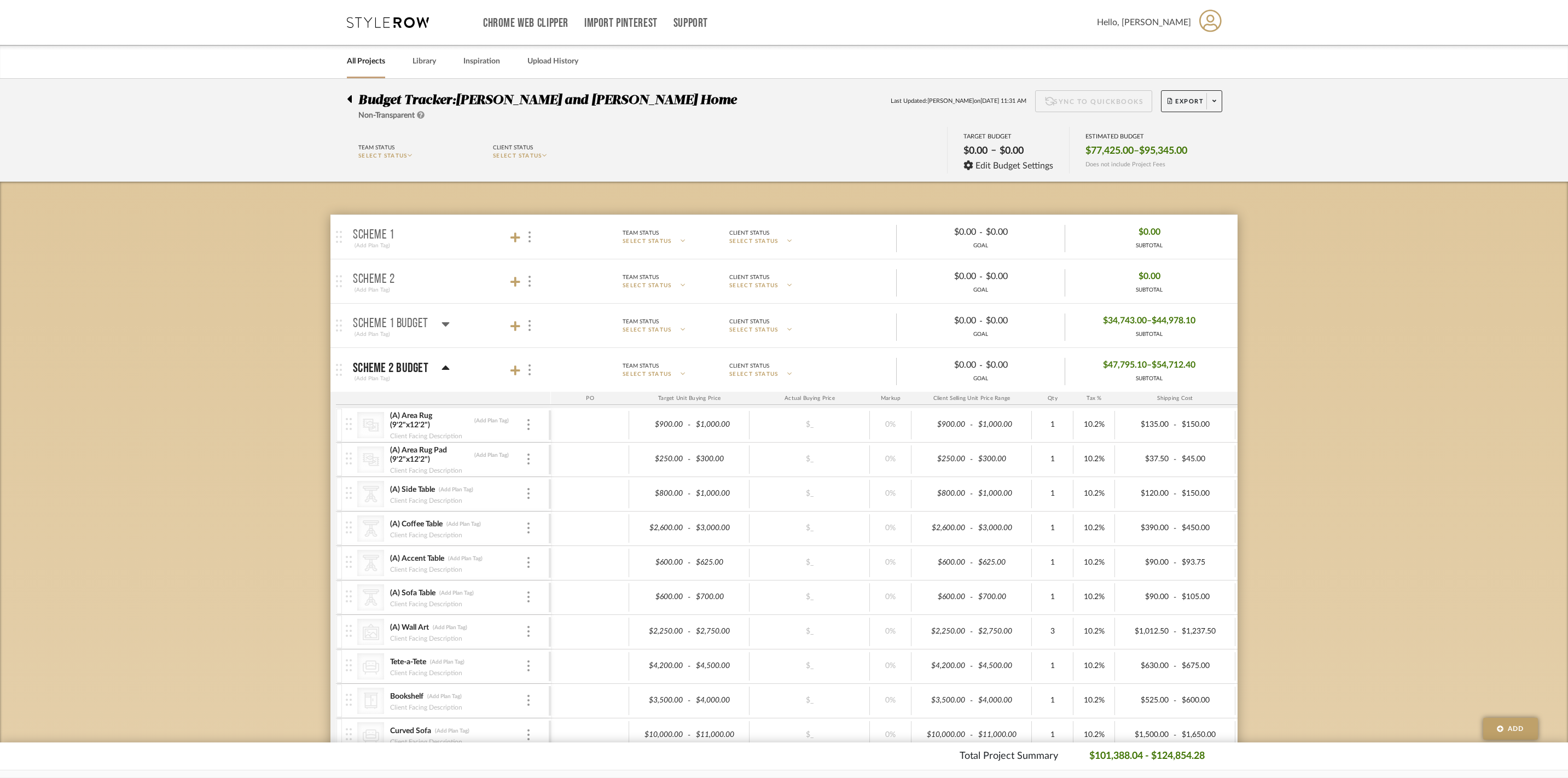
click at [442, 331] on icon at bounding box center [446, 324] width 8 height 13
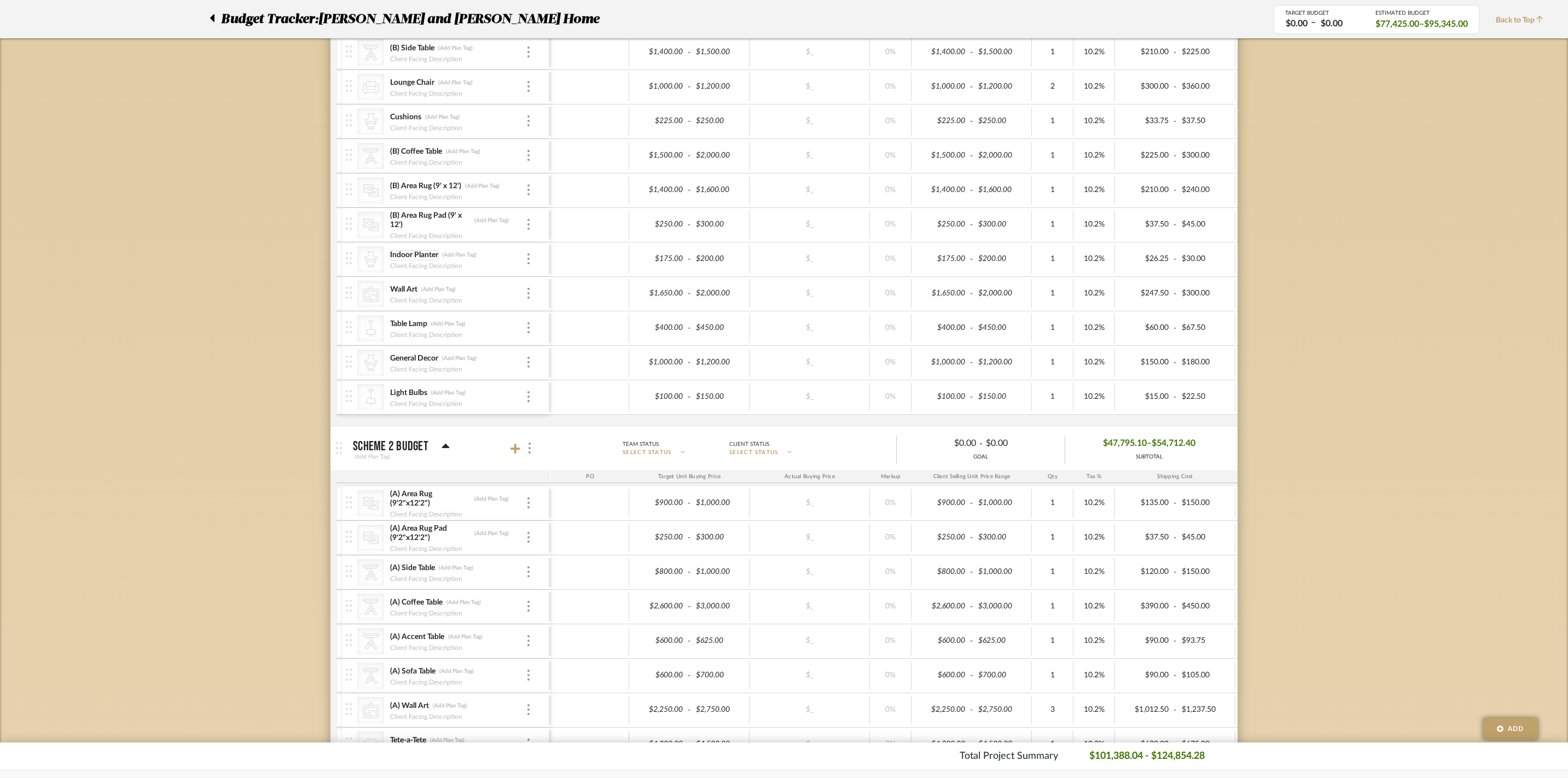
scroll to position [755, 0]
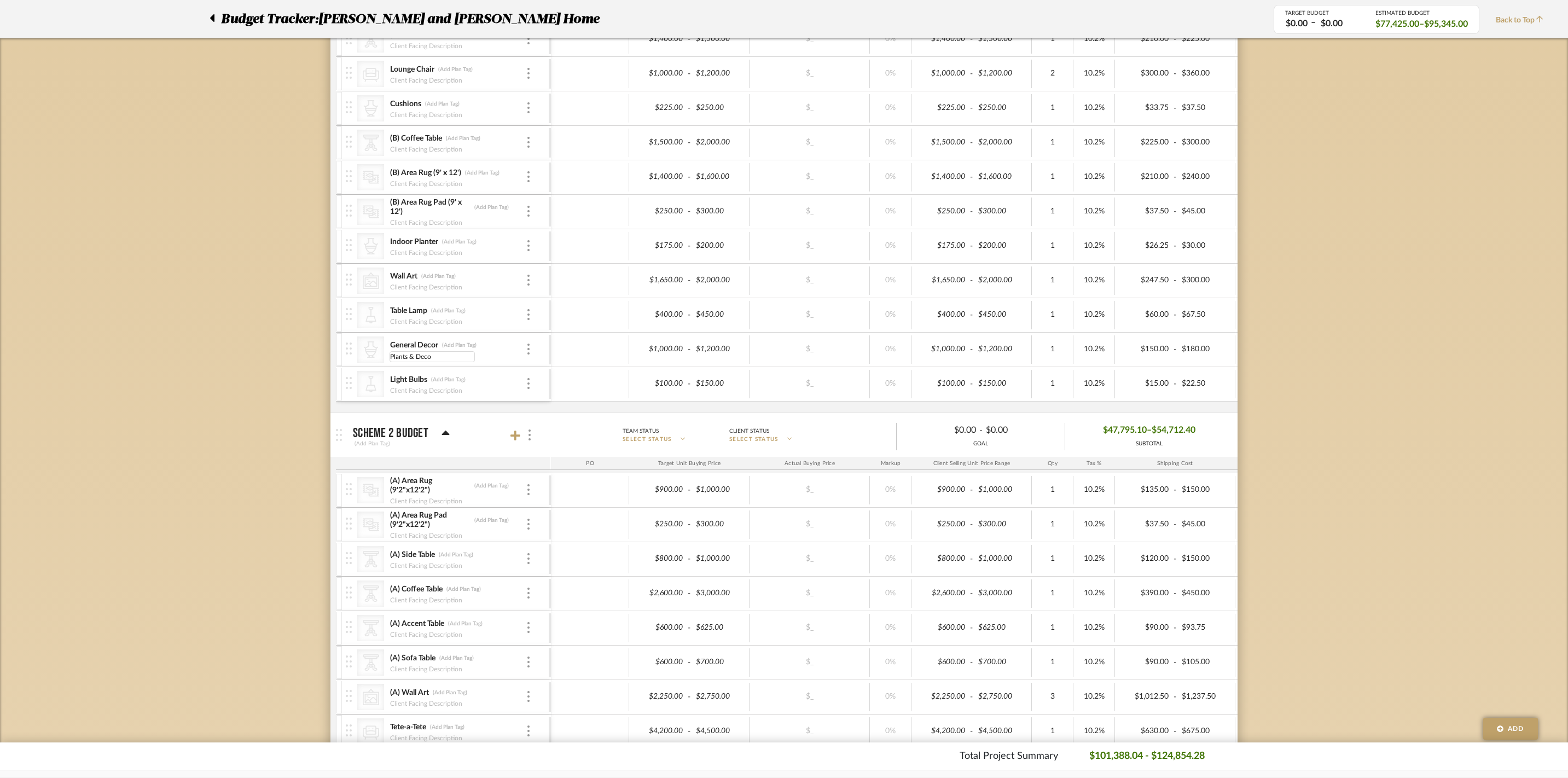
type input "Plants & Decor"
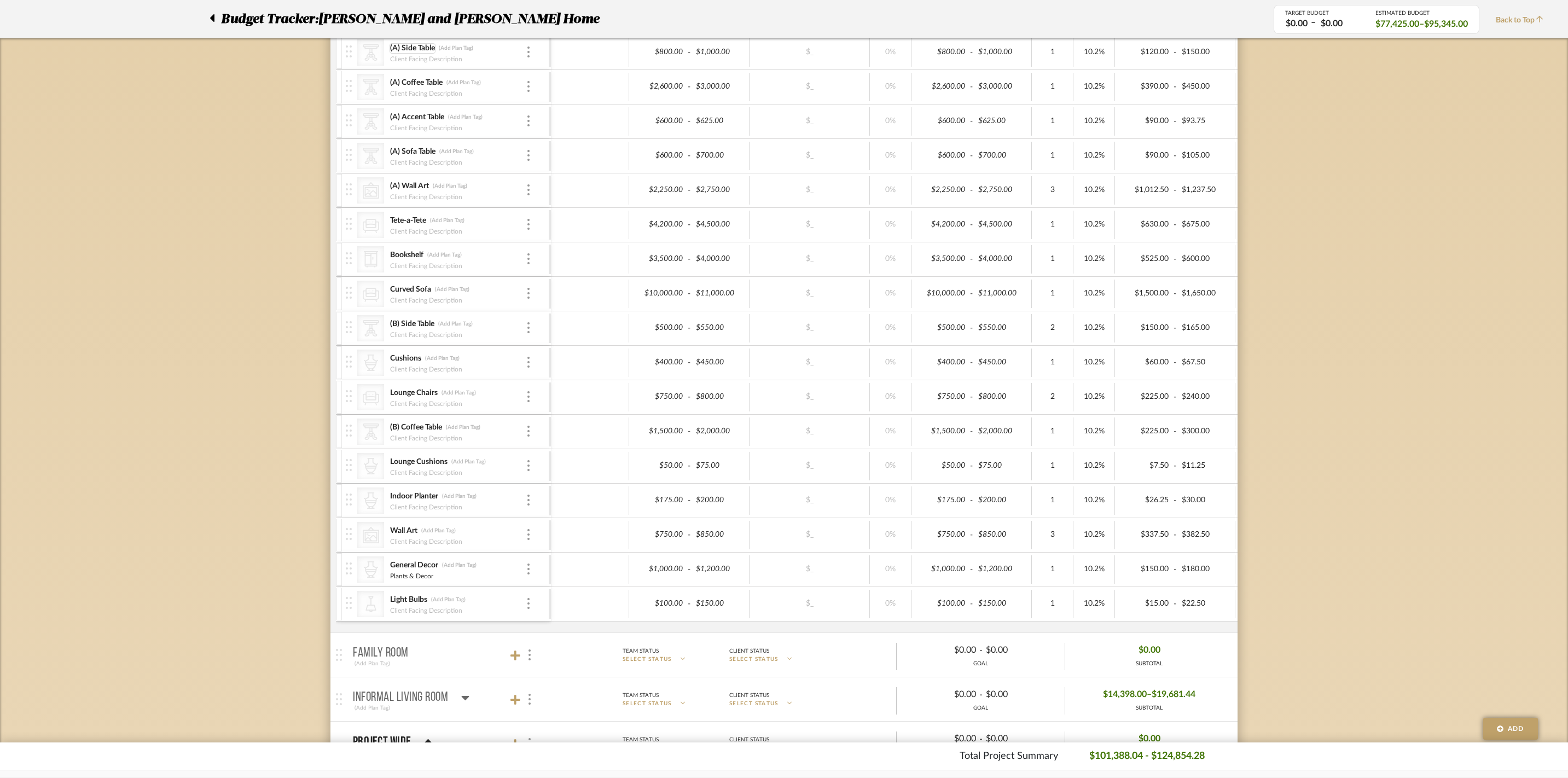
scroll to position [1284, 0]
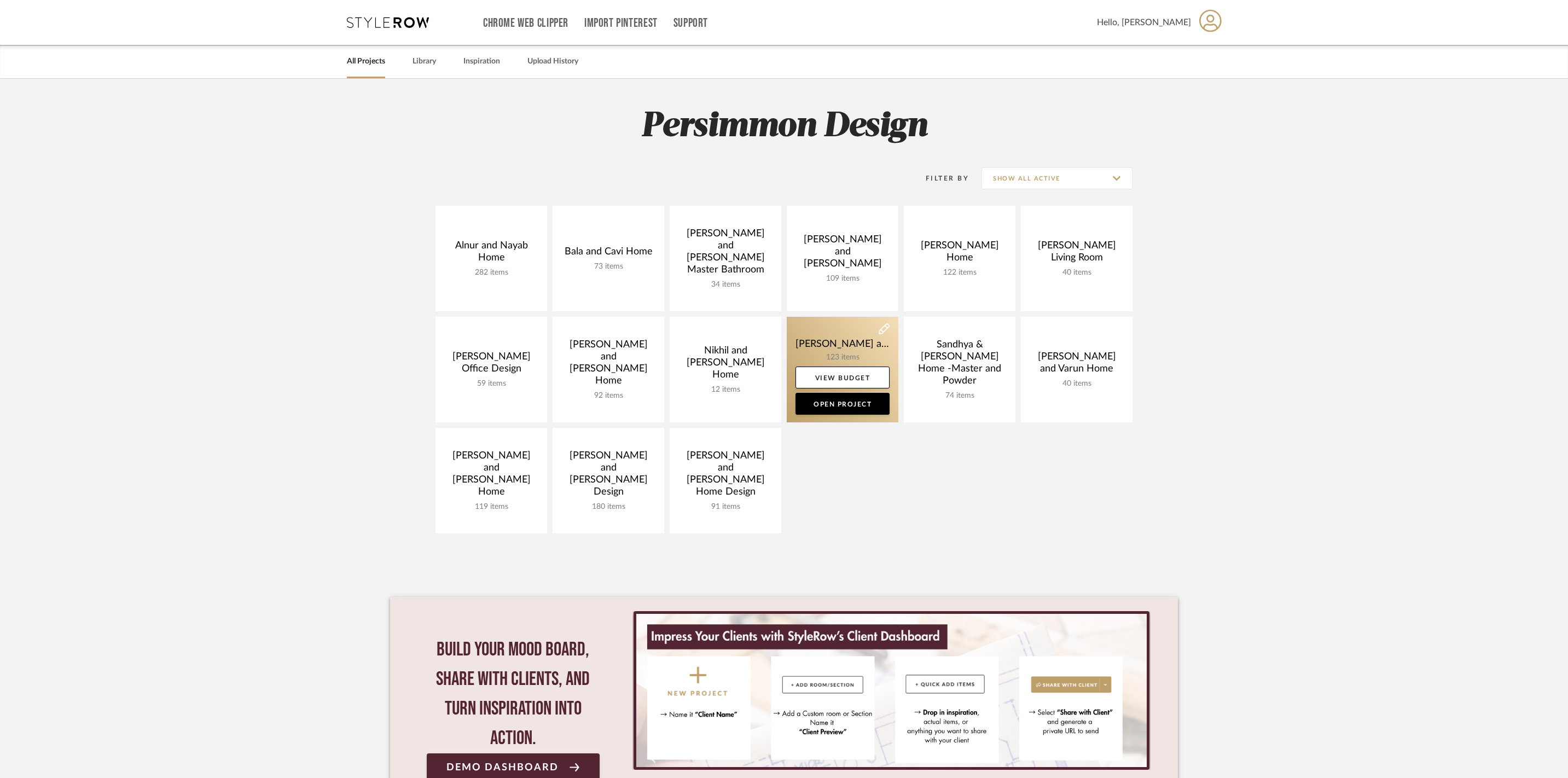
click at [826, 348] on link at bounding box center [842, 369] width 112 height 105
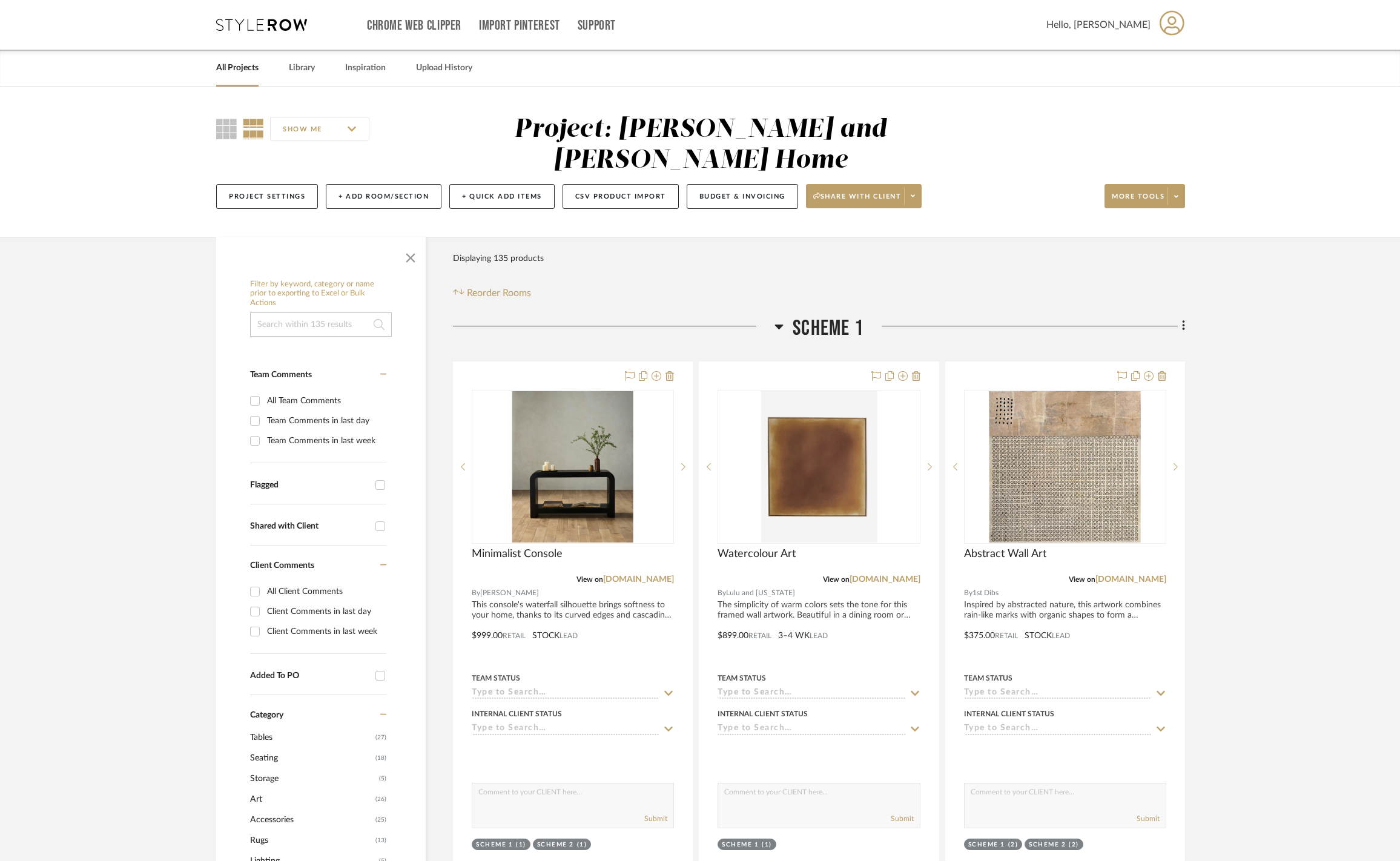
click at [781, 324] on icon at bounding box center [779, 326] width 8 height 5
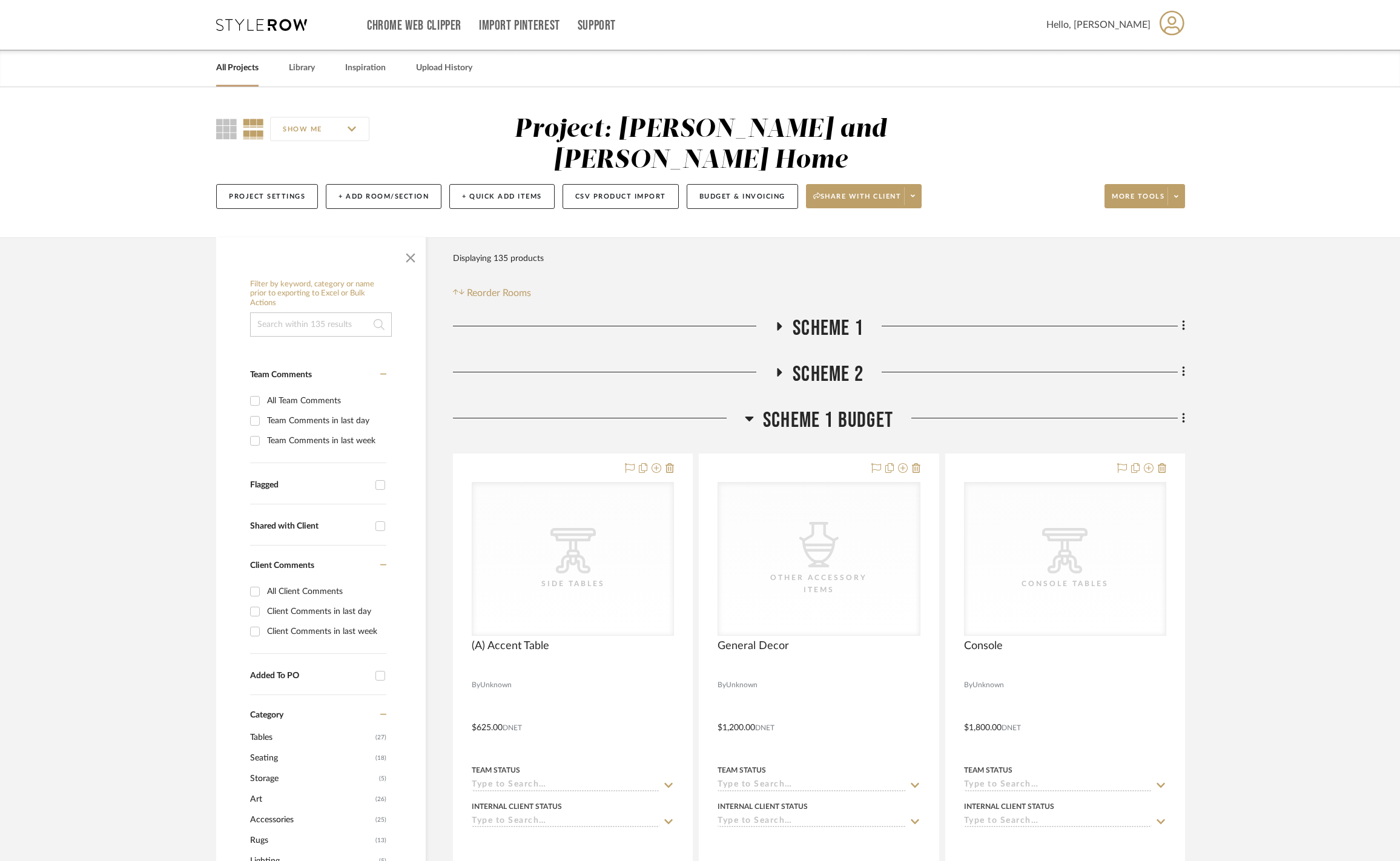
click at [752, 416] on icon at bounding box center [749, 418] width 9 height 14
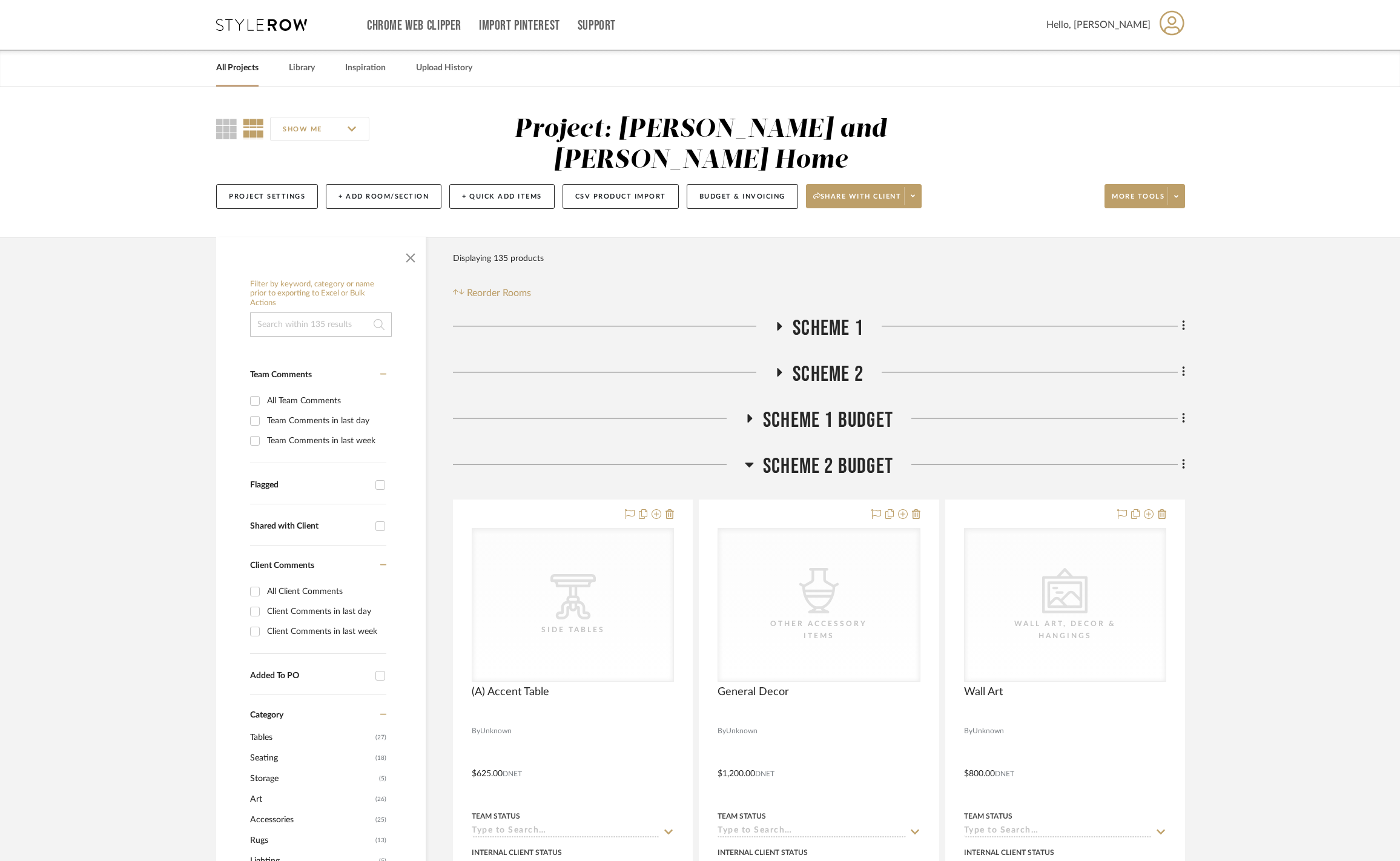
click at [756, 456] on h3 "Scheme 2 Budget" at bounding box center [819, 466] width 148 height 26
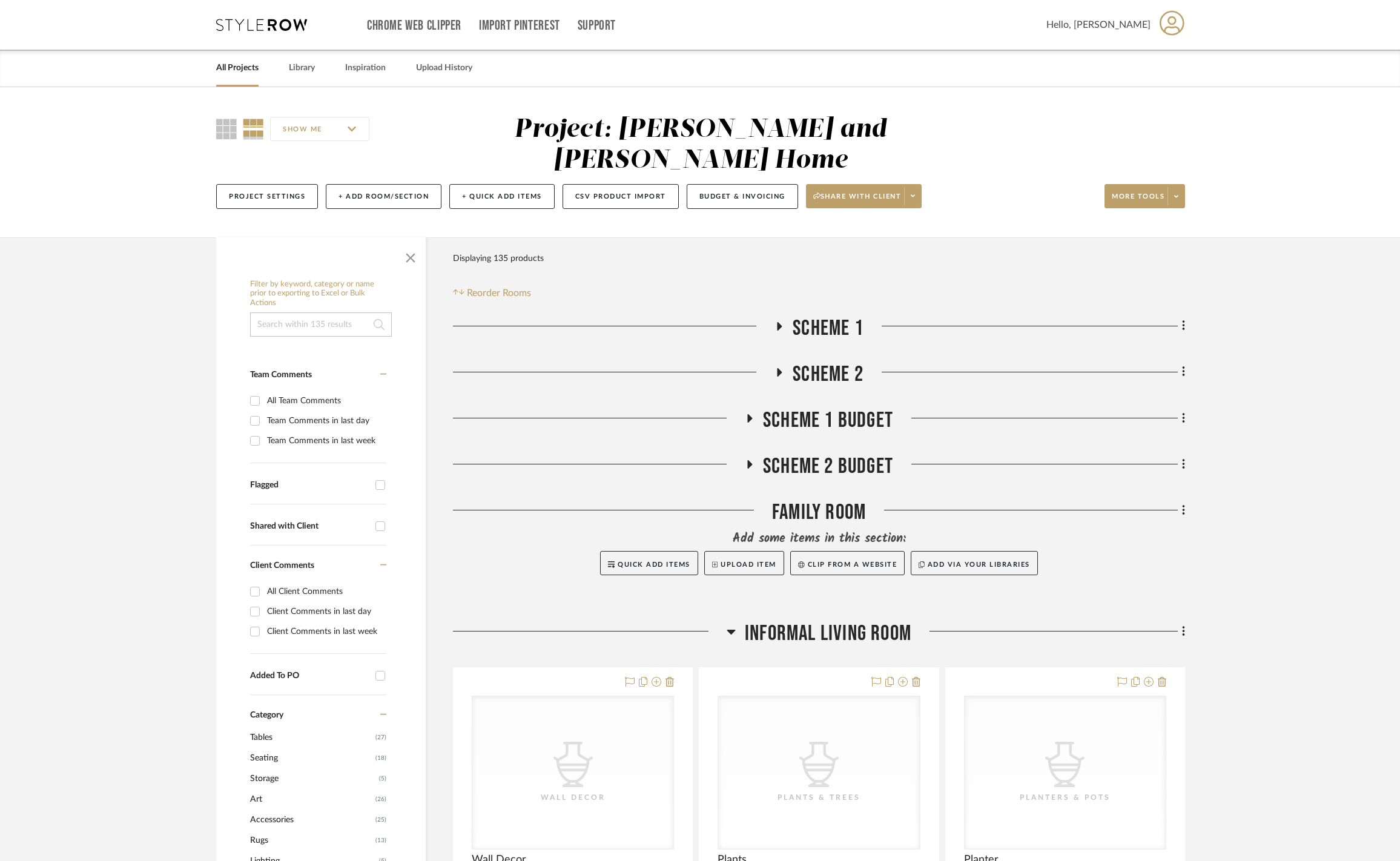
click at [730, 630] on icon at bounding box center [731, 632] width 8 height 5
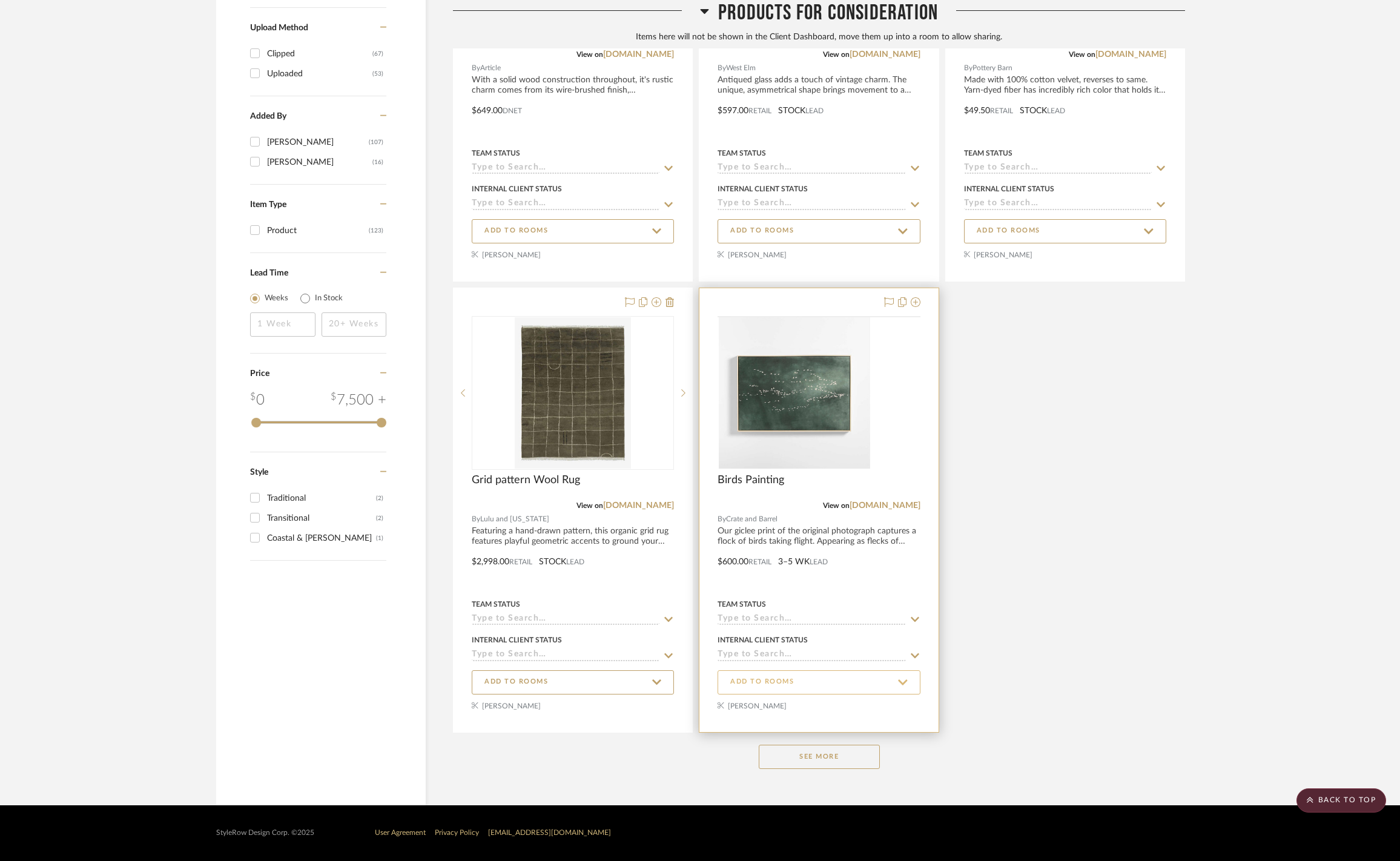
scroll to position [1426, 0]
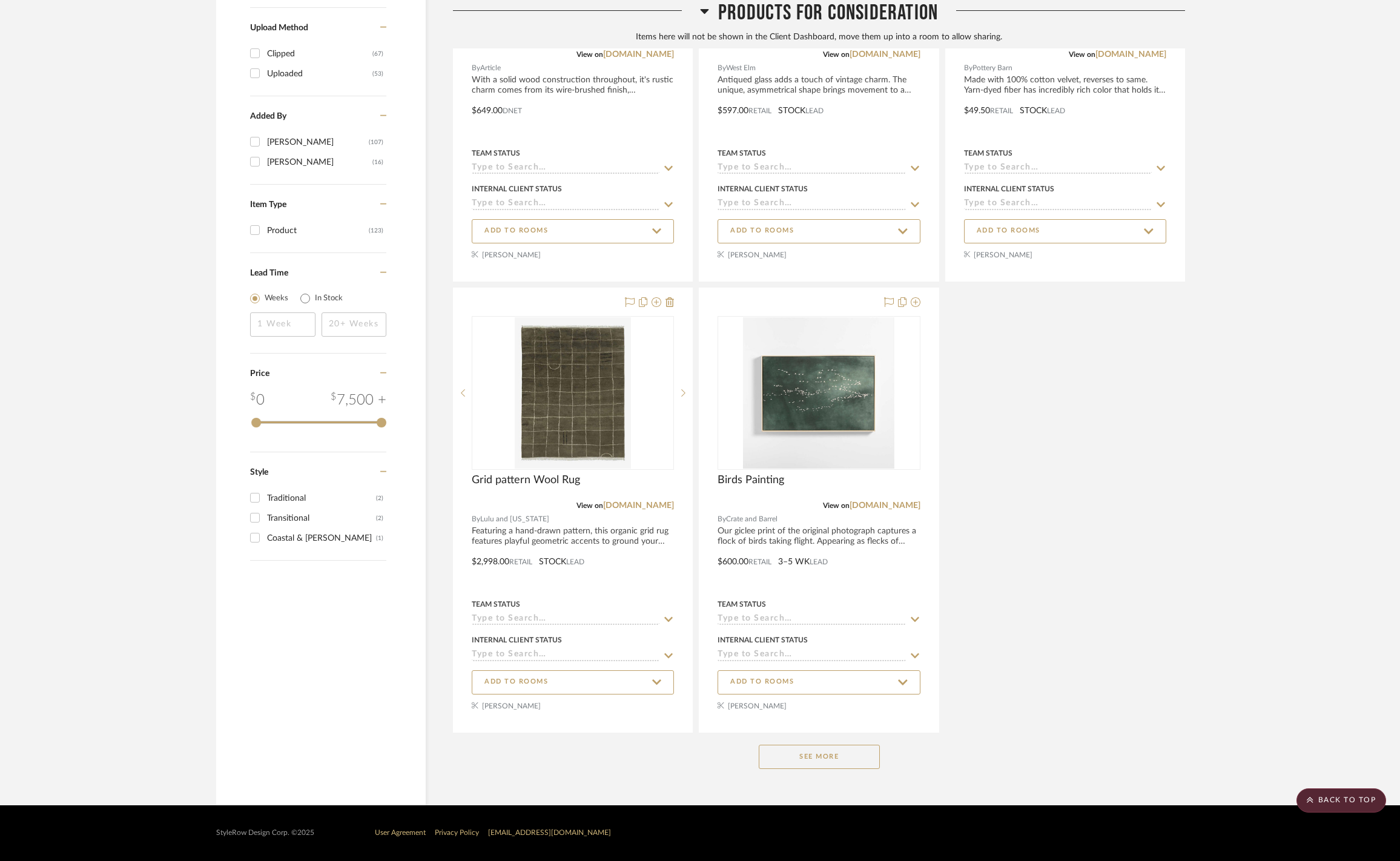
click at [814, 748] on button "See More" at bounding box center [820, 756] width 121 height 24
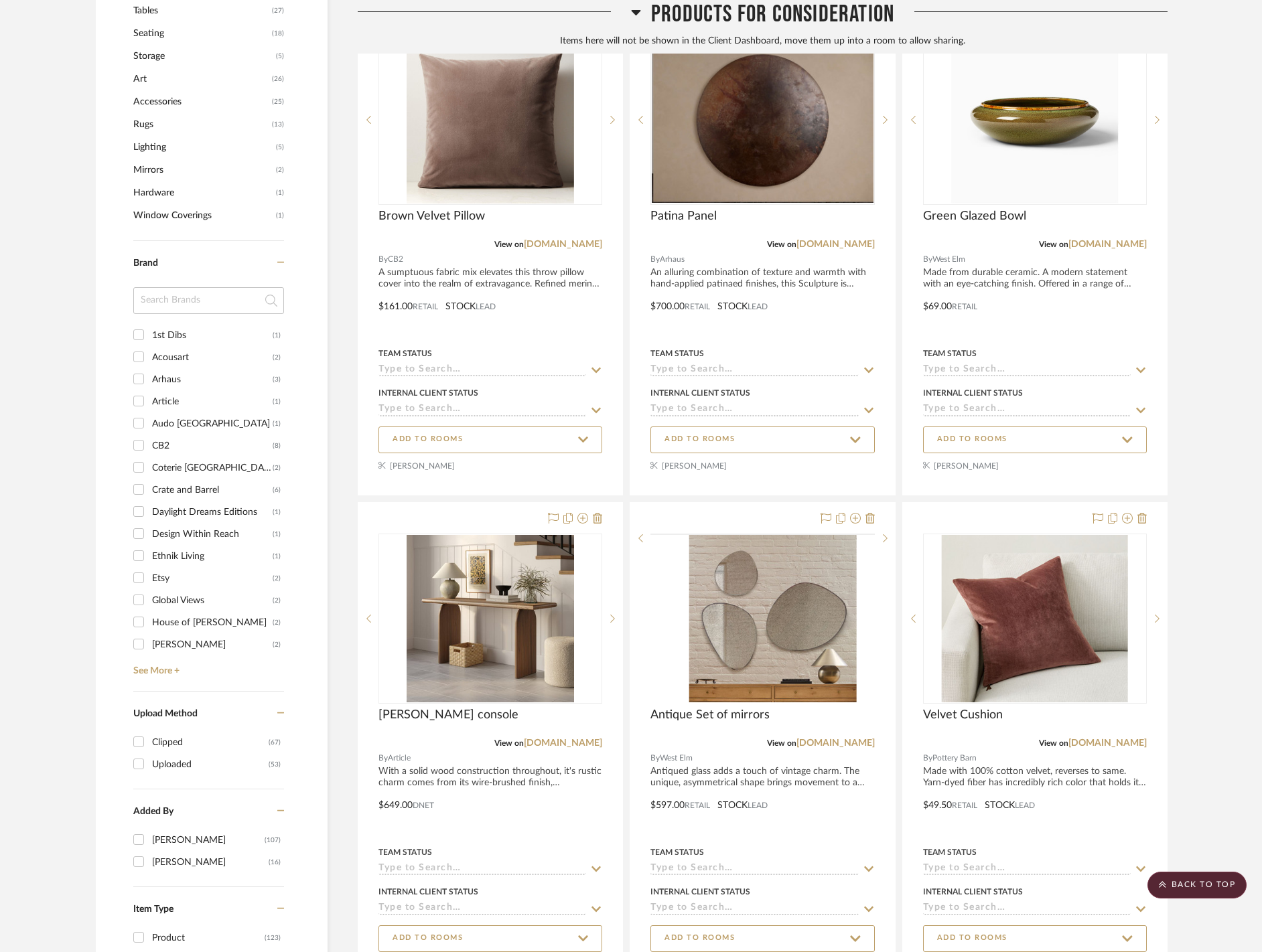
scroll to position [0, 0]
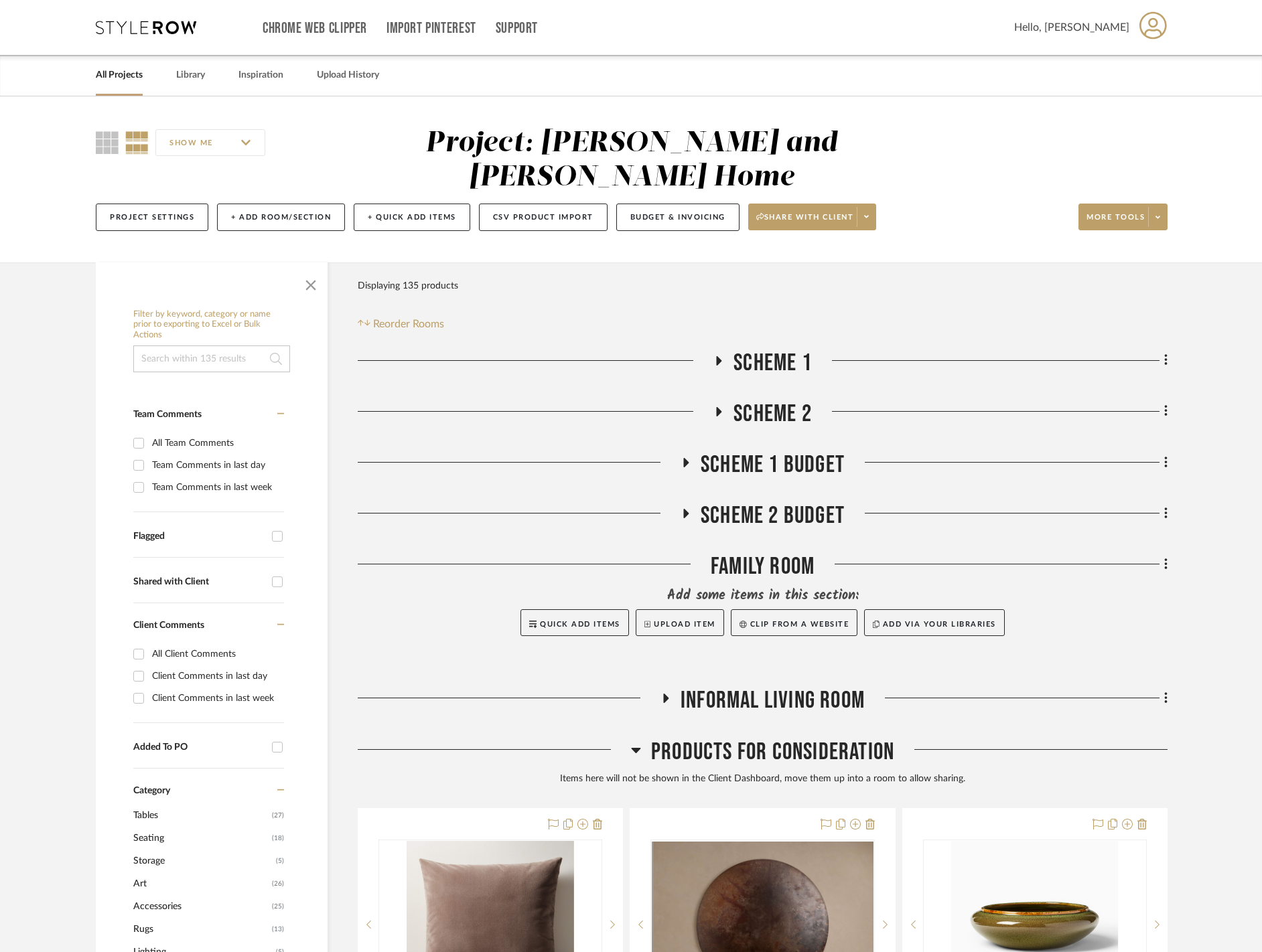
click at [631, 743] on icon at bounding box center [635, 750] width 10 height 16
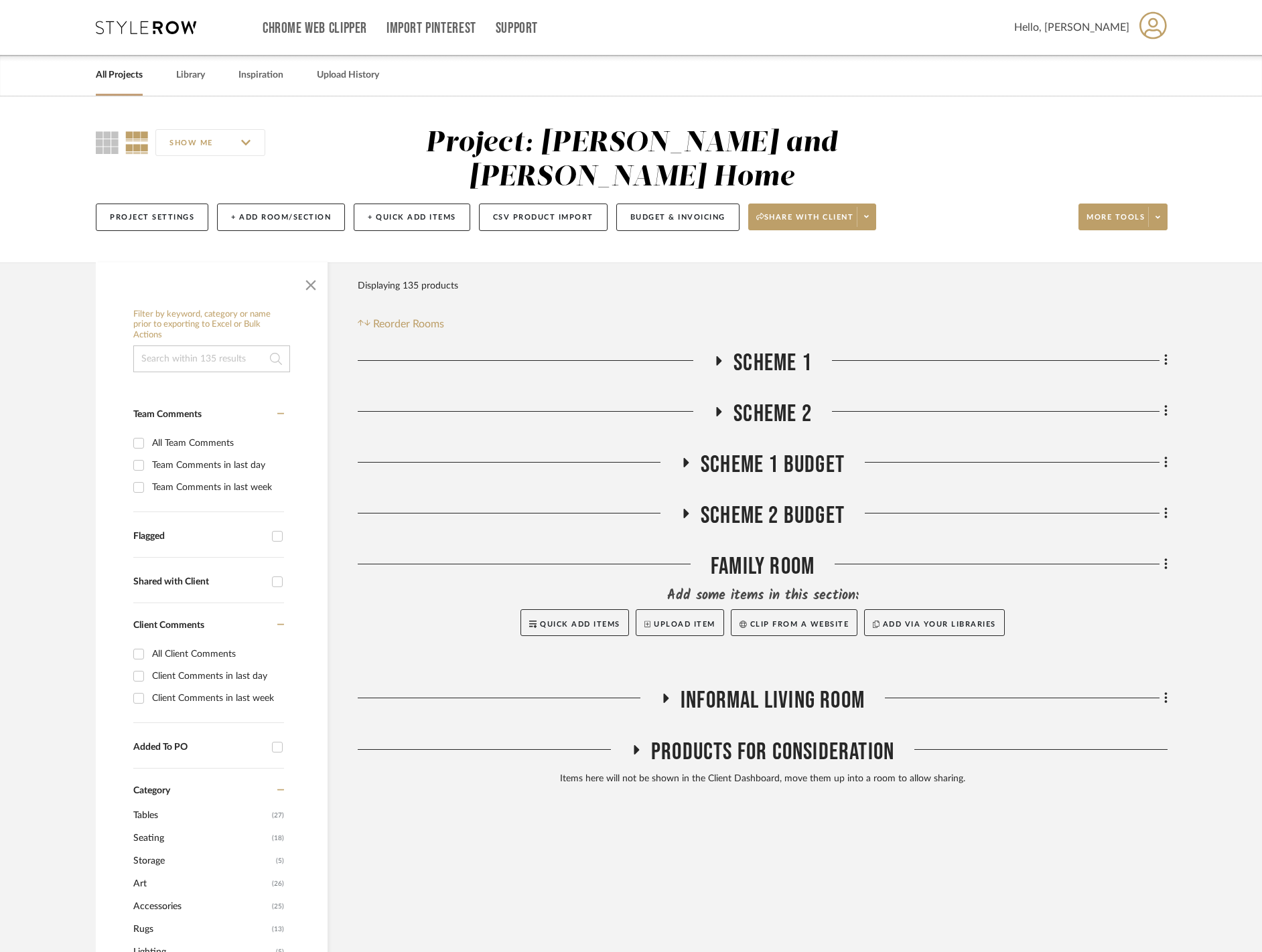
click at [716, 407] on icon at bounding box center [718, 412] width 16 height 10
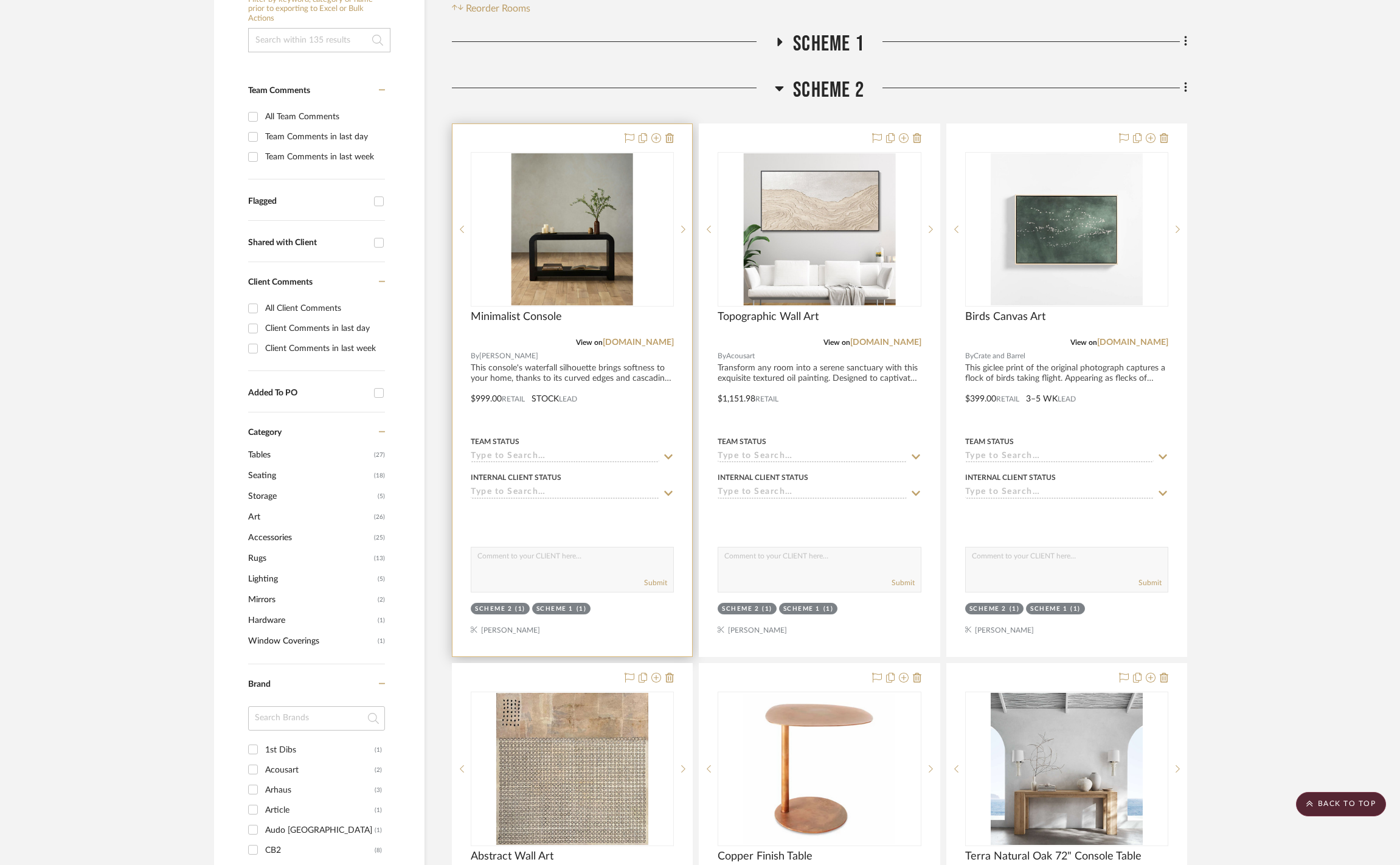
scroll to position [329, 0]
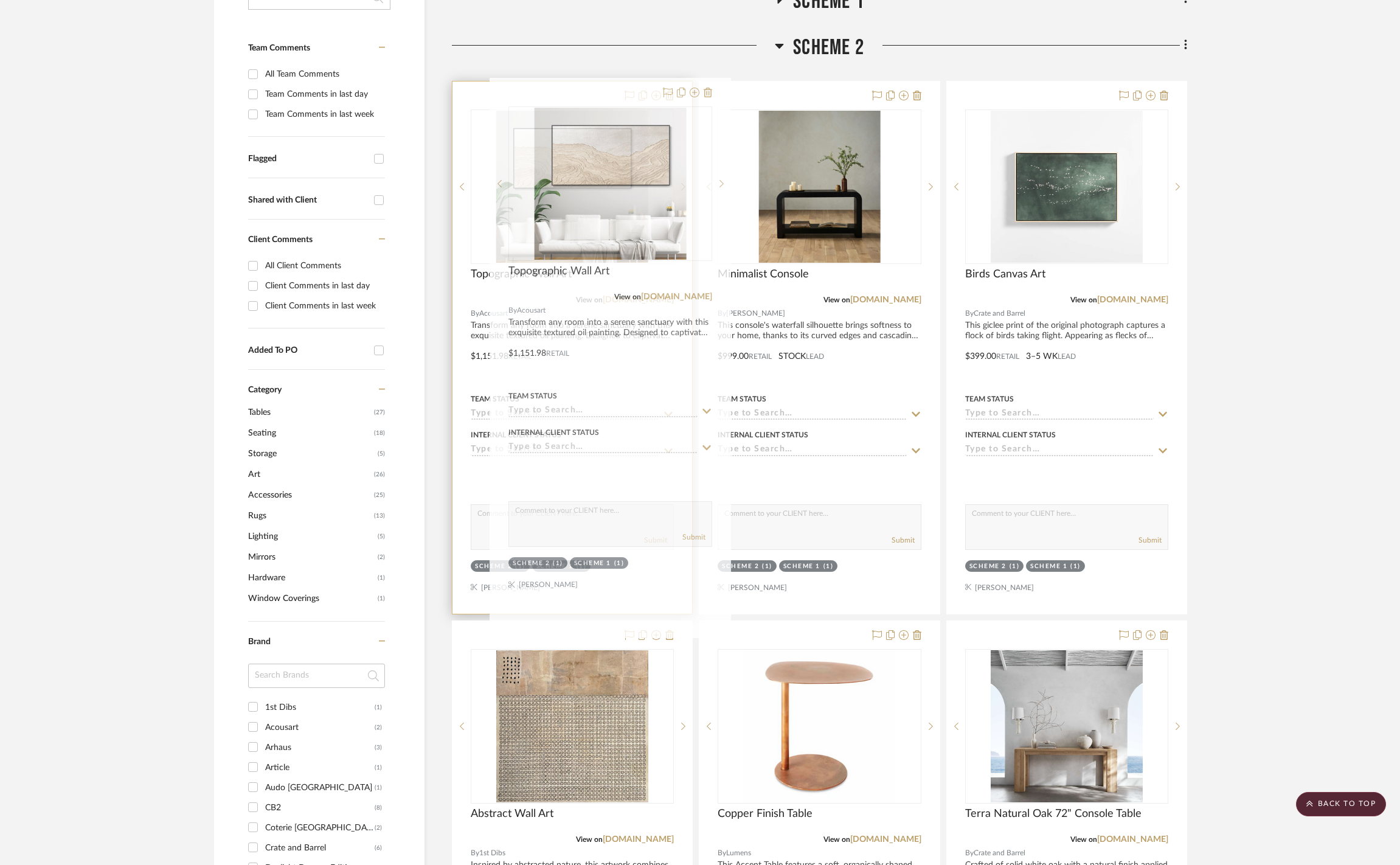
drag, startPoint x: 818, startPoint y: 185, endPoint x: 609, endPoint y: 189, distance: 209.0
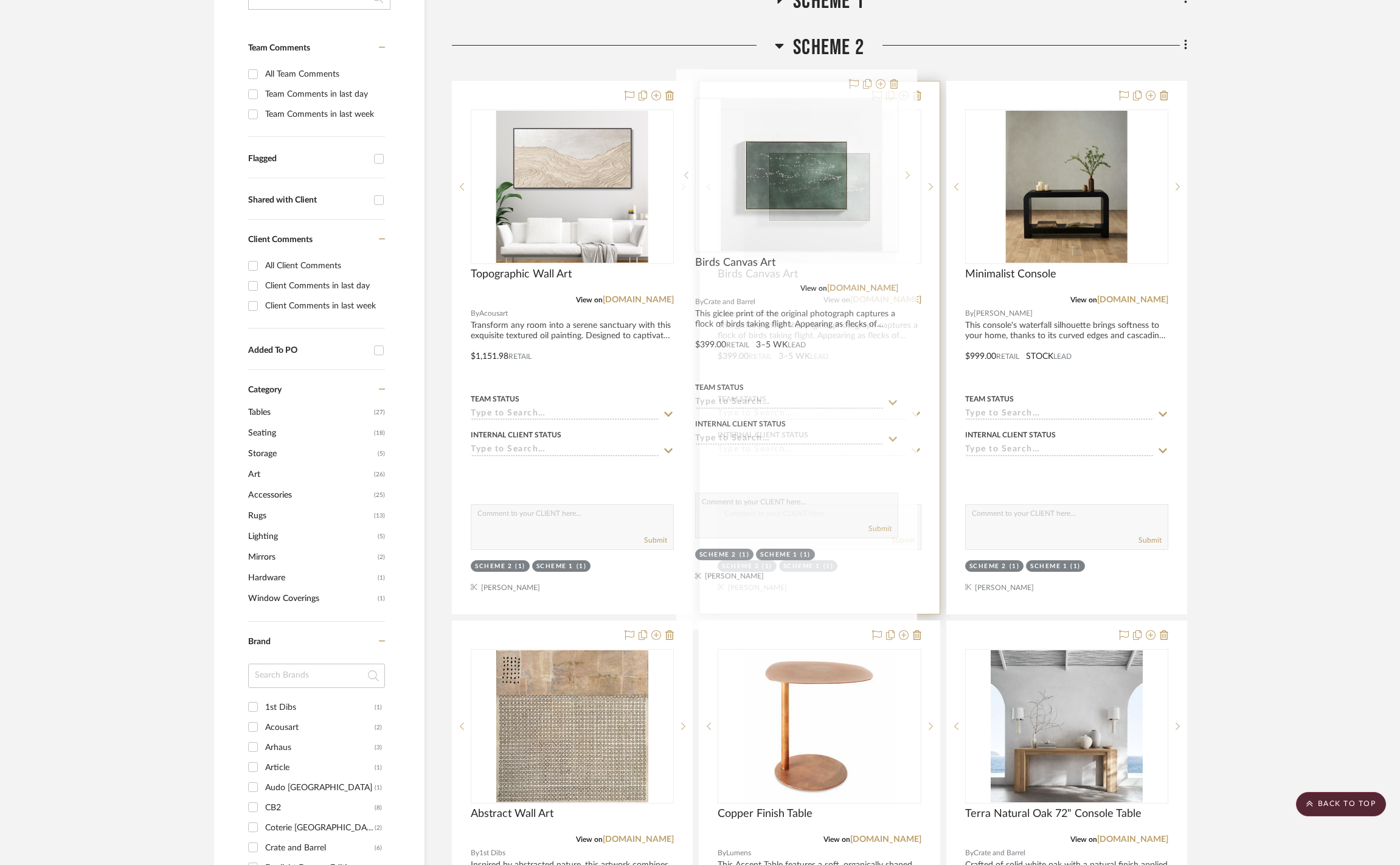
drag, startPoint x: 1112, startPoint y: 182, endPoint x: 843, endPoint y: 176, distance: 269.1
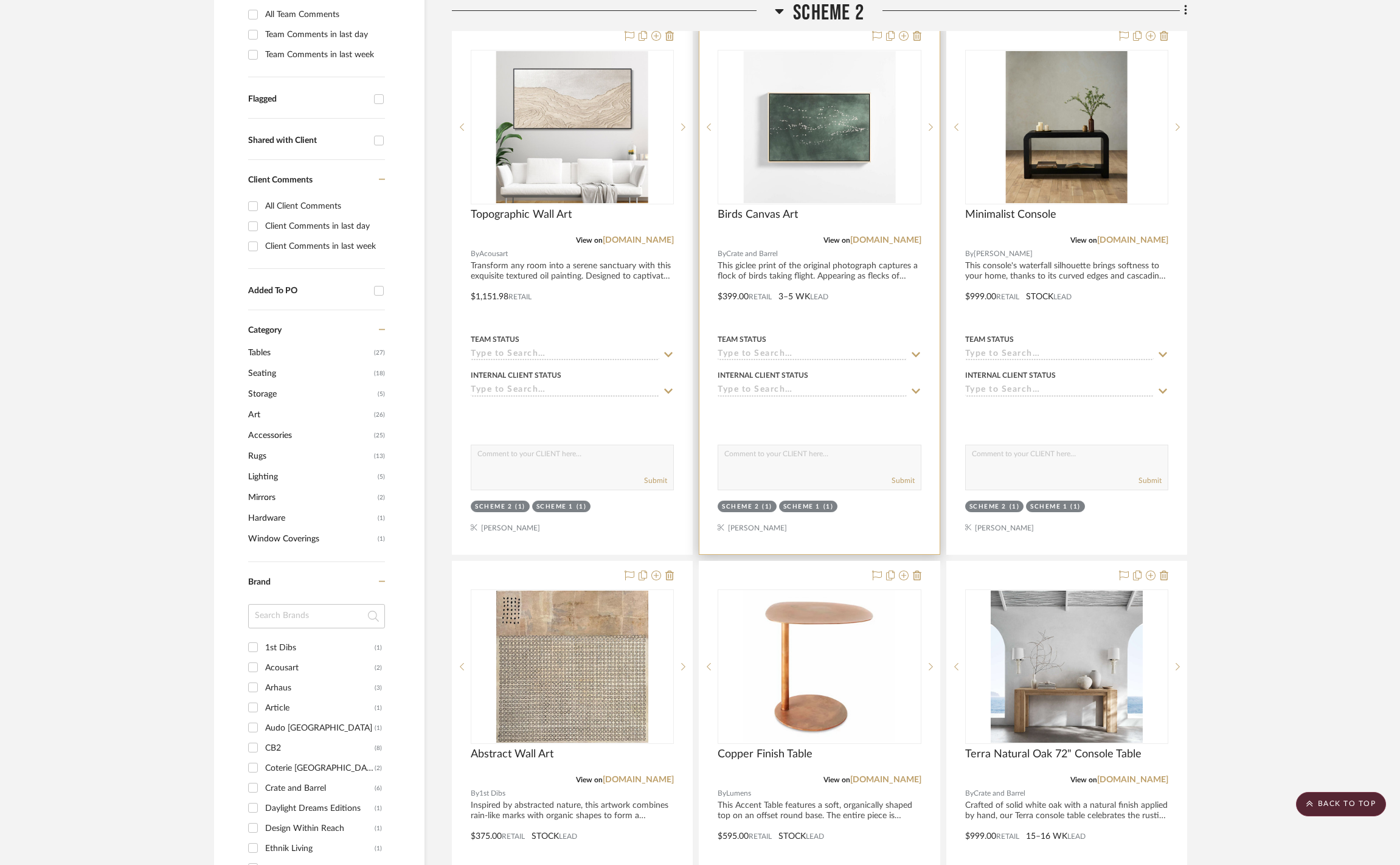
scroll to position [393, 0]
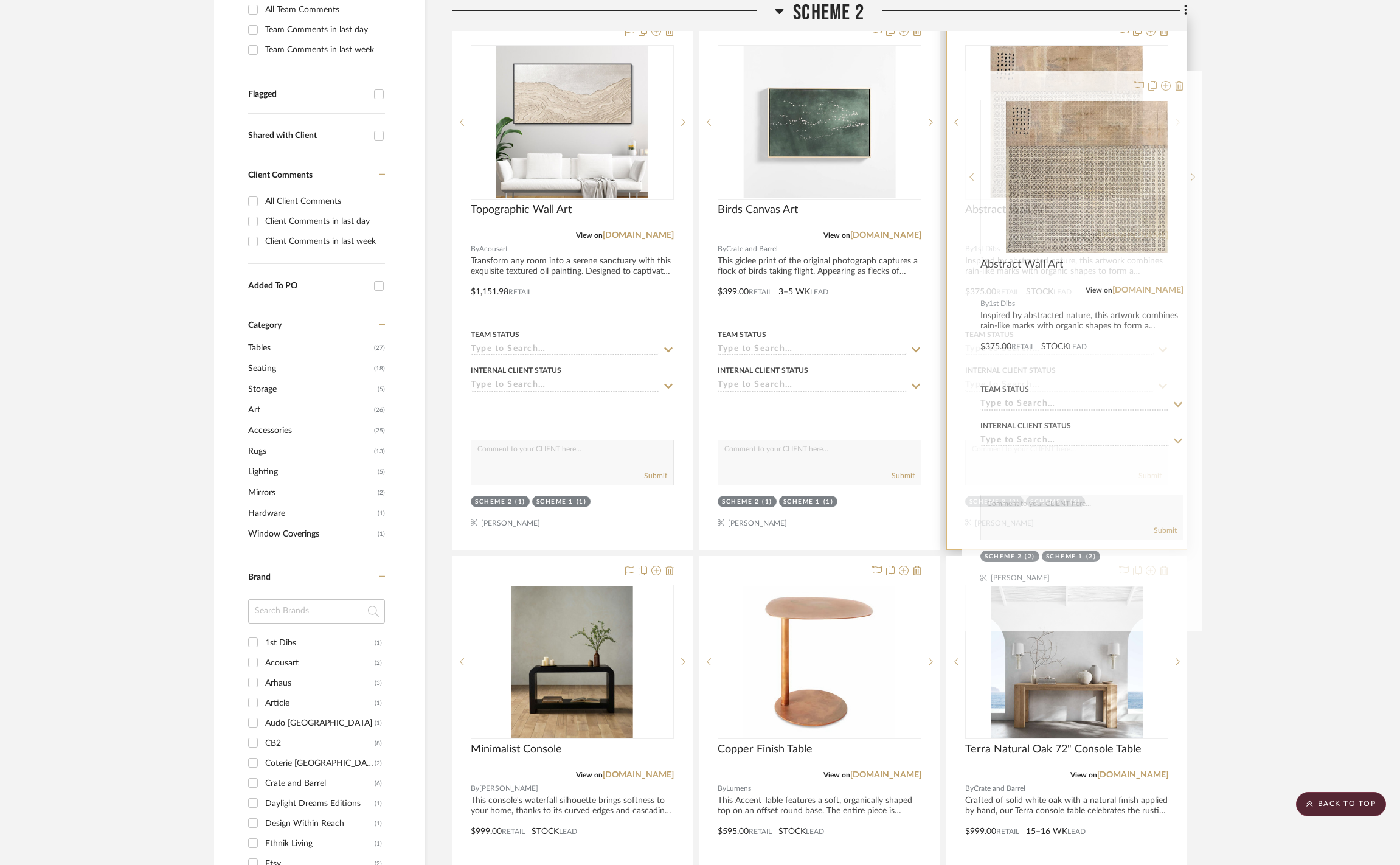
drag, startPoint x: 621, startPoint y: 635, endPoint x: 1130, endPoint y: 132, distance: 715.6
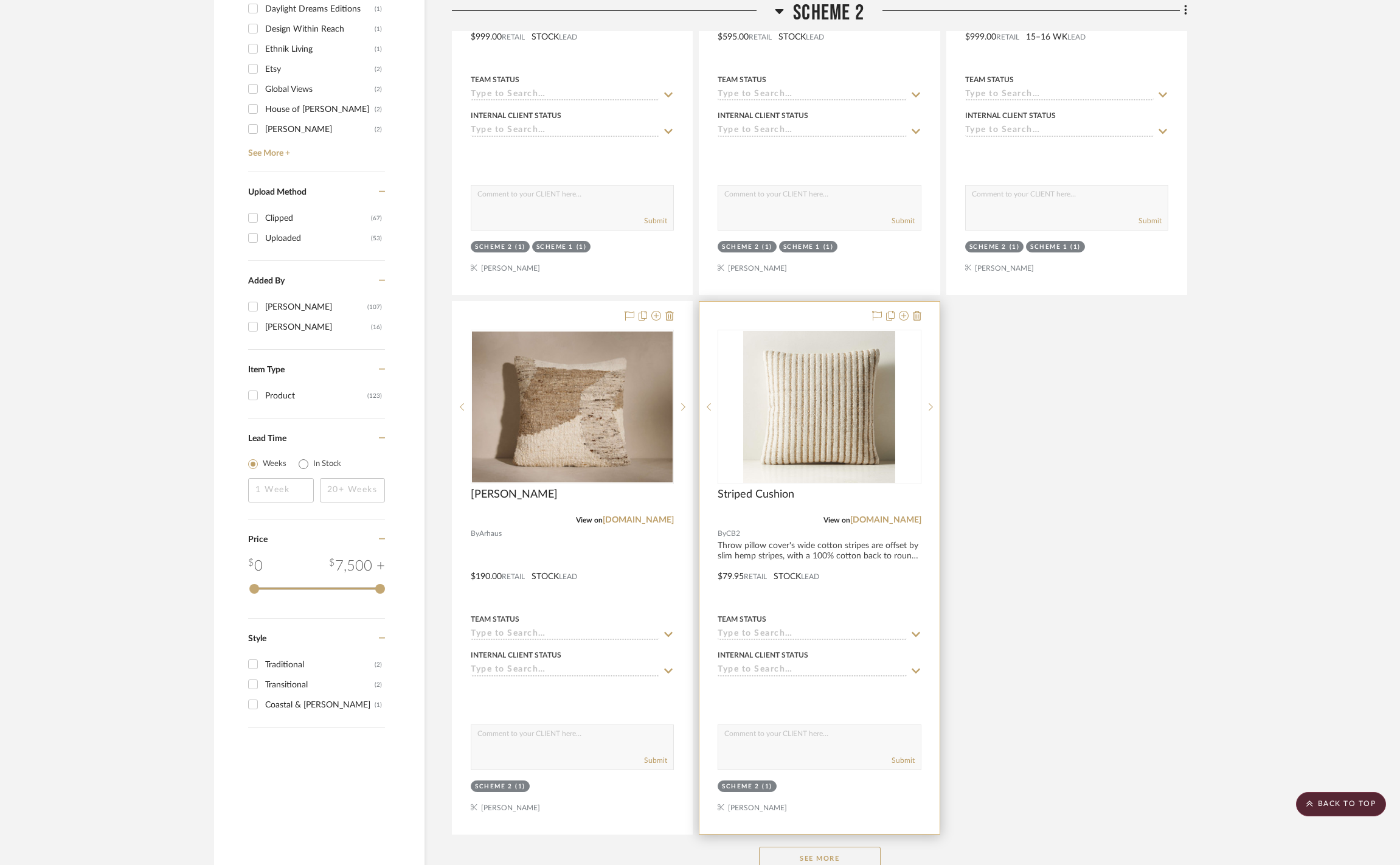
scroll to position [1390, 0]
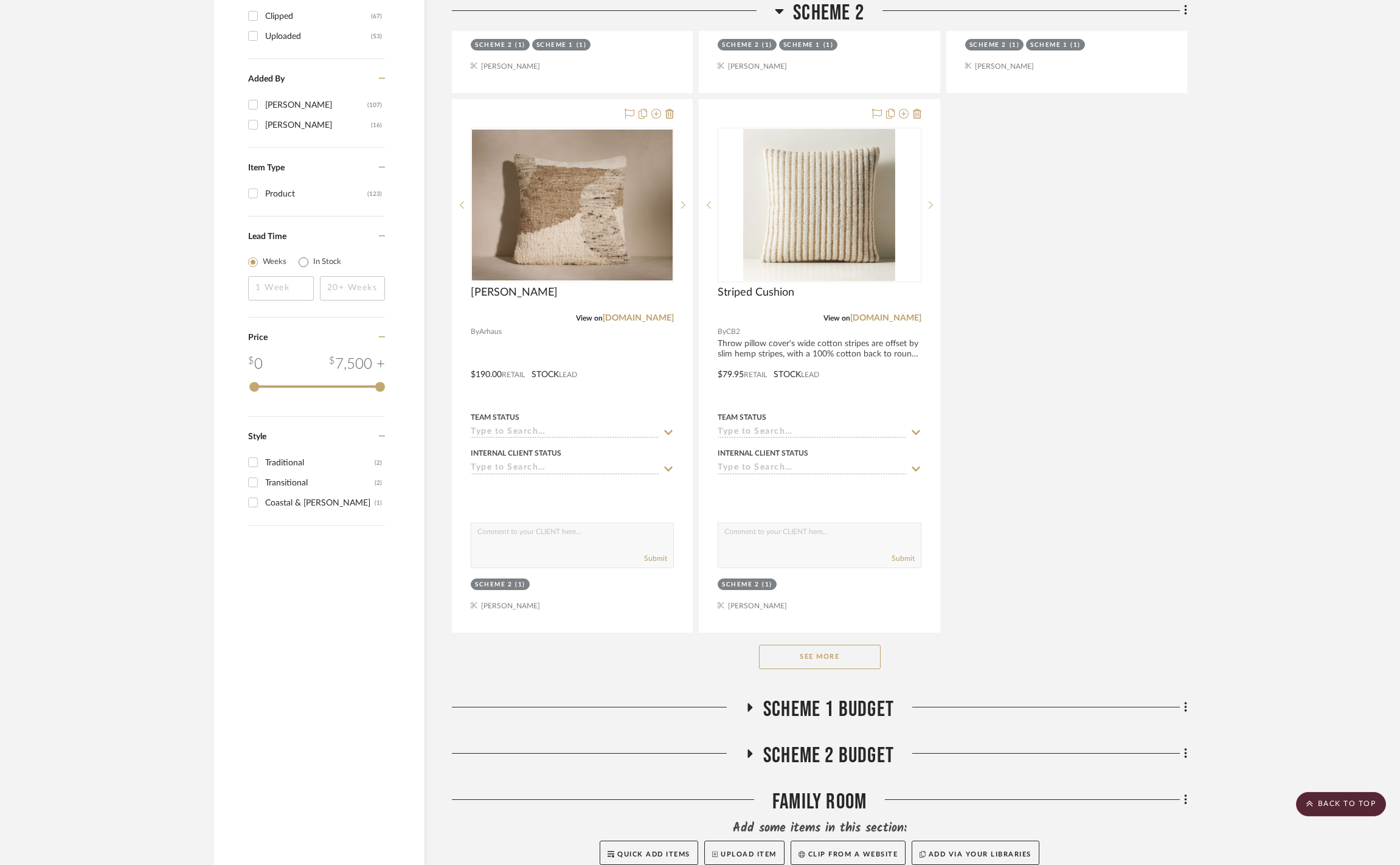
click at [873, 669] on button "See More" at bounding box center [819, 656] width 122 height 25
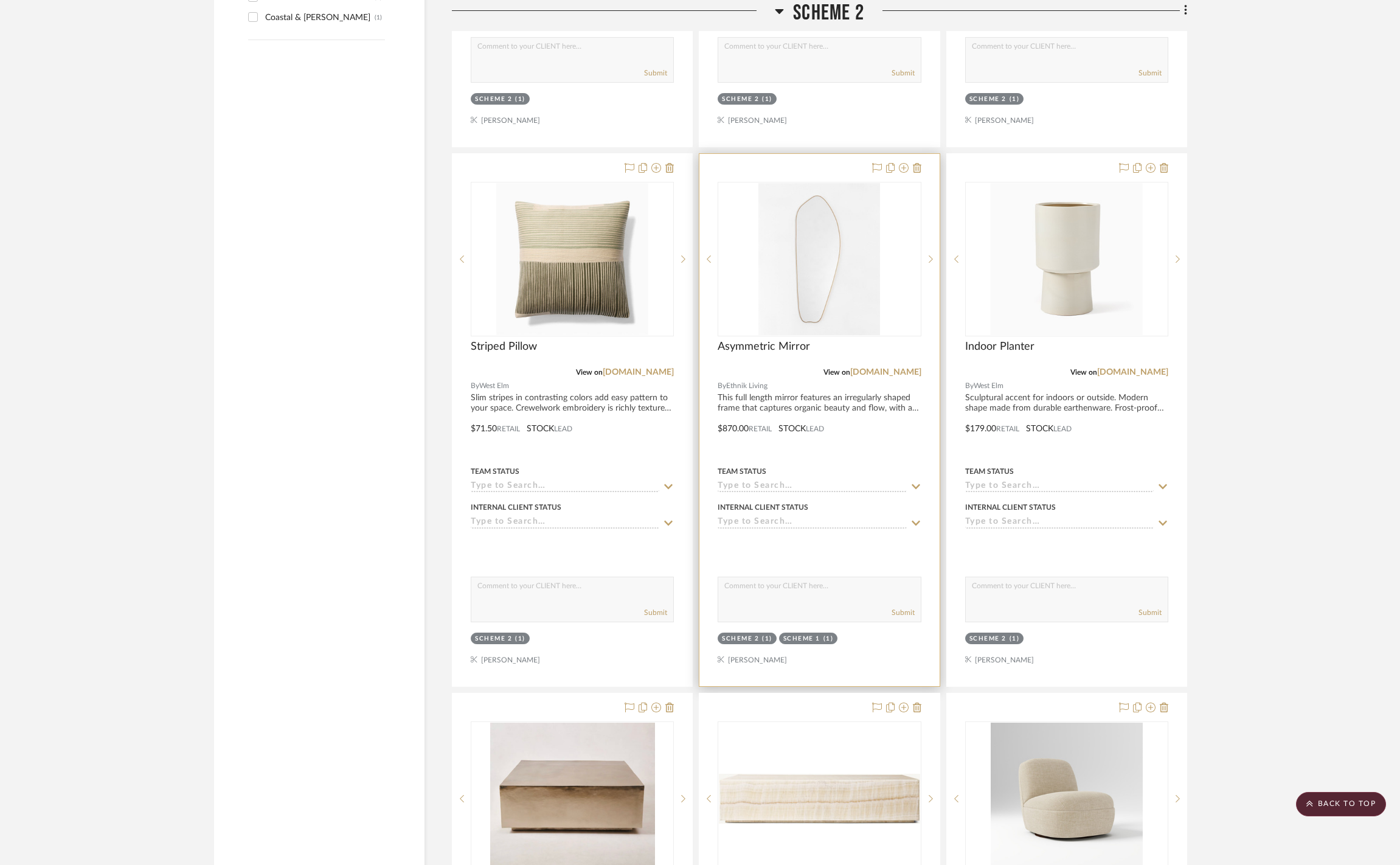
scroll to position [1637, 0]
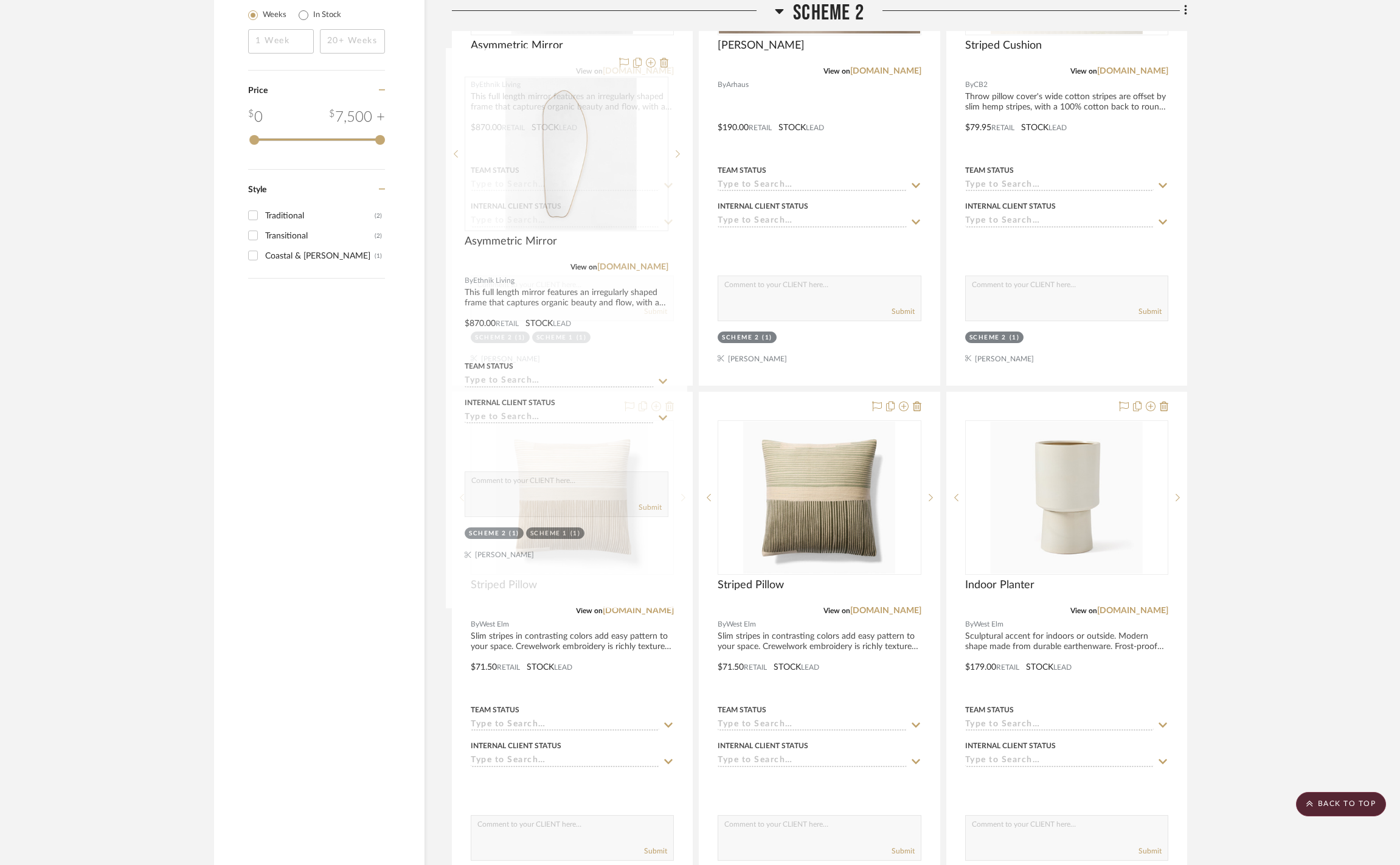
drag, startPoint x: 825, startPoint y: 450, endPoint x: 597, endPoint y: 158, distance: 370.5
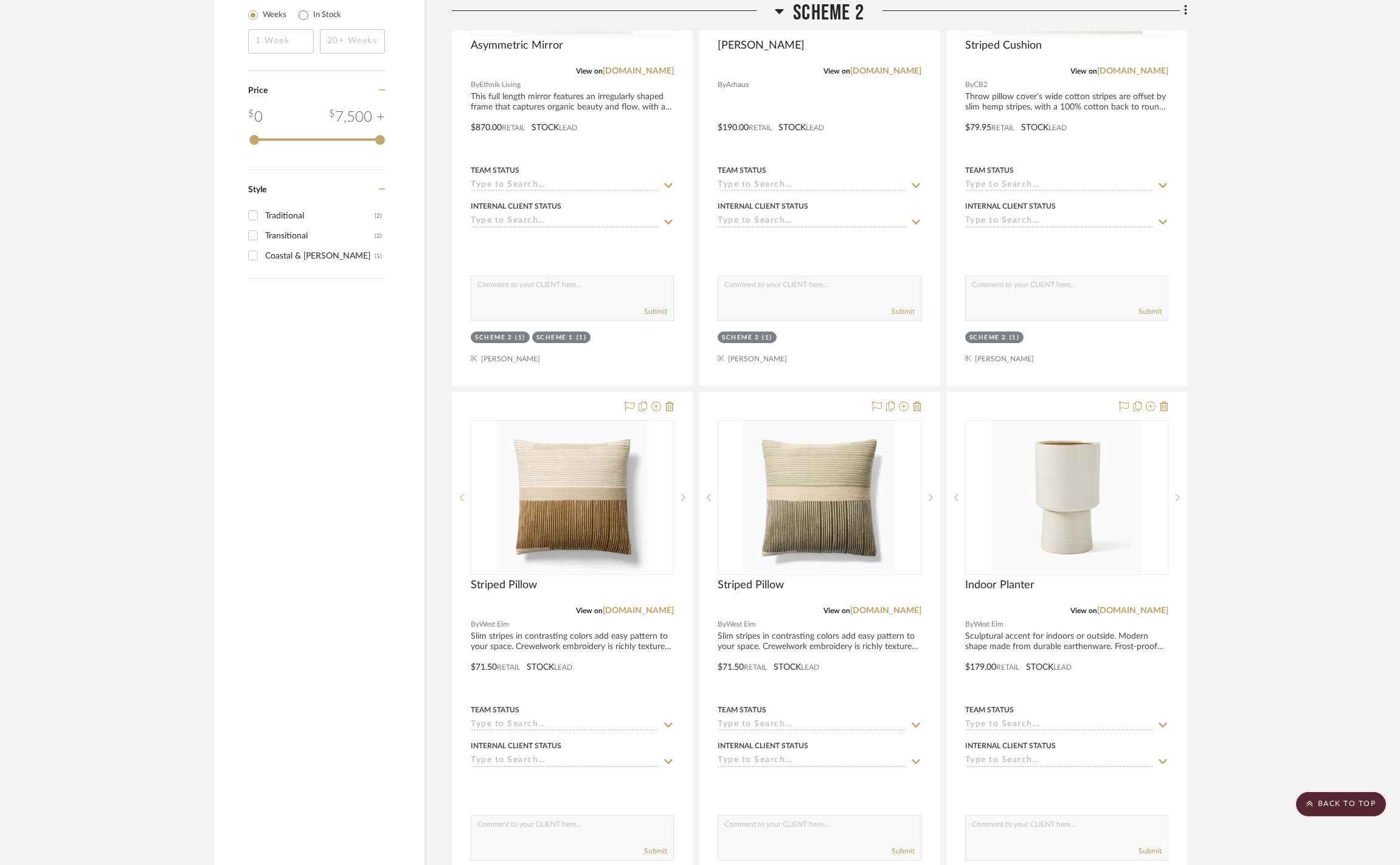
scroll to position [862, 0]
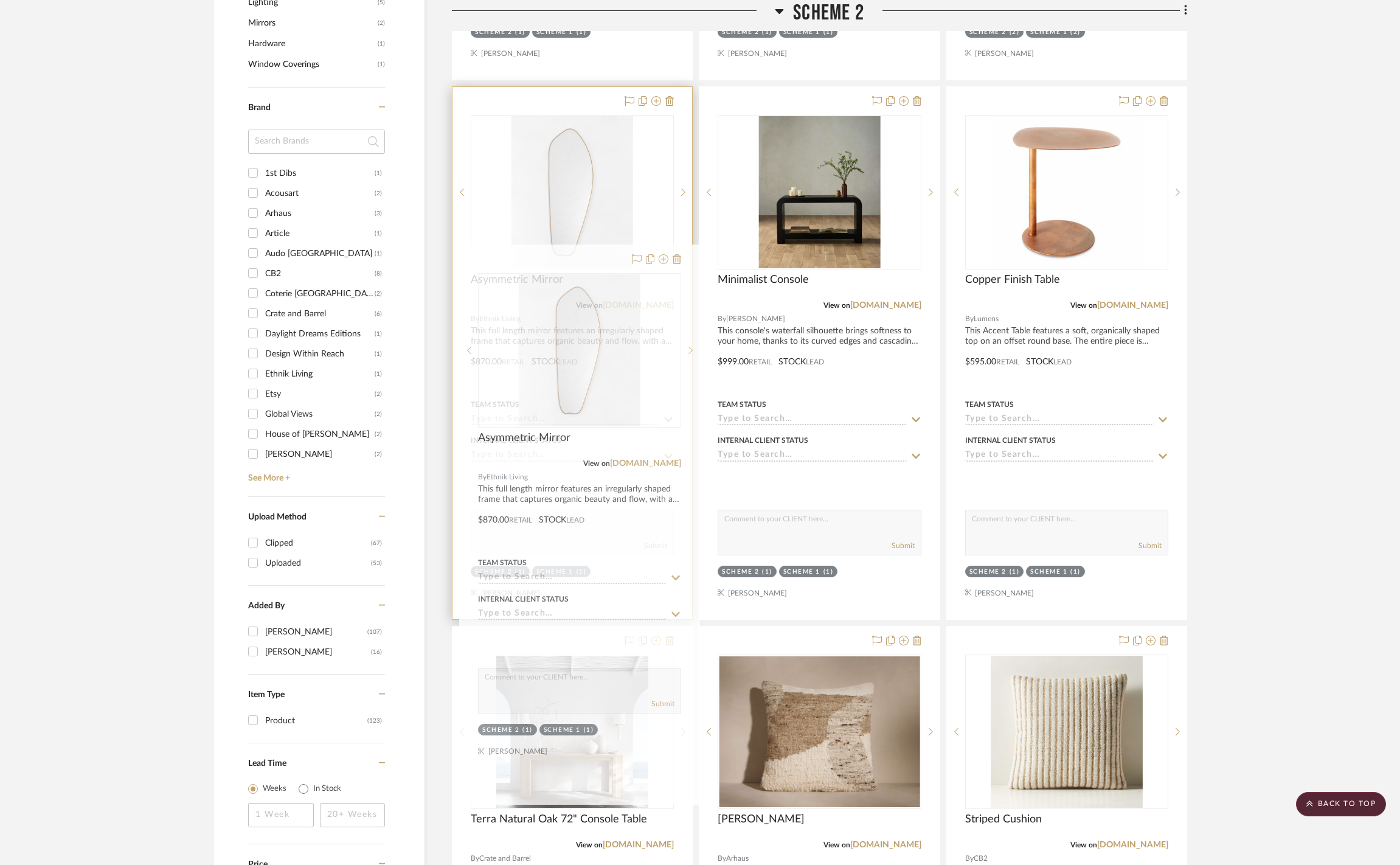
drag, startPoint x: 602, startPoint y: 730, endPoint x: 613, endPoint y: 296, distance: 434.1
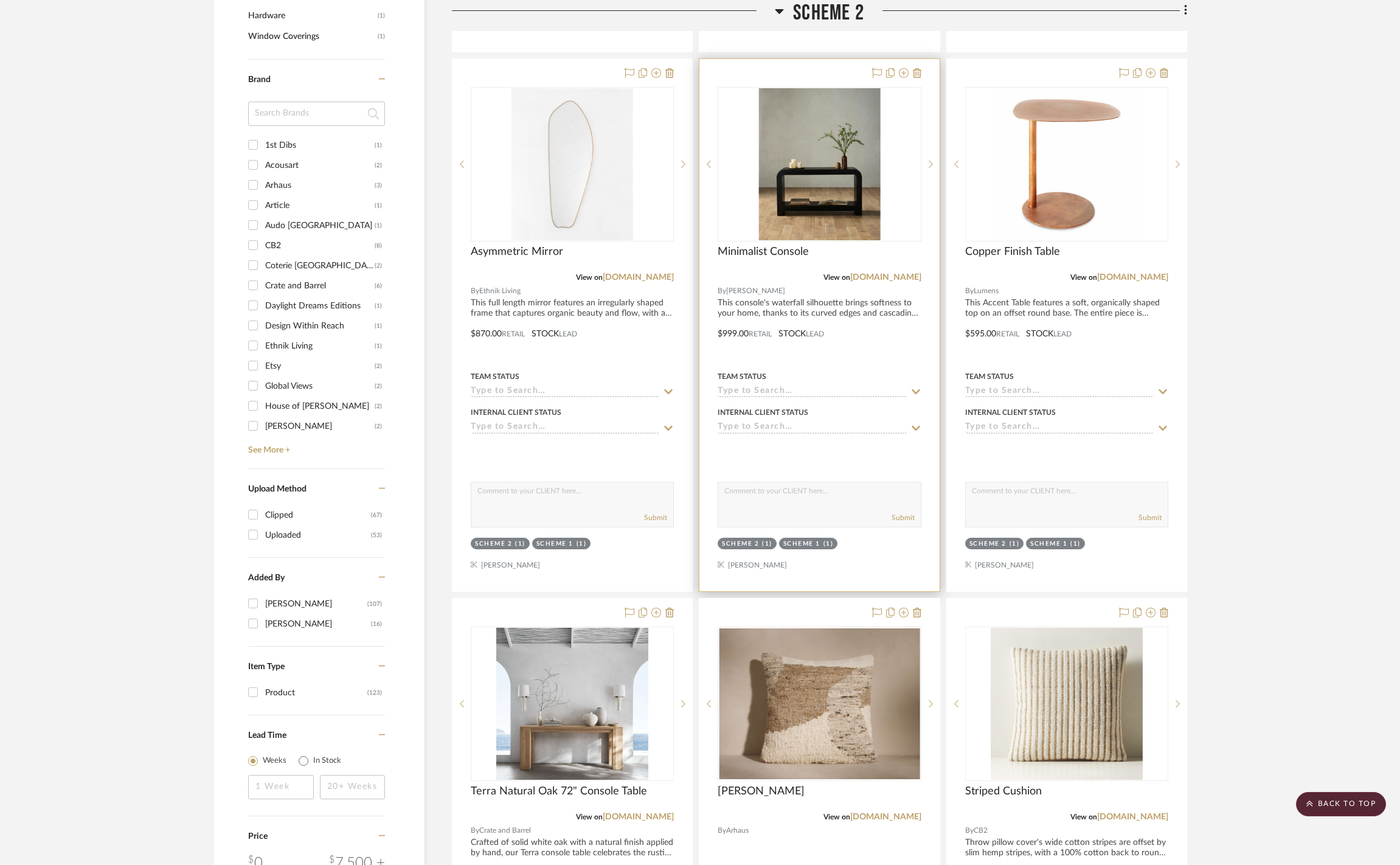
scroll to position [1062, 0]
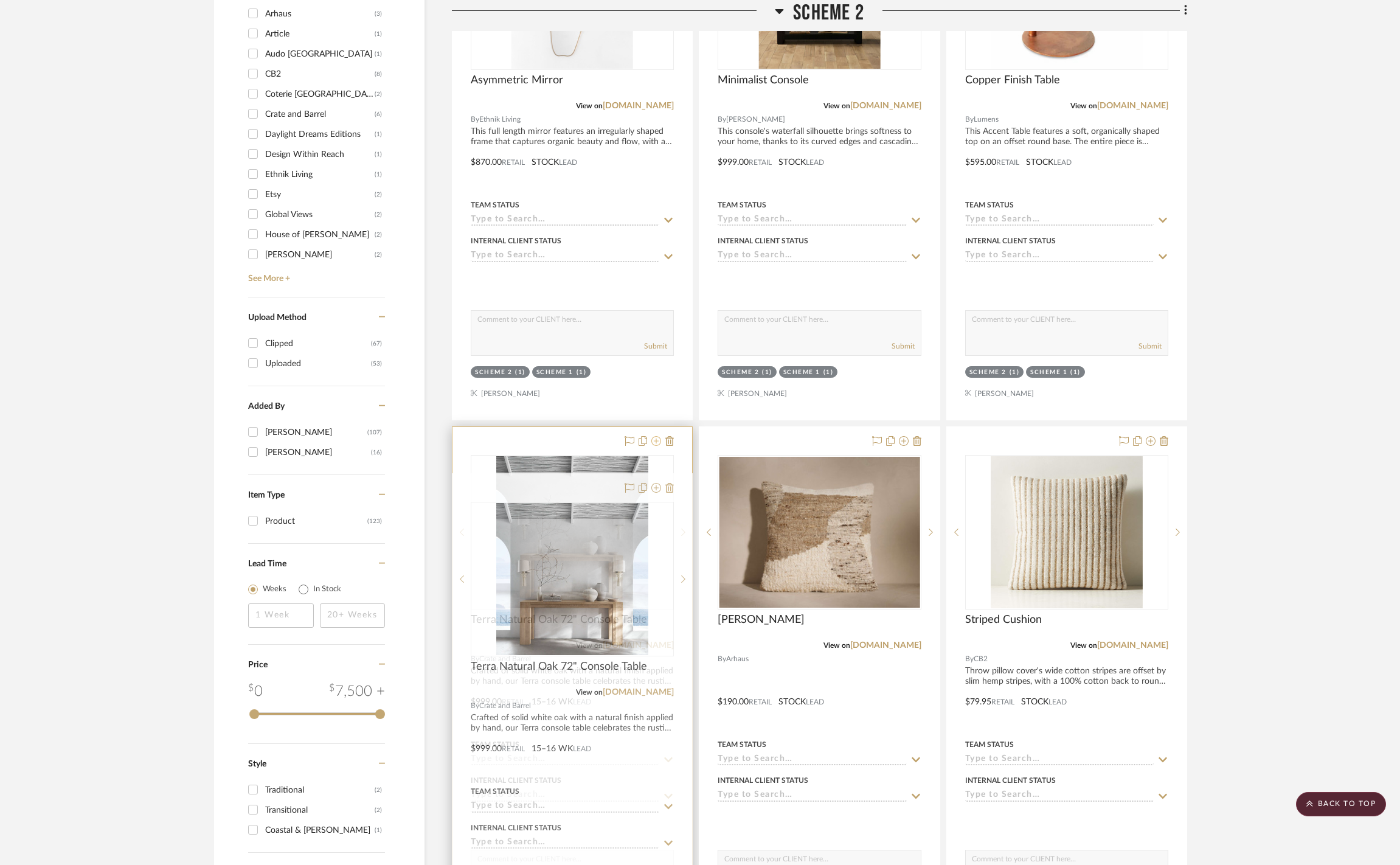
click at [651, 446] on icon at bounding box center [656, 440] width 10 height 10
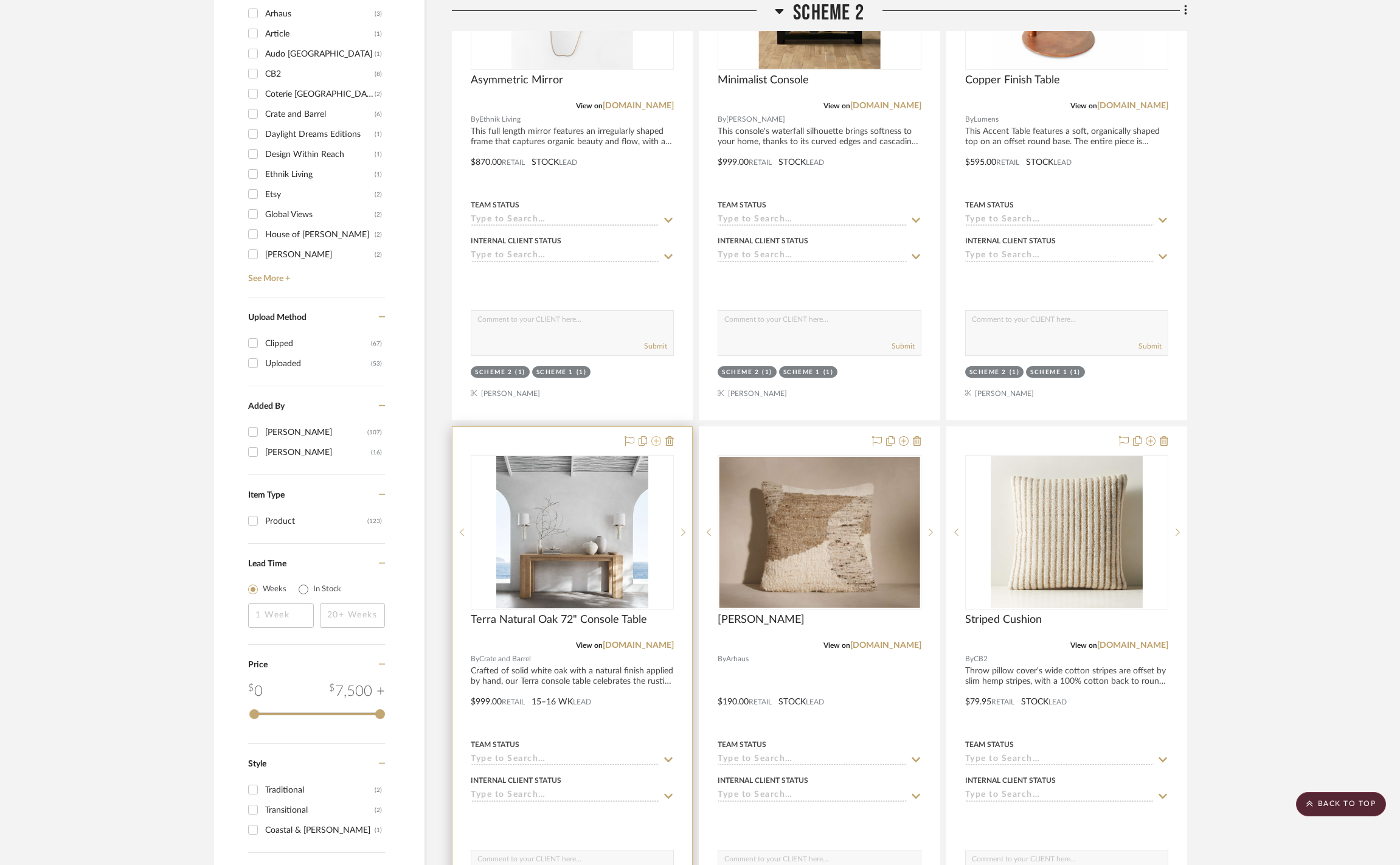
click at [654, 446] on icon at bounding box center [656, 440] width 10 height 10
click at [657, 446] on icon at bounding box center [656, 440] width 10 height 10
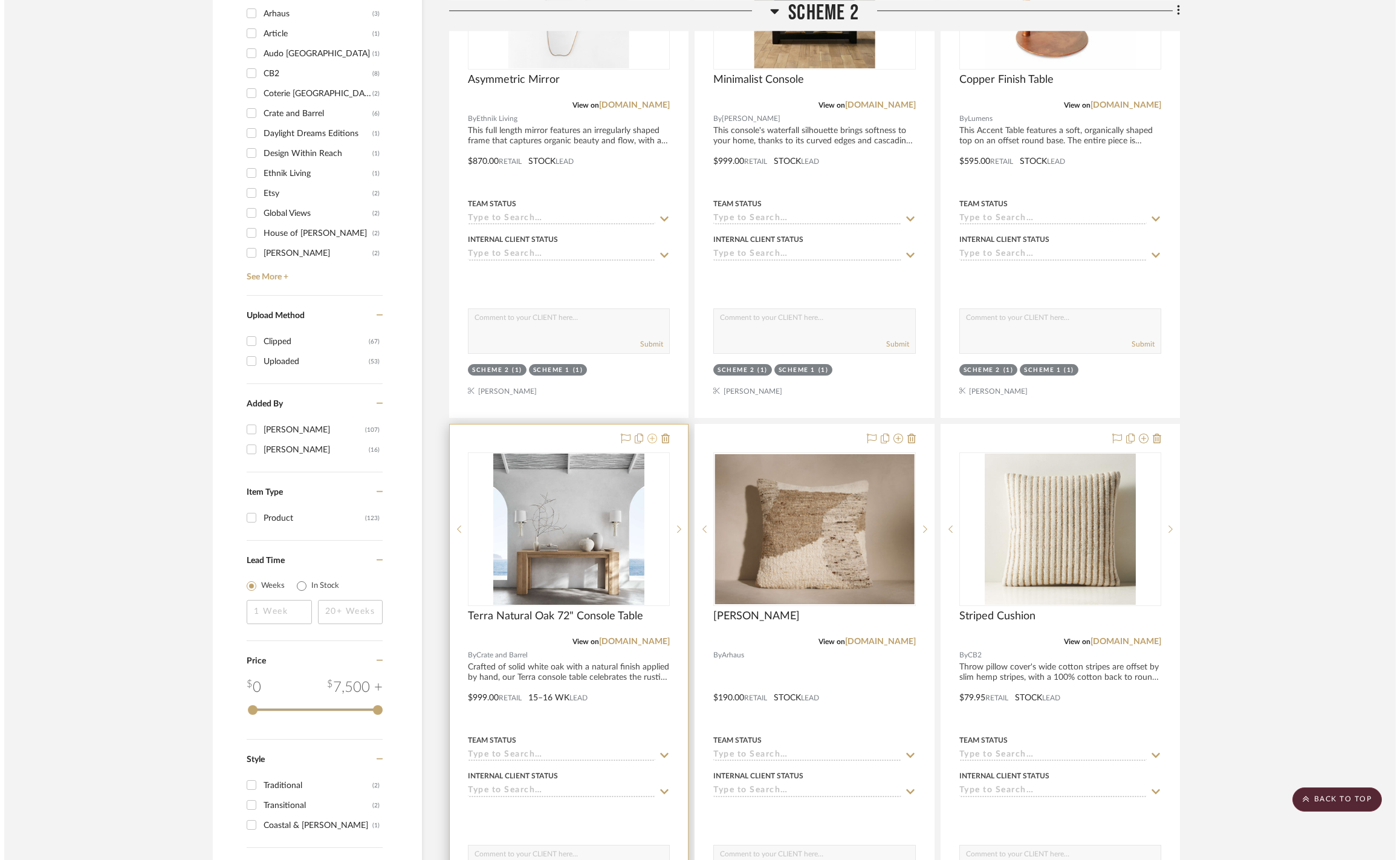
scroll to position [0, 0]
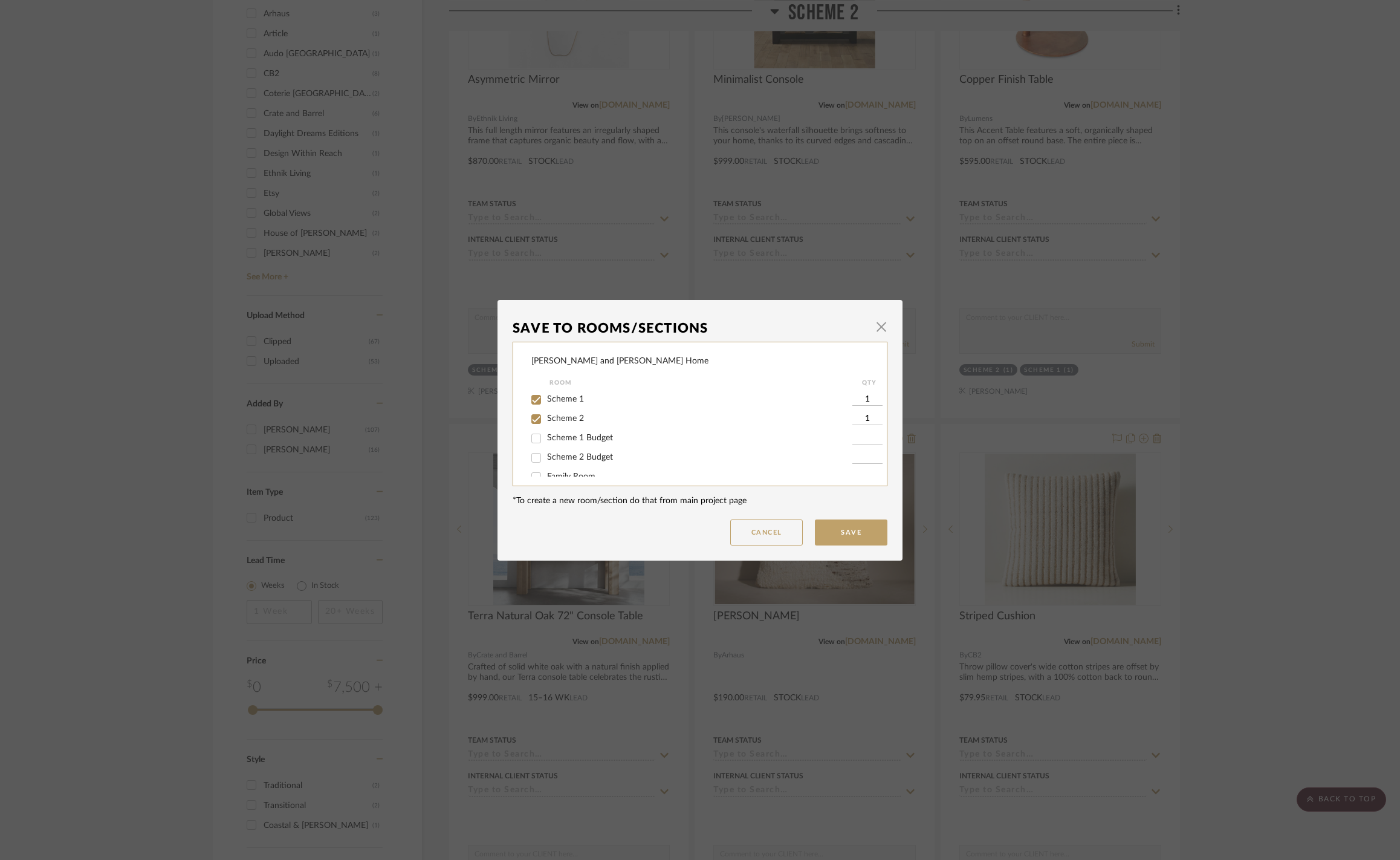
click at [584, 420] on span "Scheme 2" at bounding box center [565, 418] width 37 height 8
click at [546, 420] on input "Scheme 2" at bounding box center [536, 419] width 19 height 19
checkbox input "false"
click at [575, 399] on span "Scheme 1" at bounding box center [565, 399] width 37 height 8
click at [546, 399] on input "Scheme 1" at bounding box center [536, 399] width 19 height 19
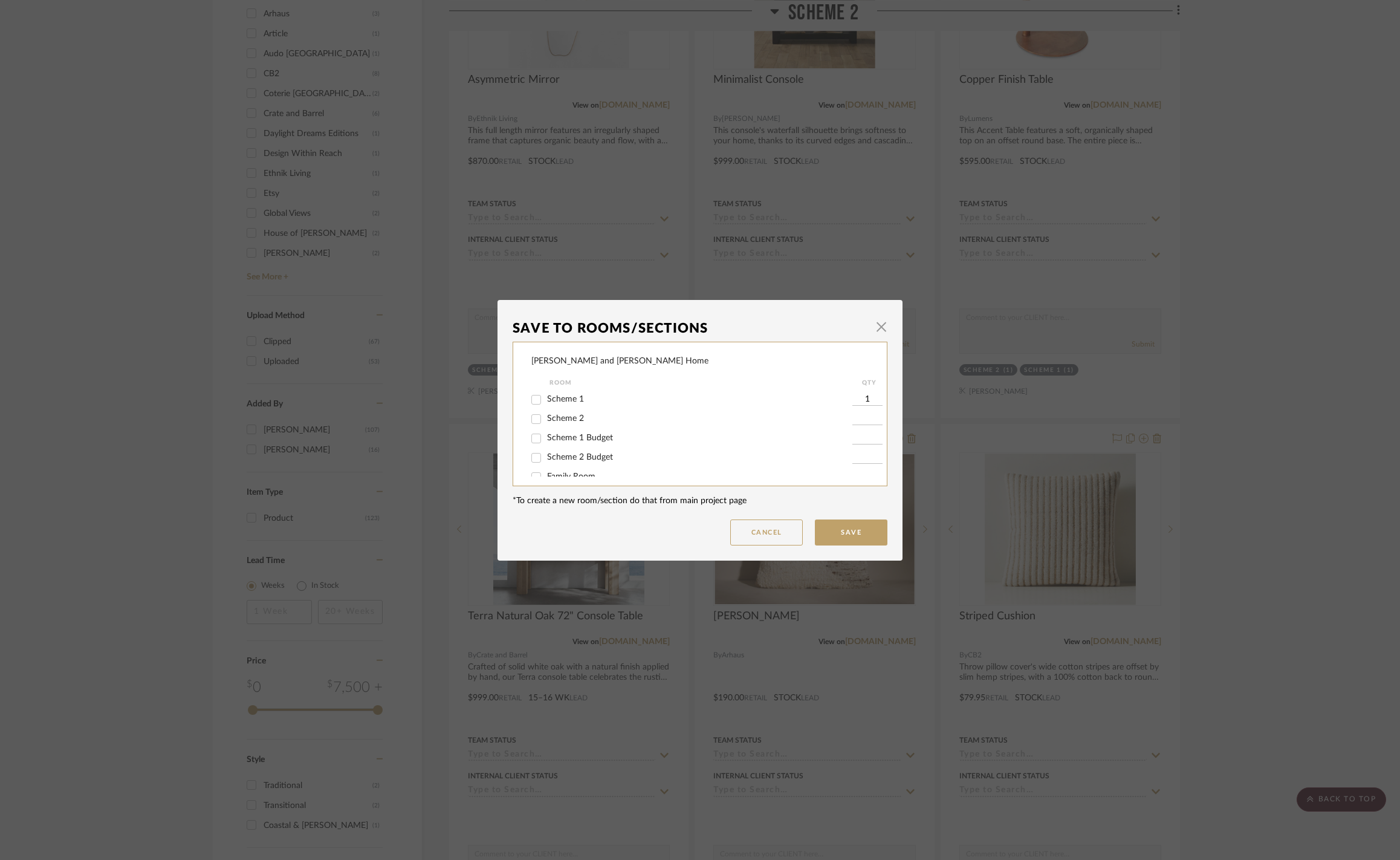
checkbox input "false"
click at [859, 532] on button "Save" at bounding box center [851, 532] width 72 height 26
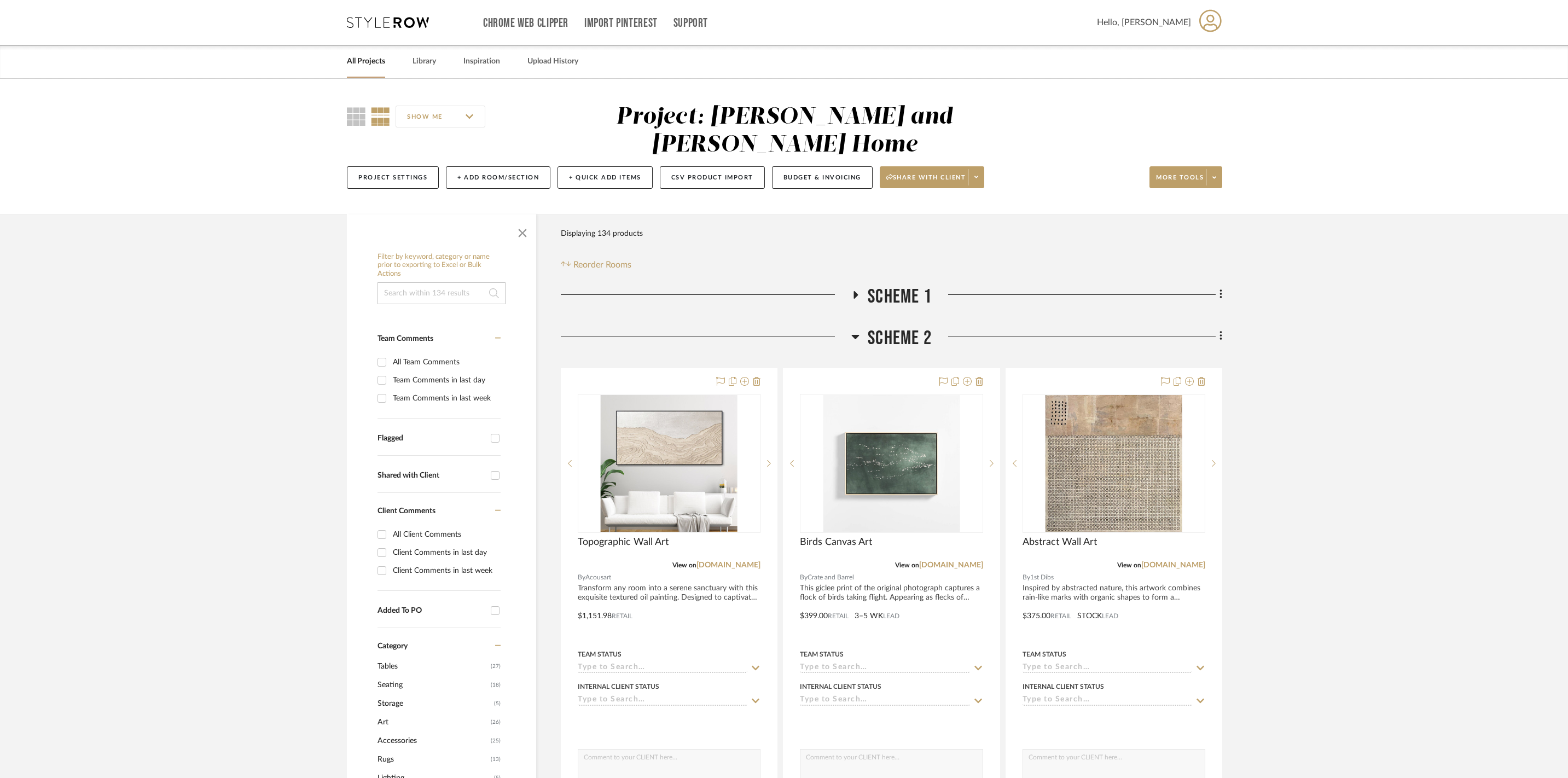
click at [859, 330] on icon at bounding box center [855, 336] width 8 height 13
